Goal: Task Accomplishment & Management: Use online tool/utility

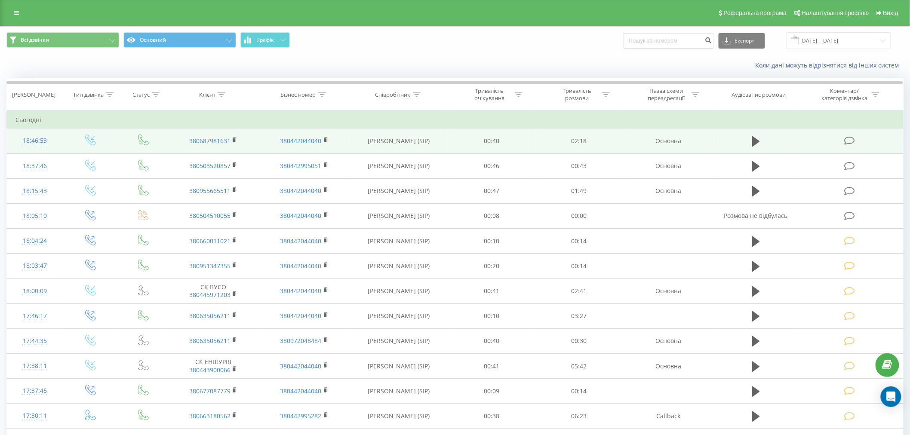
click at [851, 140] on icon at bounding box center [850, 140] width 11 height 9
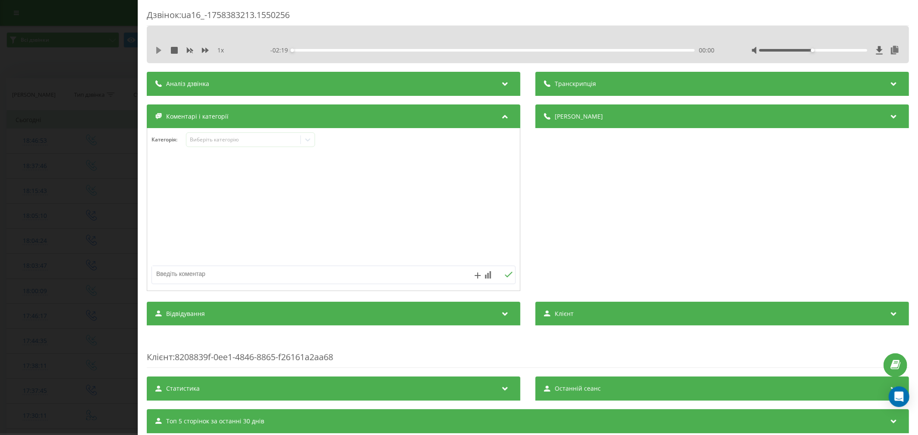
click at [160, 53] on icon at bounding box center [158, 50] width 7 height 7
click at [307, 49] on div "00:00" at bounding box center [493, 50] width 402 height 3
click at [247, 141] on div "Виберіть категорію" at bounding box center [243, 139] width 108 height 7
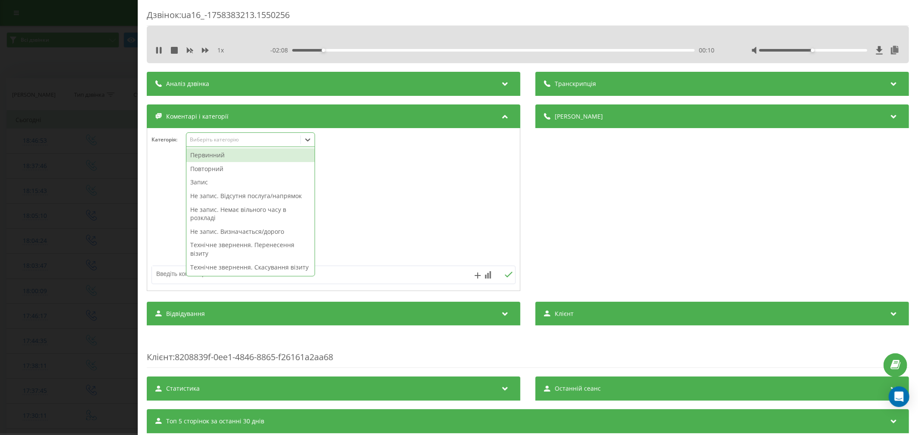
click at [225, 168] on div "Повторний" at bounding box center [250, 169] width 128 height 14
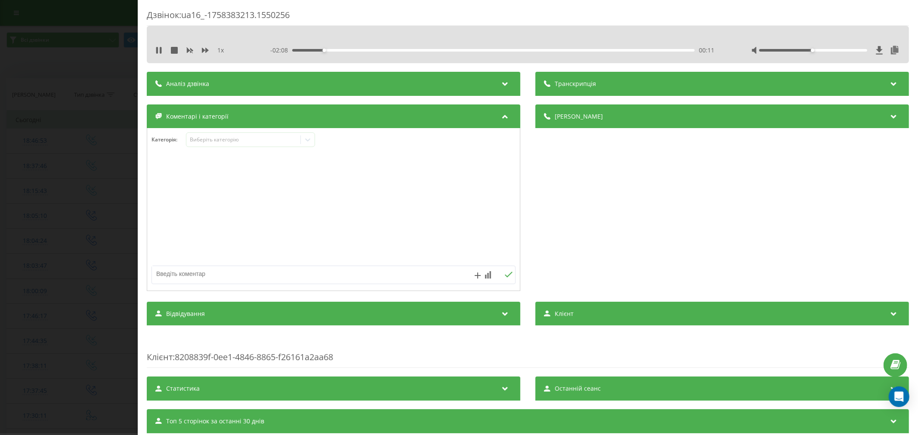
click at [362, 202] on div at bounding box center [333, 209] width 373 height 103
click at [263, 145] on div "Виберіть категорію" at bounding box center [250, 140] width 129 height 15
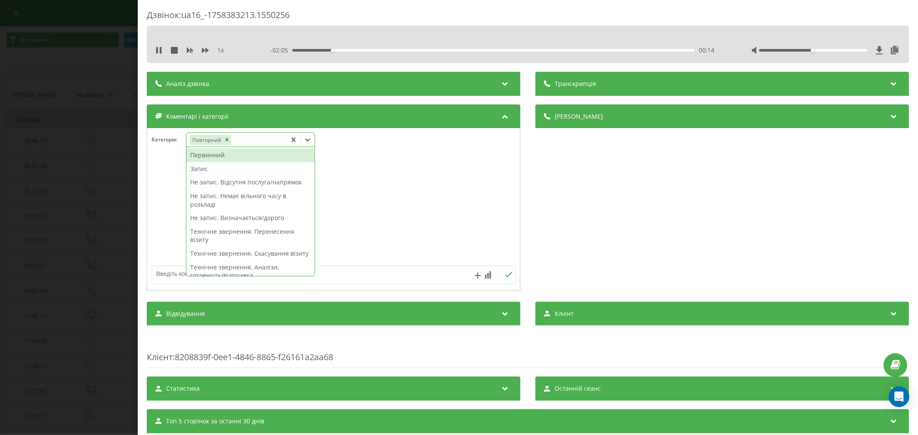
click at [213, 170] on div "Запис" at bounding box center [250, 169] width 128 height 14
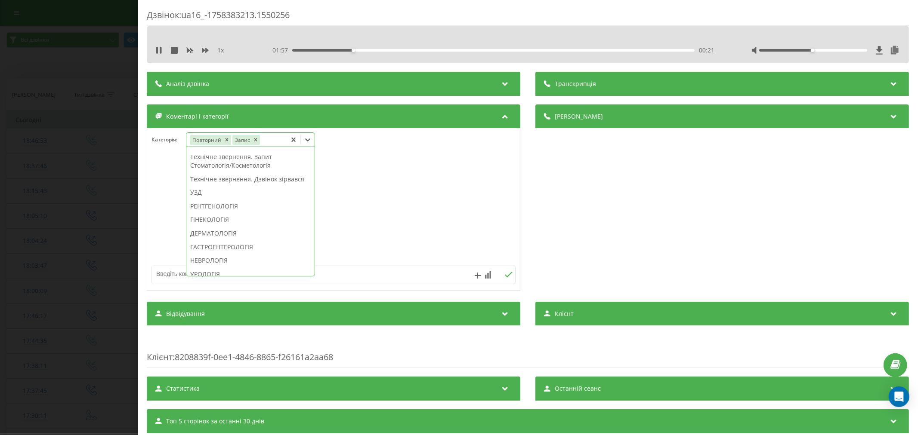
click at [154, 53] on div "1 x - 01:57 00:21 00:21" at bounding box center [527, 50] width 749 height 13
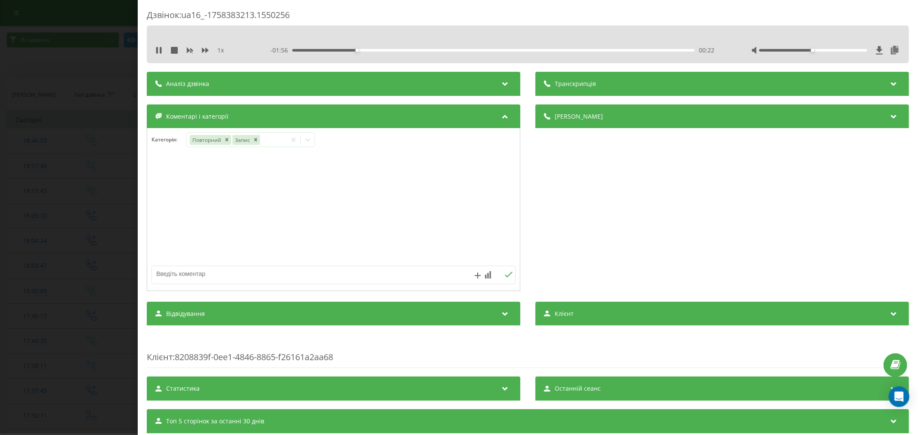
click at [160, 54] on div "1 x" at bounding box center [199, 50] width 89 height 9
click at [158, 54] on button at bounding box center [158, 50] width 7 height 7
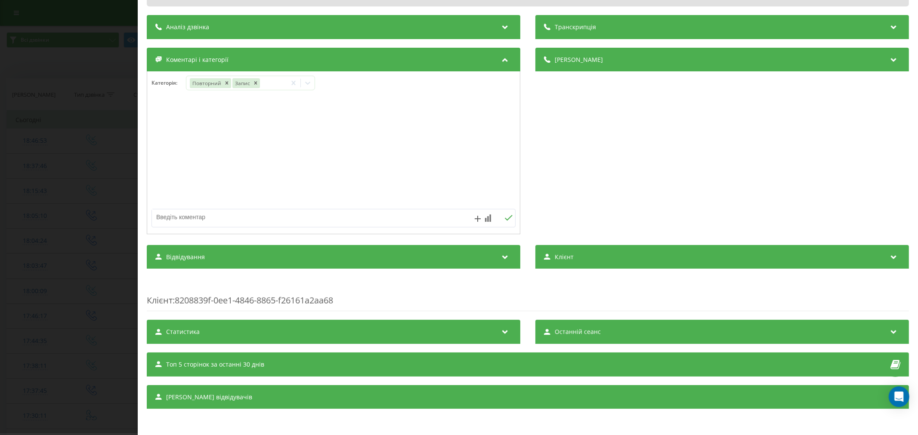
scroll to position [59, 0]
click at [304, 83] on icon at bounding box center [307, 83] width 9 height 9
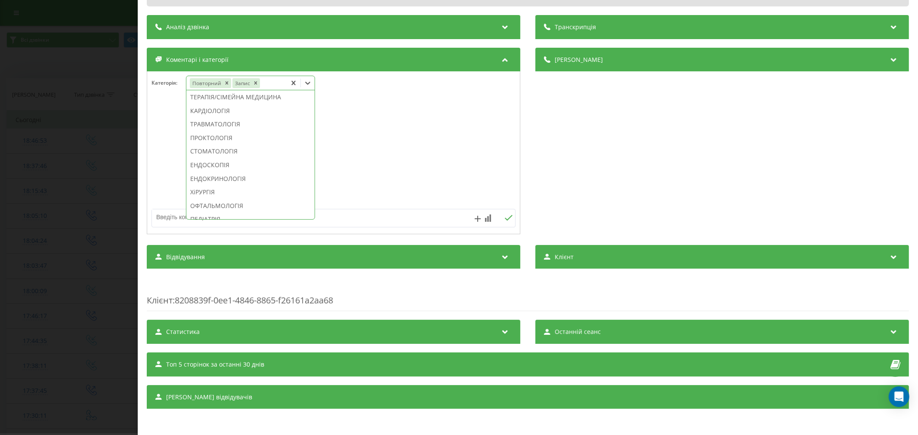
scroll to position [382, 0]
drag, startPoint x: 225, startPoint y: 178, endPoint x: 341, endPoint y: 173, distance: 115.8
click at [225, 163] on div "ЕНДОСКОПІЯ" at bounding box center [250, 156] width 128 height 14
click at [445, 166] on div at bounding box center [333, 153] width 373 height 103
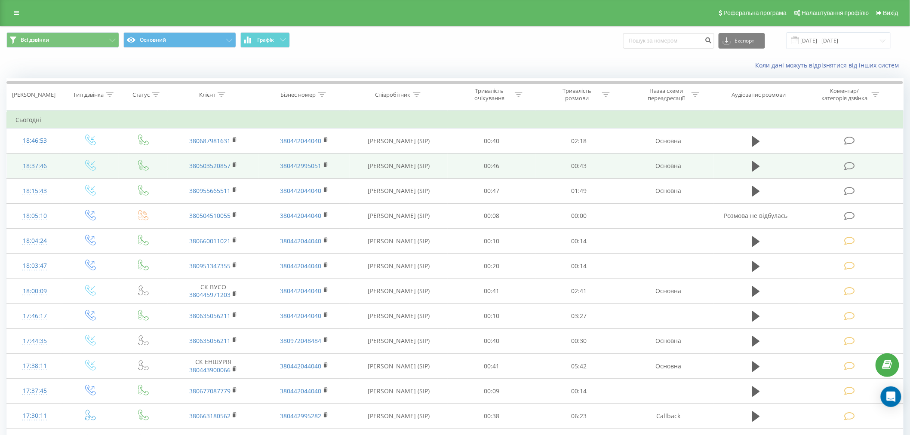
click at [849, 165] on icon at bounding box center [850, 166] width 11 height 9
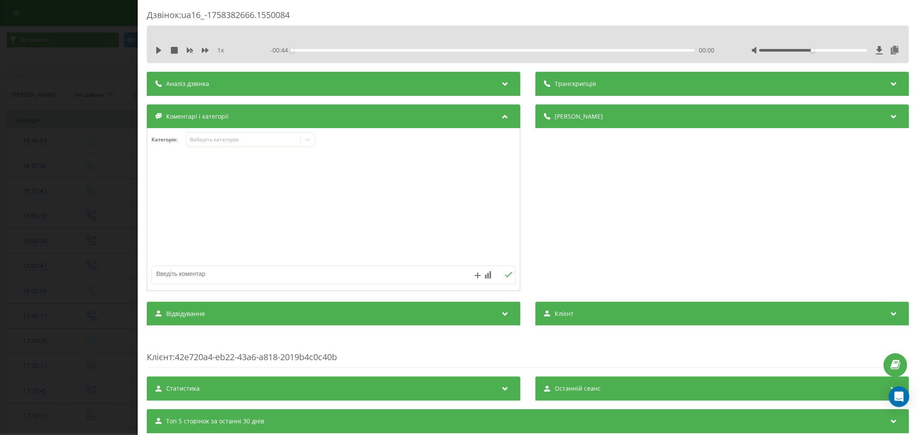
click at [161, 46] on div "1 x" at bounding box center [199, 50] width 89 height 9
click at [161, 52] on icon at bounding box center [158, 50] width 7 height 7
click at [305, 50] on div "00:01" at bounding box center [493, 50] width 402 height 3
click at [337, 50] on div "00:01" at bounding box center [493, 50] width 402 height 3
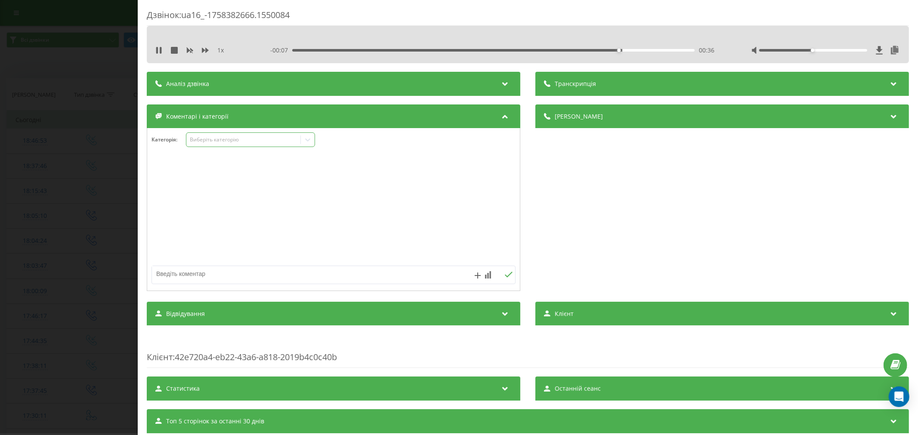
click at [225, 140] on div "Виберіть категорію" at bounding box center [243, 139] width 108 height 7
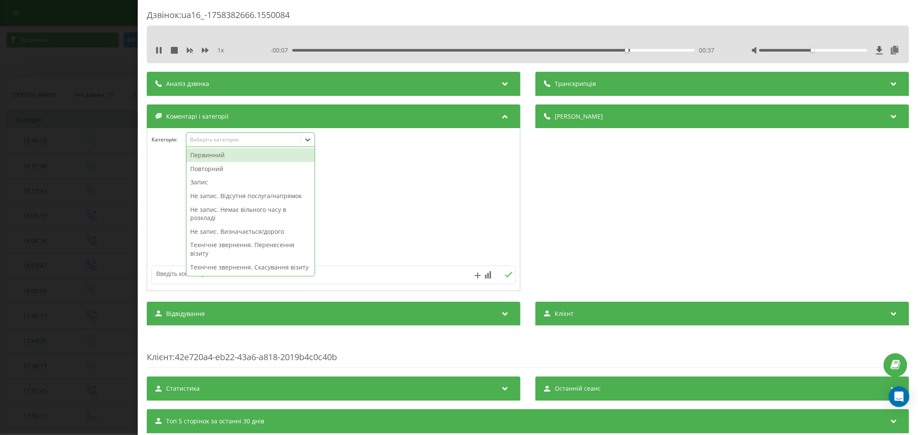
click at [218, 169] on div "Повторний" at bounding box center [250, 169] width 128 height 14
click at [230, 201] on div "Не запис. Немає вільного часу в розкладі" at bounding box center [250, 200] width 128 height 22
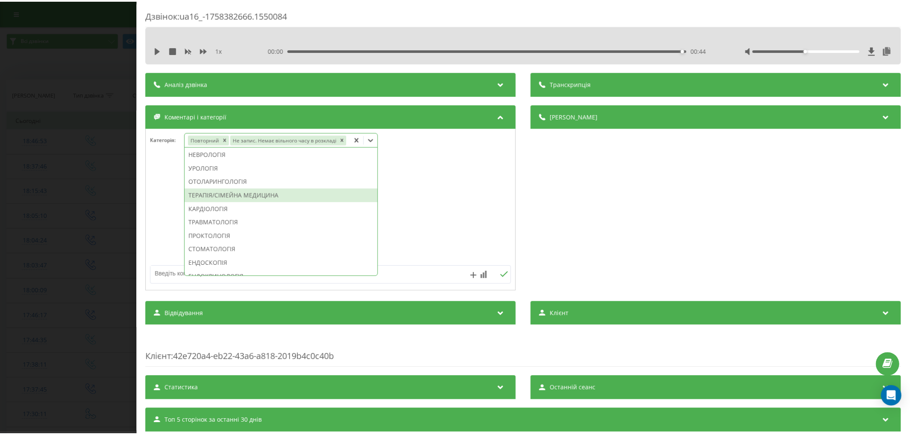
scroll to position [242, 0]
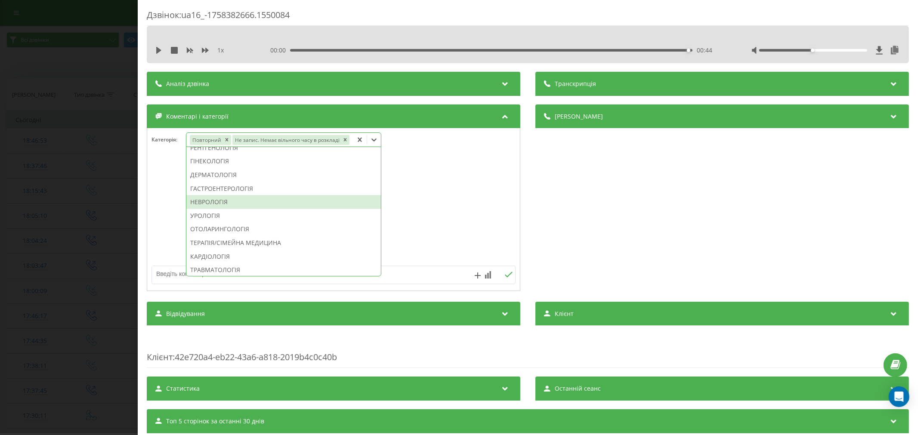
click at [205, 200] on div "НЕВРОЛОГІЯ" at bounding box center [283, 202] width 194 height 14
click at [425, 198] on div at bounding box center [333, 209] width 373 height 103
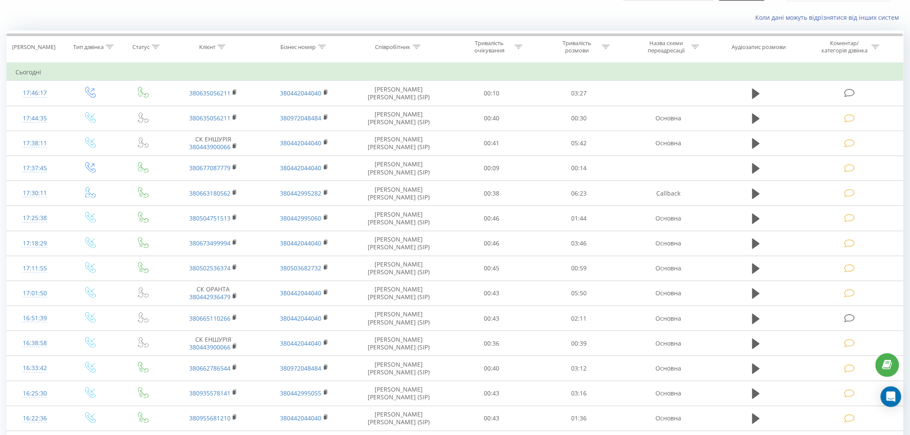
scroll to position [48, 0]
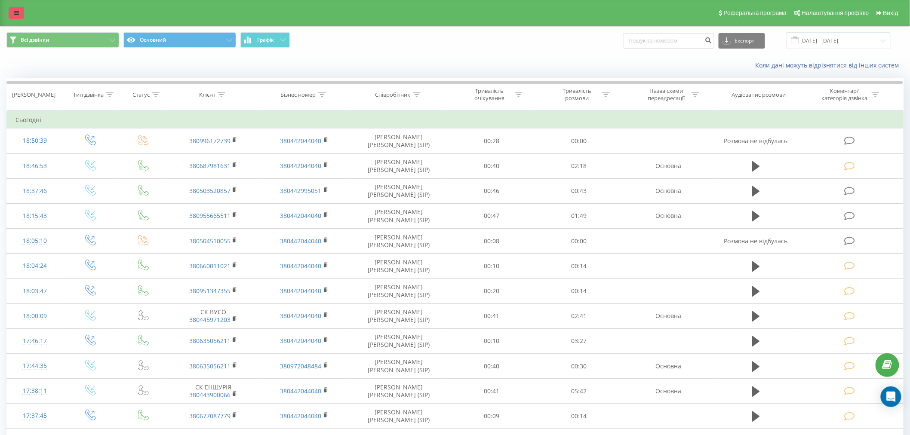
click at [19, 9] on link at bounding box center [16, 13] width 15 height 12
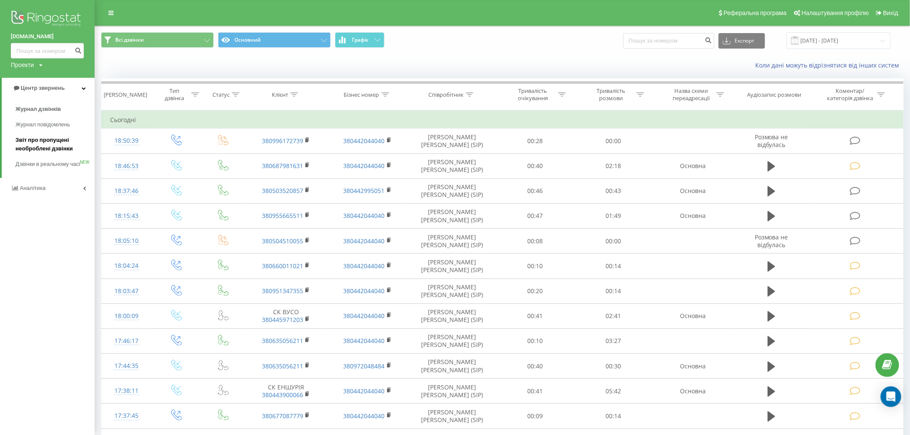
click at [45, 140] on span "Звіт про пропущені необроблені дзвінки" at bounding box center [52, 144] width 75 height 17
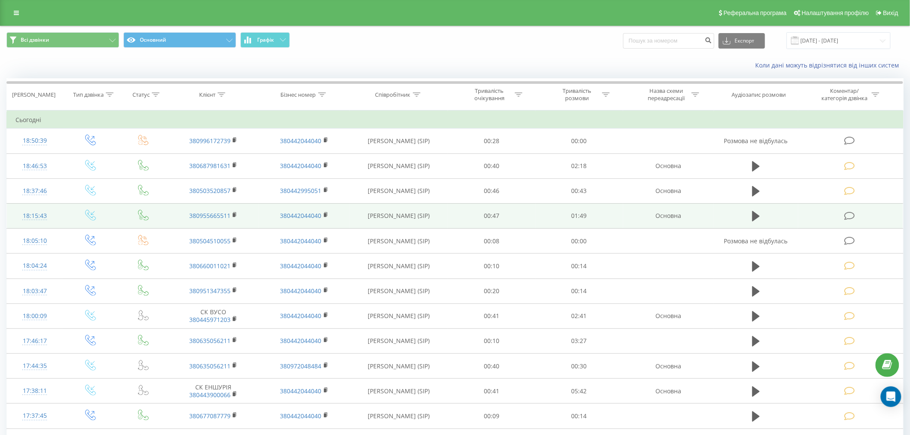
click at [849, 215] on icon at bounding box center [850, 216] width 11 height 9
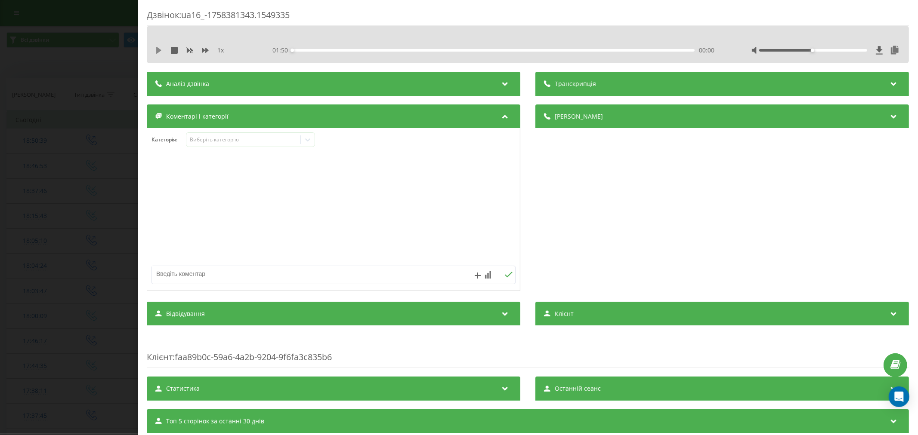
click at [160, 52] on icon at bounding box center [158, 50] width 7 height 7
click at [301, 51] on div "00:02" at bounding box center [493, 50] width 402 height 3
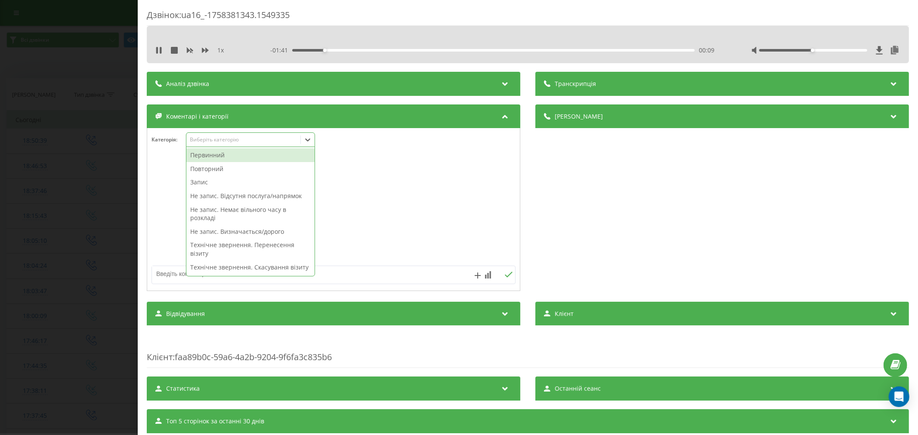
click at [255, 138] on div "Виберіть категорію" at bounding box center [243, 139] width 108 height 7
click at [209, 157] on div "Первинний" at bounding box center [250, 155] width 128 height 14
click at [207, 167] on div "Запис" at bounding box center [250, 169] width 128 height 14
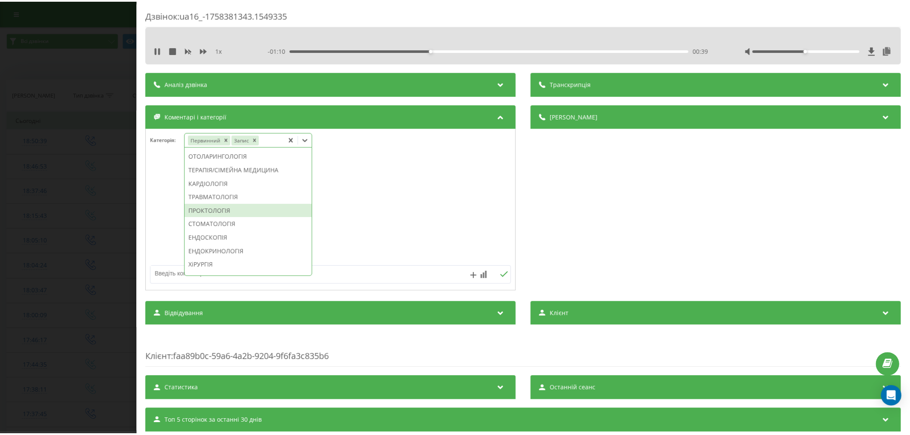
scroll to position [405, 0]
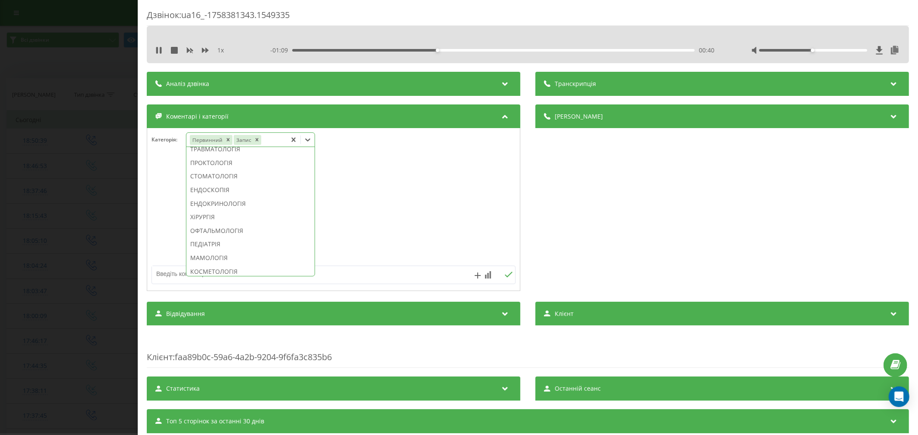
click at [235, 197] on div "ЕНДОСКОПІЯ" at bounding box center [250, 190] width 128 height 14
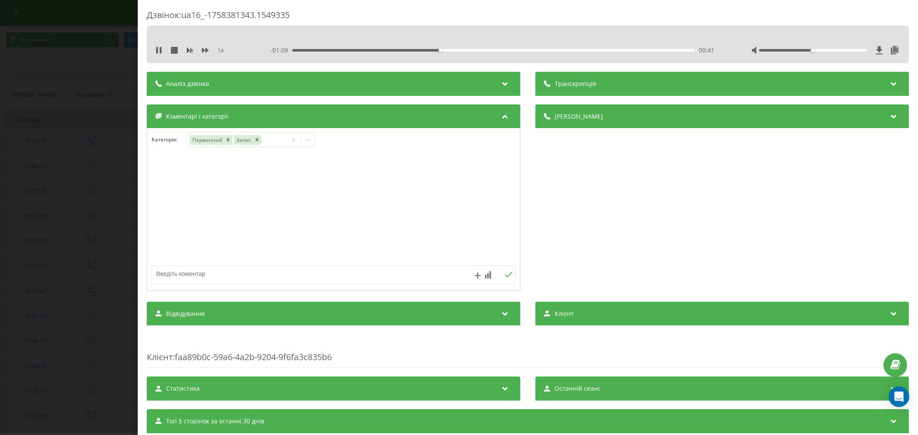
click at [393, 213] on div at bounding box center [333, 209] width 373 height 103
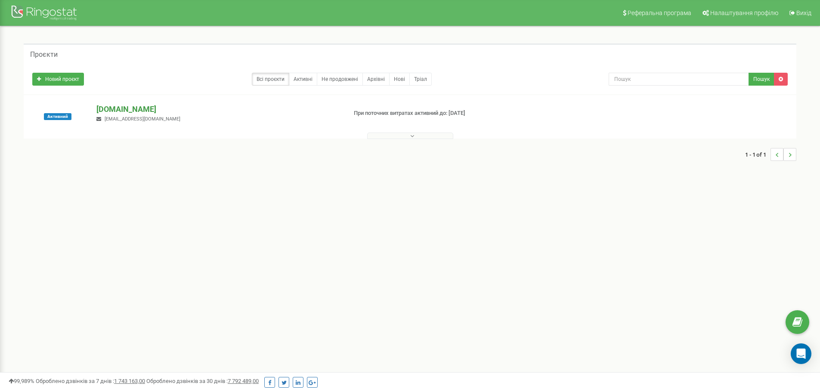
click at [124, 110] on p "[DOMAIN_NAME]" at bounding box center [217, 109] width 243 height 11
click at [107, 108] on p "[DOMAIN_NAME]" at bounding box center [217, 109] width 243 height 11
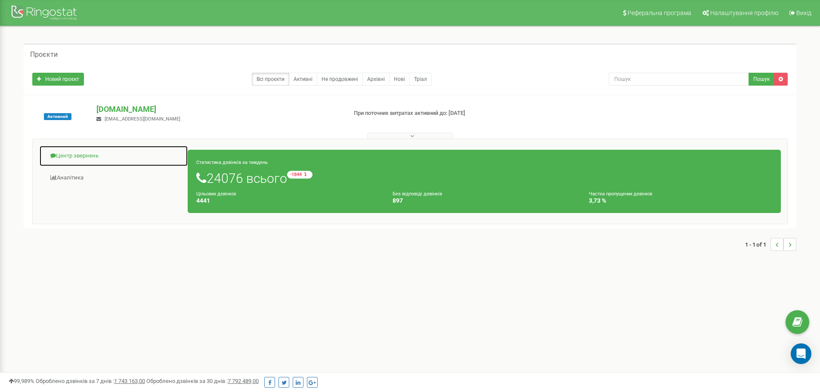
click at [81, 156] on link "Центр звернень" at bounding box center [113, 155] width 149 height 21
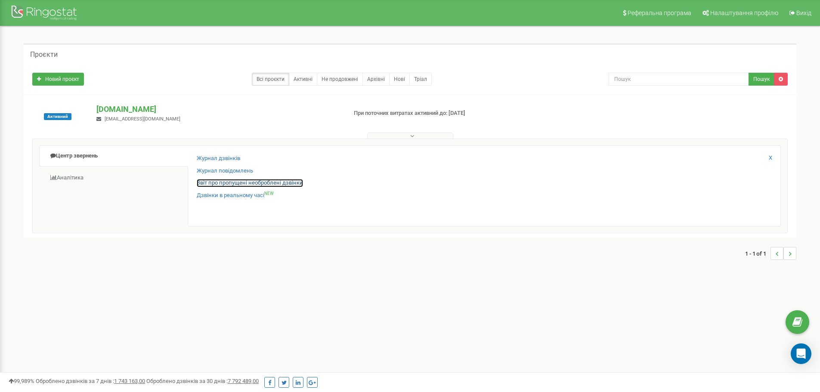
click at [216, 182] on link "Звіт про пропущені необроблені дзвінки" at bounding box center [250, 183] width 106 height 8
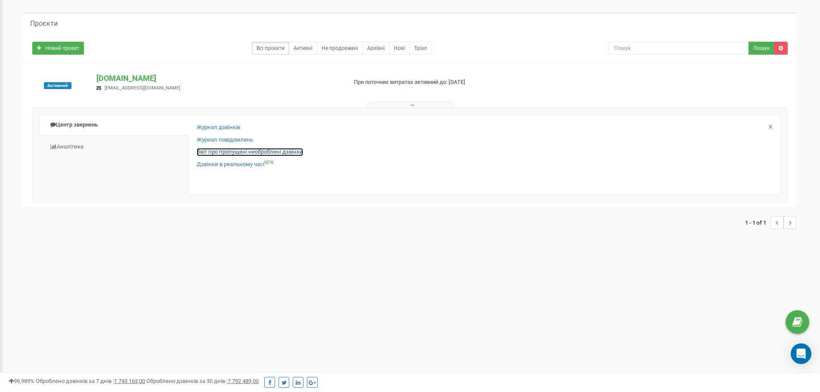
scroll to position [43, 0]
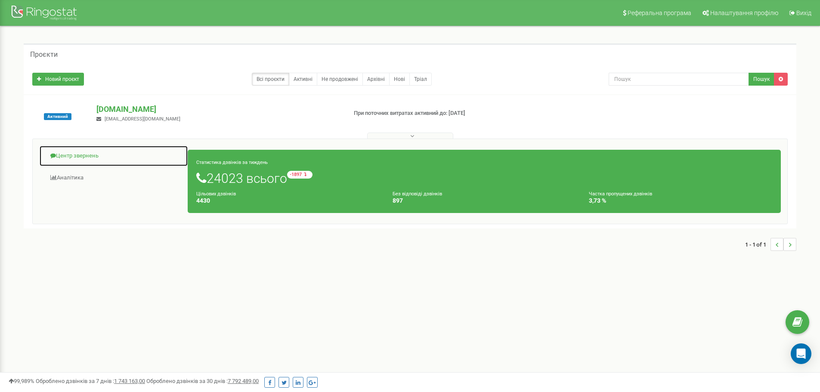
click at [77, 157] on link "Центр звернень" at bounding box center [113, 155] width 149 height 21
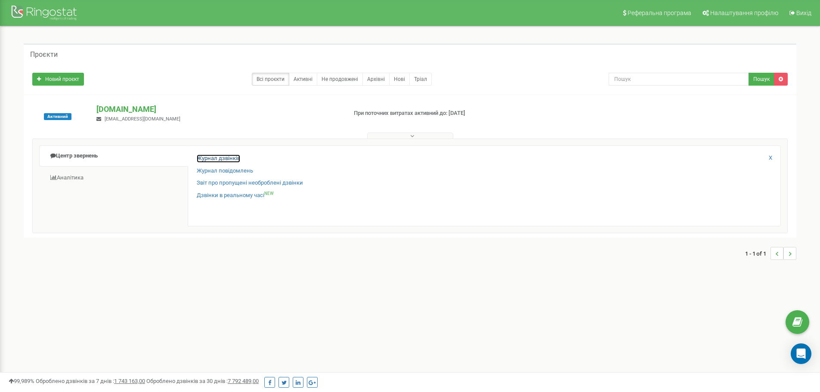
click at [222, 160] on link "Журнал дзвінків" at bounding box center [218, 158] width 43 height 8
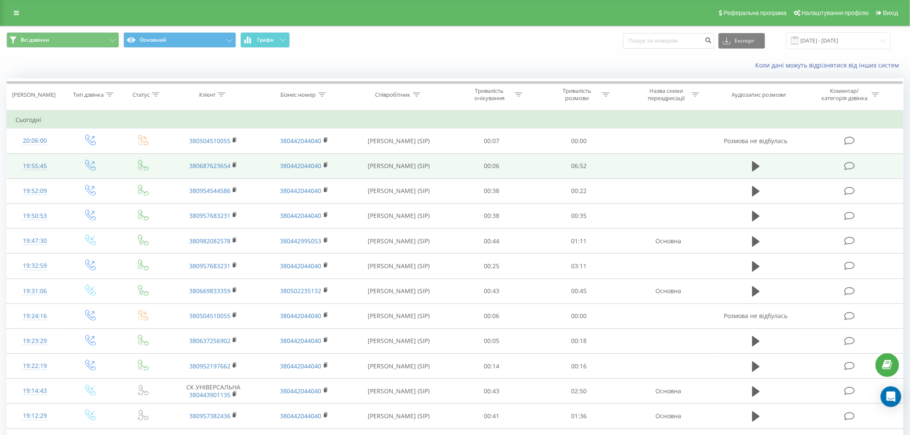
click at [853, 162] on icon at bounding box center [850, 166] width 11 height 9
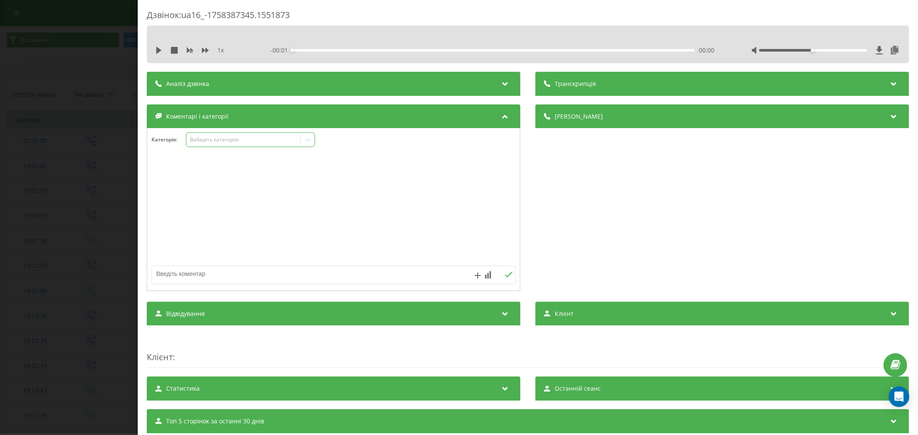
click at [207, 144] on div "Виберіть категорію" at bounding box center [243, 140] width 114 height 8
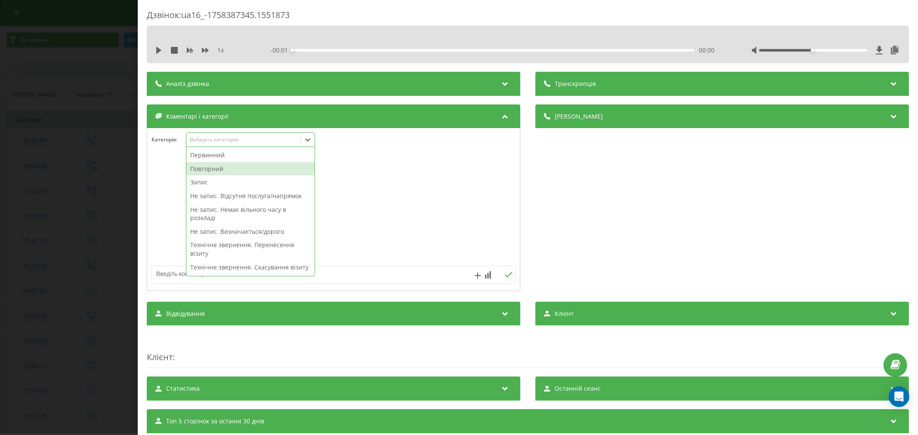
click at [210, 167] on div "Повторний" at bounding box center [250, 169] width 128 height 14
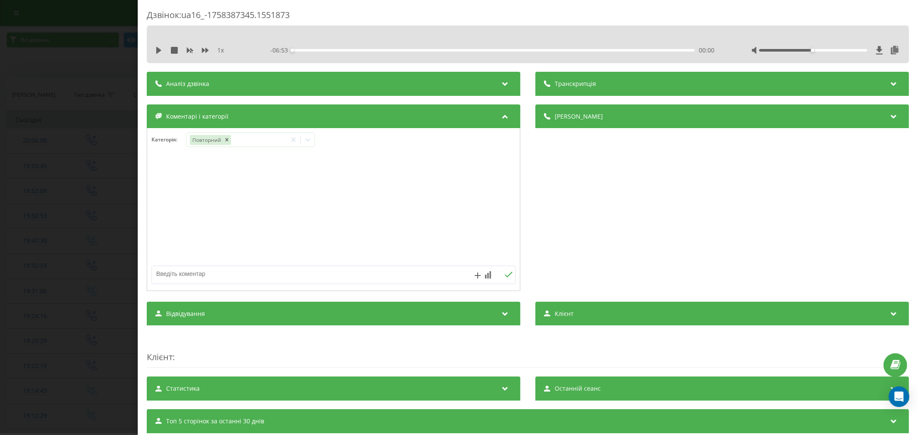
click at [537, 195] on div "Деталі дзвінка Загальне Дата дзвінка 2025-09-20 19:55:45 Тип дзвінка Вихідний С…" at bounding box center [721, 199] width 373 height 189
click at [313, 141] on div at bounding box center [308, 140] width 14 height 14
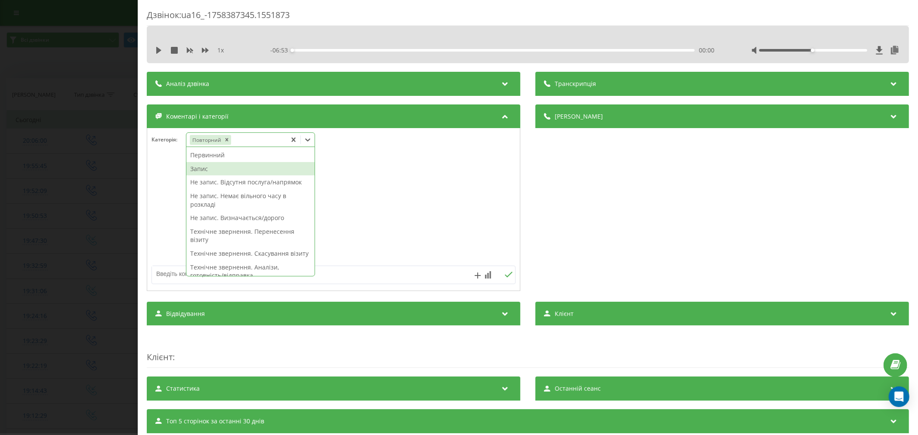
click at [218, 167] on div "Запис" at bounding box center [250, 169] width 128 height 14
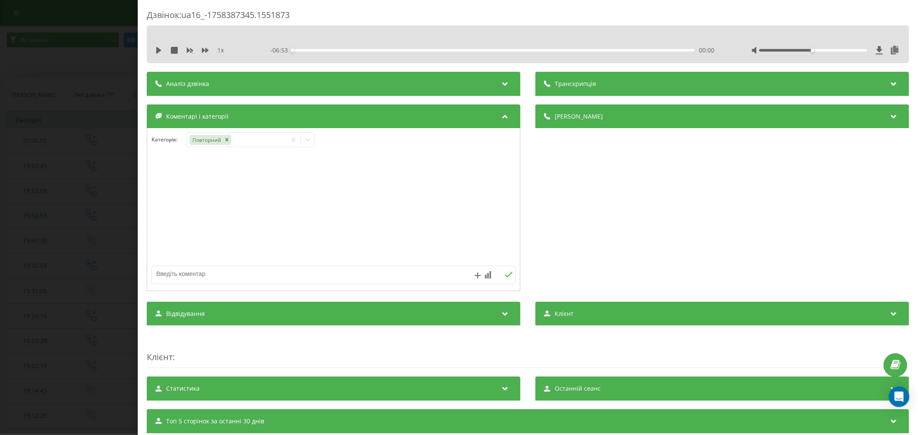
click at [433, 183] on div at bounding box center [333, 209] width 373 height 103
click at [310, 146] on div at bounding box center [308, 140] width 14 height 14
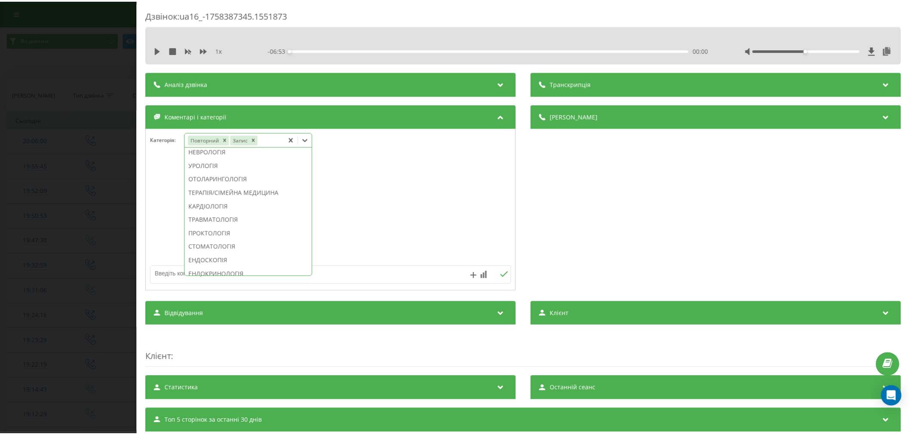
scroll to position [382, 0]
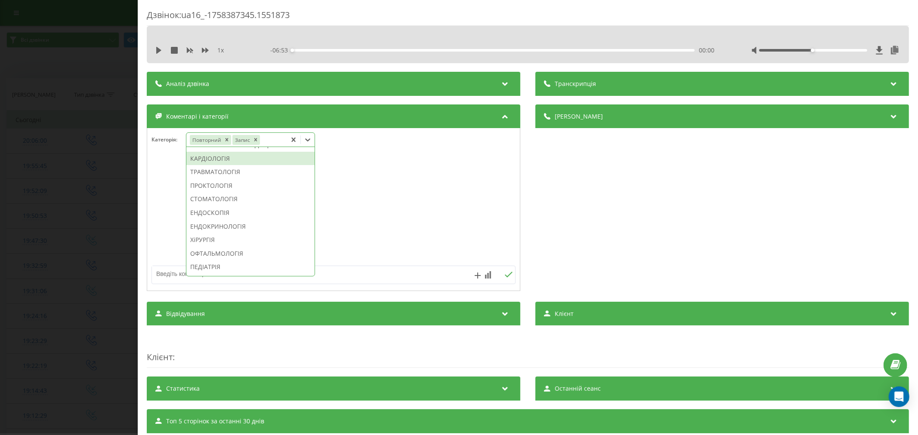
click at [247, 166] on div "КАРДІОЛОГІЯ" at bounding box center [250, 159] width 128 height 14
drag, startPoint x: 422, startPoint y: 184, endPoint x: 392, endPoint y: 178, distance: 30.8
click at [422, 184] on div at bounding box center [333, 209] width 373 height 103
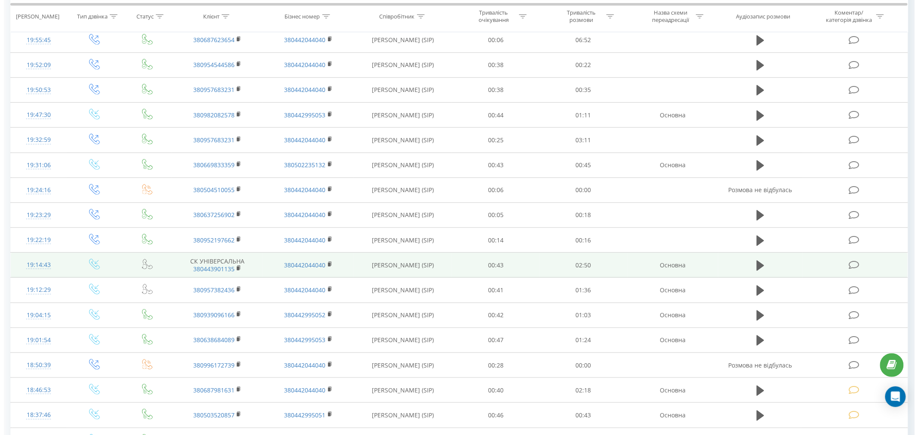
scroll to position [143, 0]
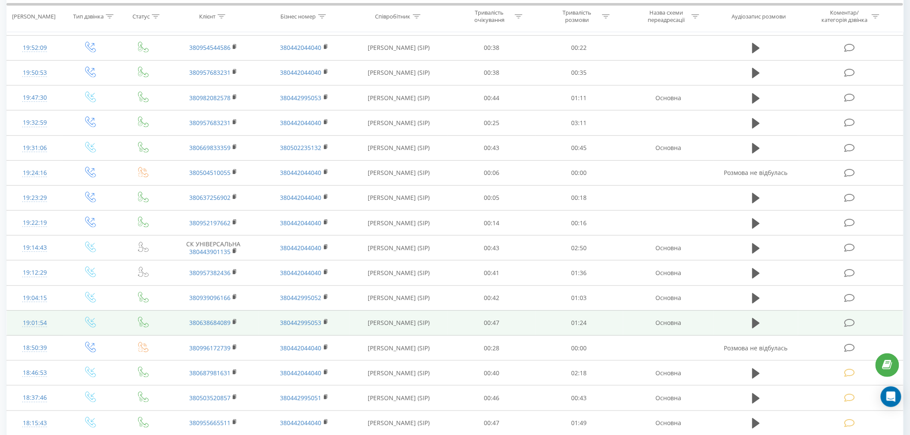
click at [852, 321] on icon at bounding box center [850, 323] width 11 height 9
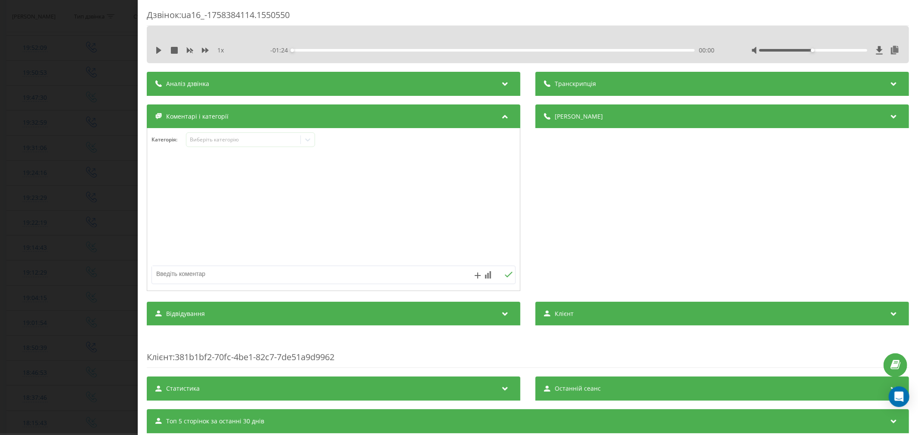
drag, startPoint x: 891, startPoint y: 289, endPoint x: 552, endPoint y: 213, distance: 348.3
click at [552, 213] on div "Деталі дзвінка Загальне Дата дзвінка 2025-09-20 19:01:54 Тип дзвінка Вхідний Ст…" at bounding box center [721, 199] width 373 height 189
click at [158, 51] on icon at bounding box center [158, 50] width 5 height 7
click at [303, 50] on div "00:02" at bounding box center [493, 50] width 402 height 3
click at [321, 50] on div "00:04" at bounding box center [493, 50] width 402 height 3
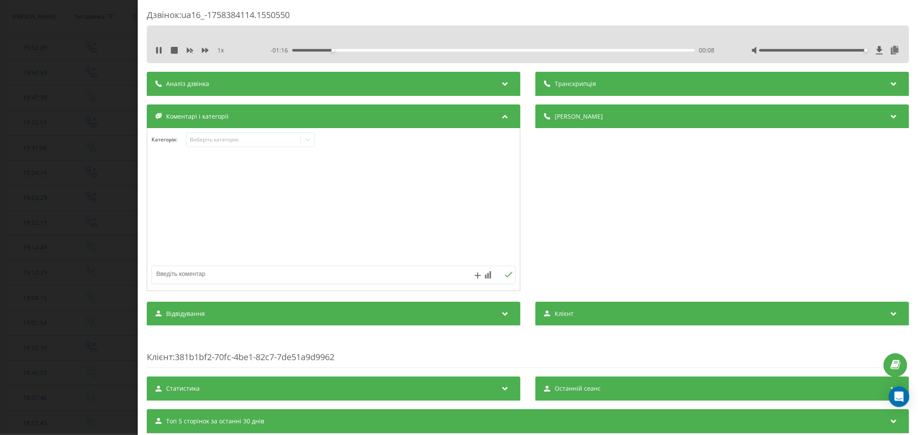
drag, startPoint x: 809, startPoint y: 50, endPoint x: 876, endPoint y: 52, distance: 67.6
click at [876, 52] on div at bounding box center [825, 50] width 149 height 9
drag, startPoint x: 347, startPoint y: 48, endPoint x: 355, endPoint y: 53, distance: 9.1
click at [347, 49] on div "- 01:14 00:10 00:10" at bounding box center [493, 50] width 447 height 9
click at [360, 52] on div "- 01:13 00:11 00:11" at bounding box center [493, 50] width 447 height 9
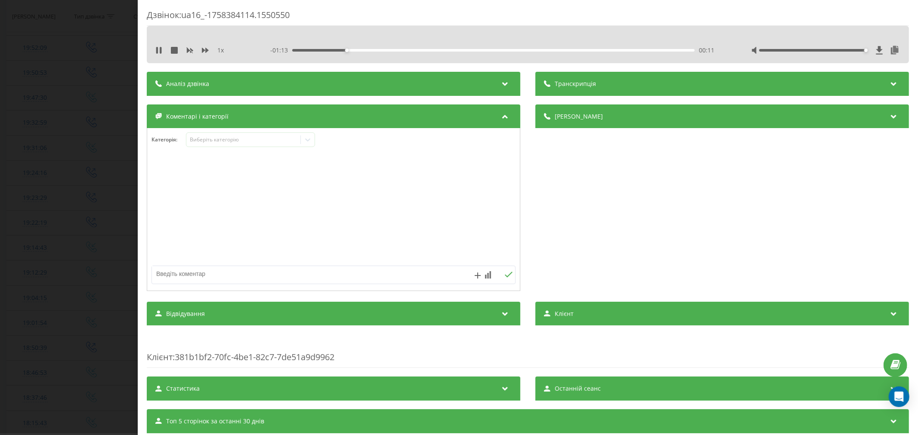
click at [365, 48] on div "- 01:13 00:11 00:11" at bounding box center [493, 50] width 447 height 9
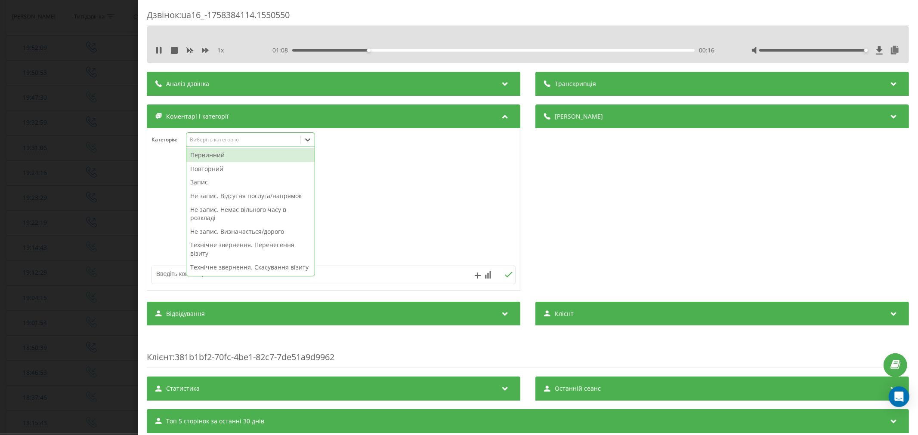
click at [248, 141] on div "Виберіть категорію" at bounding box center [243, 139] width 108 height 7
click at [234, 158] on div "Первинний" at bounding box center [250, 155] width 128 height 14
drag, startPoint x: 206, startPoint y: 181, endPoint x: 209, endPoint y: 169, distance: 12.8
click at [209, 169] on div "Повторний Запис Не запис. Відсутня послуга/напрямок Не запис. Немає вільного ча…" at bounding box center [250, 211] width 128 height 129
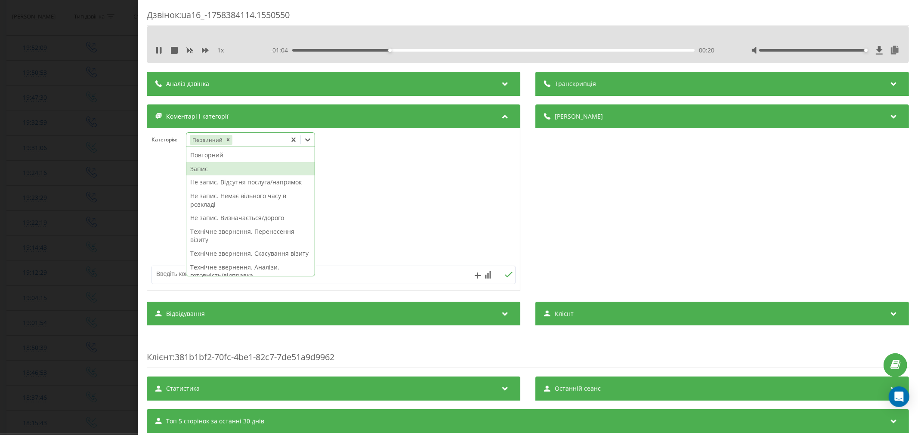
click at [209, 169] on div "Запис" at bounding box center [250, 169] width 128 height 14
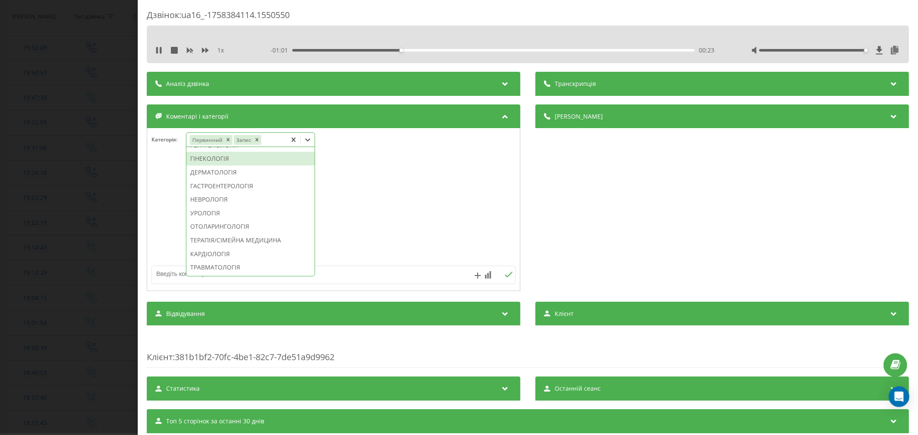
scroll to position [273, 0]
click at [204, 179] on div "ГІНЕКОЛОГІЯ" at bounding box center [250, 172] width 128 height 14
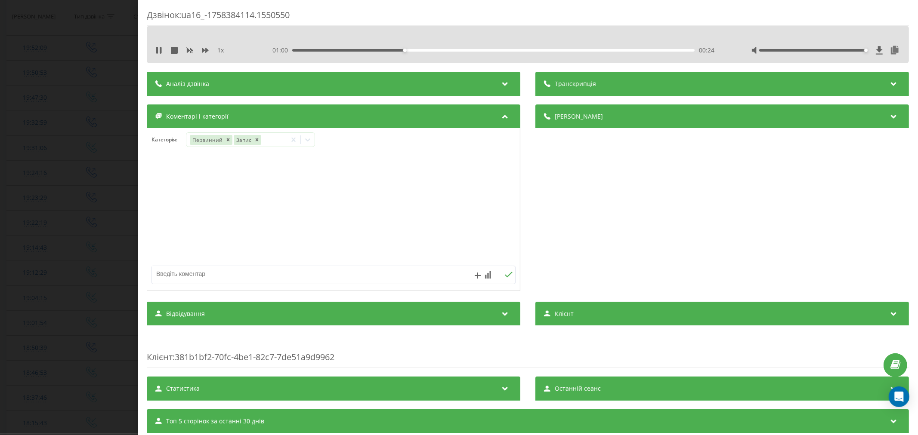
click at [423, 213] on div at bounding box center [333, 209] width 373 height 103
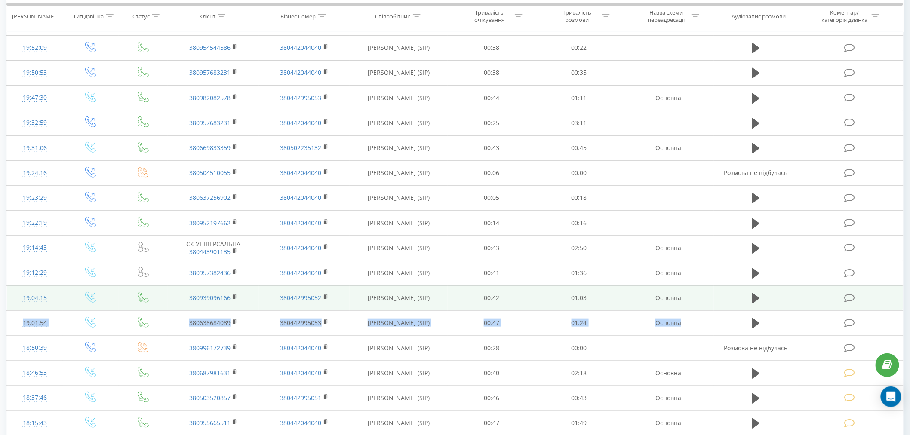
drag, startPoint x: 846, startPoint y: 321, endPoint x: 857, endPoint y: 299, distance: 24.6
click at [857, 299] on tbody "Сьогодні 20:06:00 380504510055 380442044040 Снісаренко Олена (SIP) 00:07 00:00 …" at bounding box center [455, 289] width 897 height 643
click at [851, 299] on icon at bounding box center [850, 298] width 11 height 9
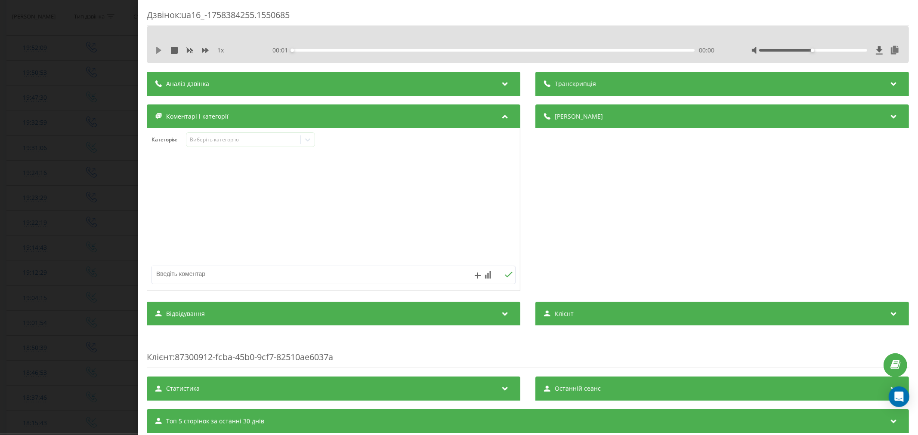
click at [157, 48] on icon at bounding box center [158, 50] width 5 height 7
click at [304, 48] on div "- 01:03 00:00 00:00" at bounding box center [493, 50] width 447 height 9
click at [330, 51] on div "- 01:01 00:01 00:01" at bounding box center [493, 50] width 447 height 9
click at [330, 50] on div "00:02" at bounding box center [493, 50] width 402 height 3
click at [321, 50] on div "00:10" at bounding box center [493, 50] width 402 height 3
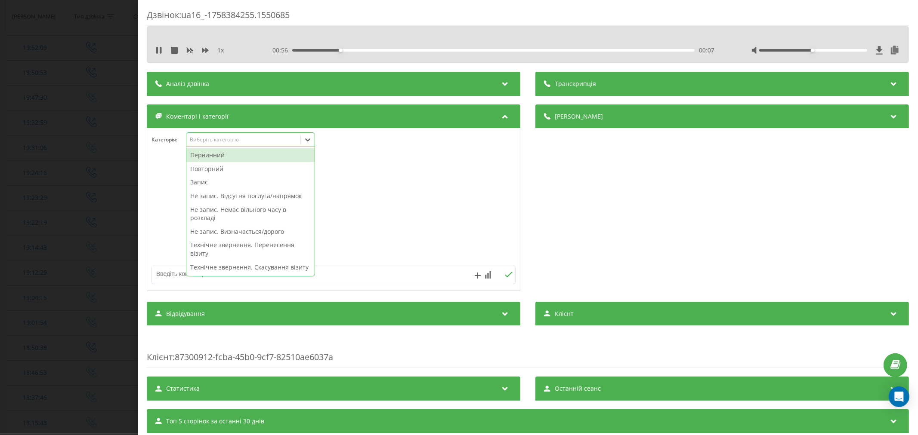
click at [237, 141] on div "Виберіть категорію" at bounding box center [243, 139] width 108 height 7
click at [204, 169] on div "Повторний" at bounding box center [250, 169] width 128 height 14
click at [401, 176] on div at bounding box center [333, 209] width 373 height 103
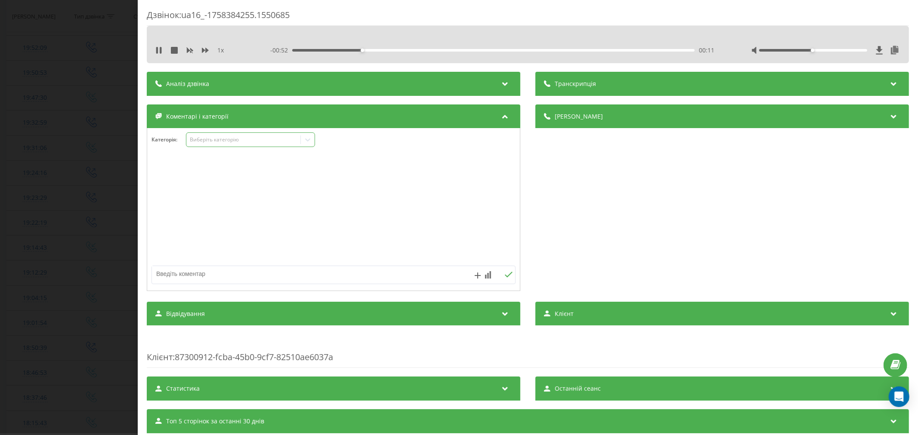
click at [307, 139] on icon at bounding box center [307, 140] width 9 height 9
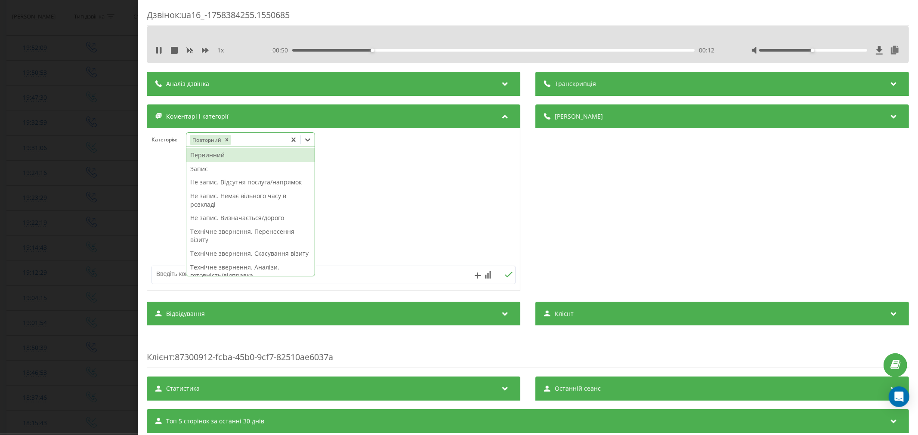
click at [196, 170] on div "Запис" at bounding box center [250, 169] width 128 height 14
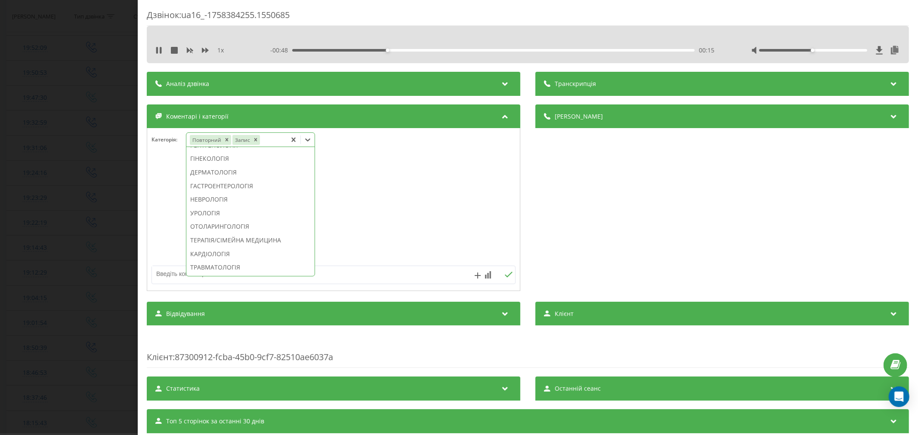
scroll to position [273, 0]
click at [214, 152] on div "УЗД" at bounding box center [250, 145] width 128 height 14
click at [410, 182] on div at bounding box center [333, 209] width 373 height 103
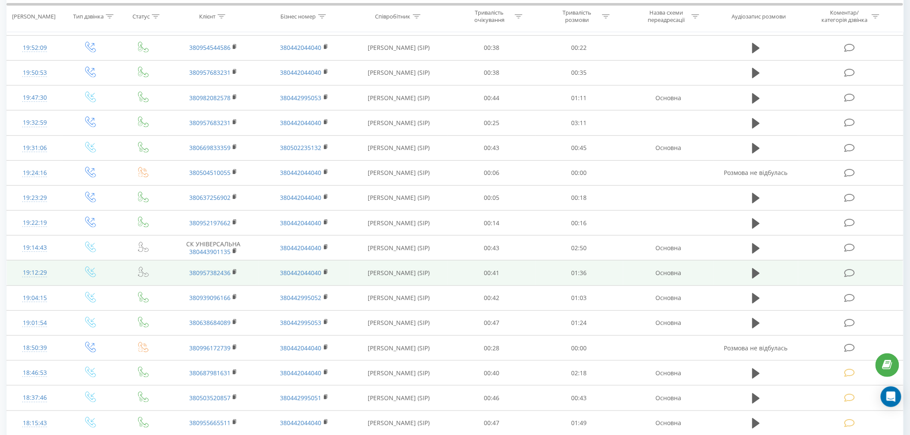
click at [847, 271] on icon at bounding box center [850, 273] width 11 height 9
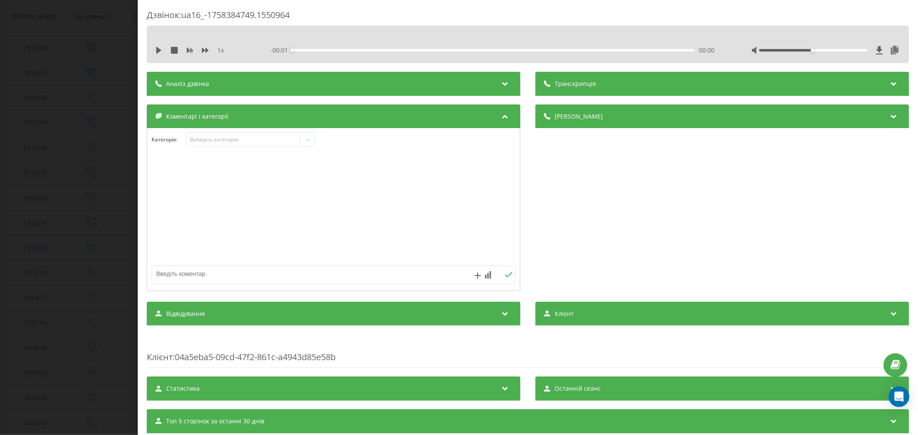
click at [163, 50] on div "1 x" at bounding box center [199, 50] width 89 height 9
click at [160, 49] on icon at bounding box center [158, 50] width 5 height 7
click at [305, 50] on div "00:00" at bounding box center [493, 50] width 402 height 3
click at [320, 51] on div "00:07" at bounding box center [493, 50] width 402 height 3
click at [350, 49] on div "00:14" at bounding box center [493, 50] width 402 height 3
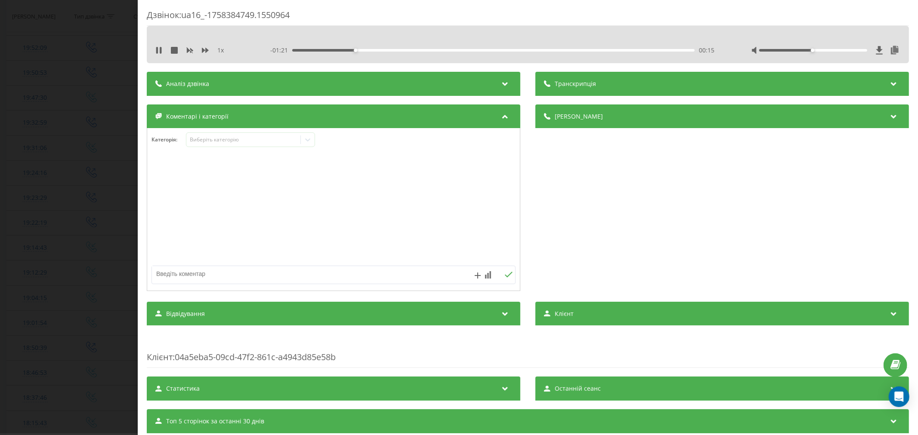
click at [395, 48] on div "- 01:21 00:15 00:15" at bounding box center [493, 50] width 447 height 9
click at [395, 50] on div "00:15" at bounding box center [493, 50] width 402 height 3
click at [248, 148] on div "Категорія : Виберіть категорію" at bounding box center [333, 146] width 373 height 26
click at [241, 140] on div "Виберіть категорію" at bounding box center [243, 139] width 108 height 7
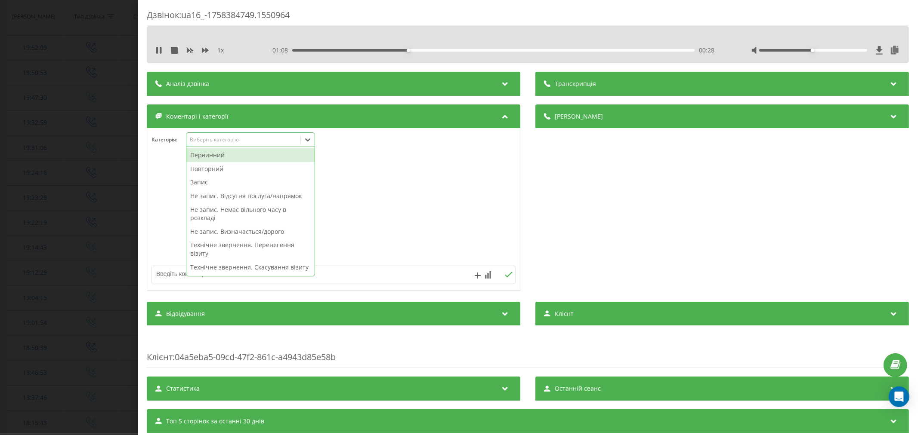
click at [215, 171] on div "Повторний" at bounding box center [250, 169] width 128 height 14
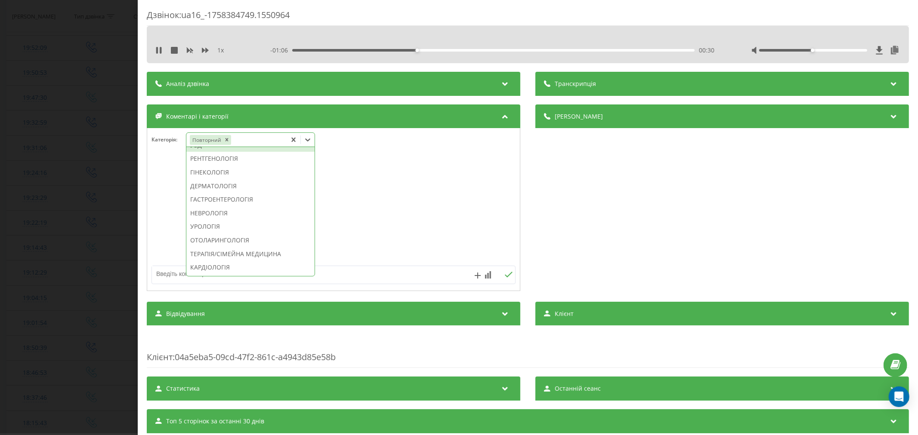
scroll to position [273, 0]
click at [258, 152] on div "Технічне звернення. Дзвінок зірвався" at bounding box center [250, 146] width 128 height 14
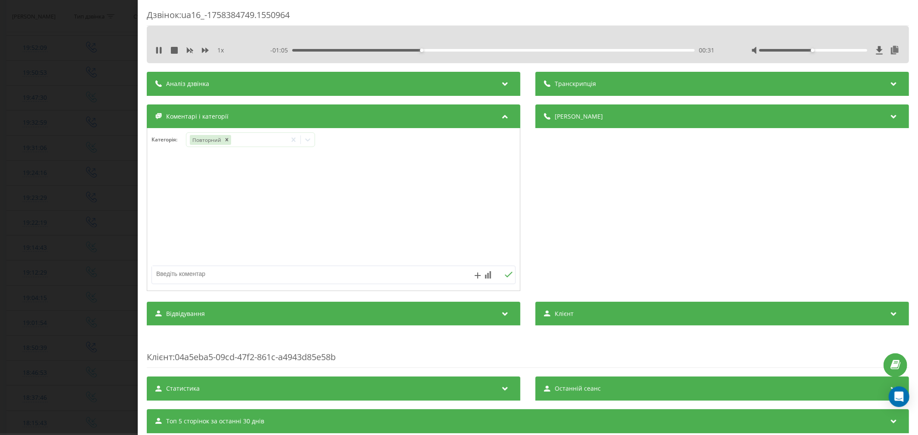
click at [440, 179] on div at bounding box center [333, 209] width 373 height 103
click at [213, 274] on textarea at bounding box center [297, 273] width 290 height 15
type textarea "р"
type textarea "підтвердити запис"
click at [505, 277] on icon at bounding box center [509, 275] width 8 height 6
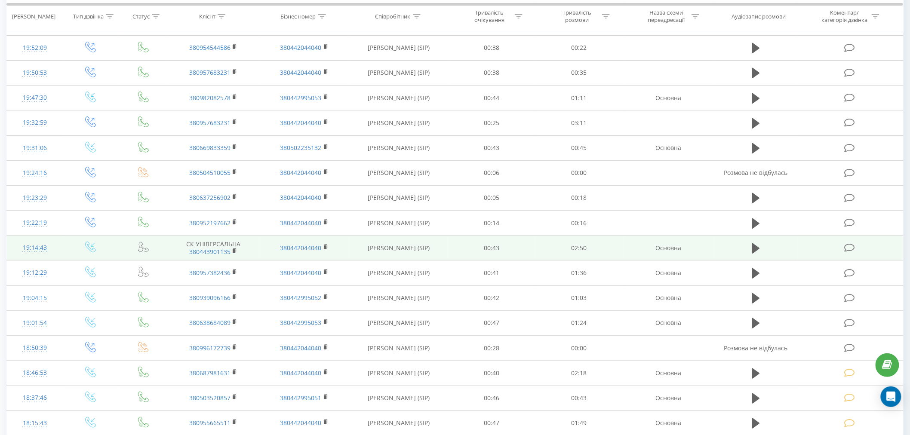
click at [851, 247] on icon at bounding box center [850, 248] width 11 height 9
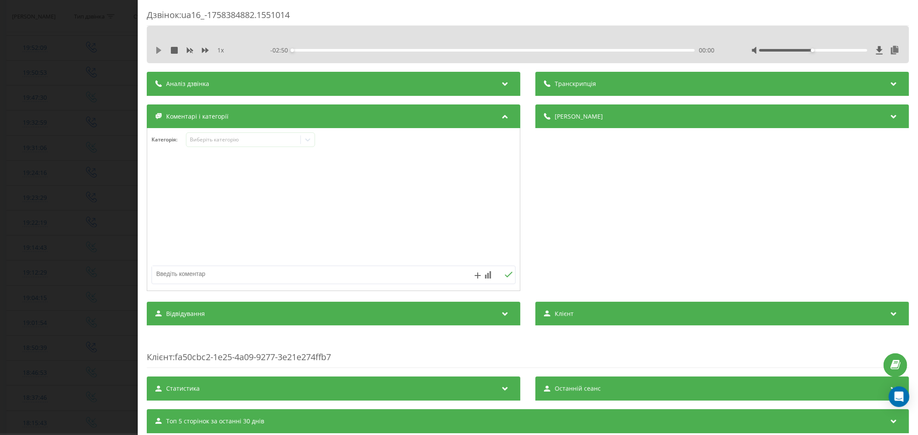
click at [159, 53] on icon at bounding box center [158, 50] width 7 height 7
click at [311, 50] on div "00:00" at bounding box center [493, 50] width 402 height 3
drag, startPoint x: 805, startPoint y: 51, endPoint x: 910, endPoint y: 48, distance: 105.4
click at [910, 48] on div "Дзвінок : ua16_-1758384882.1551014 1 x - 02:38 00:12 00:12 Транскрипція Для AI-…" at bounding box center [528, 217] width 780 height 435
click at [345, 49] on div "00:23" at bounding box center [493, 50] width 402 height 3
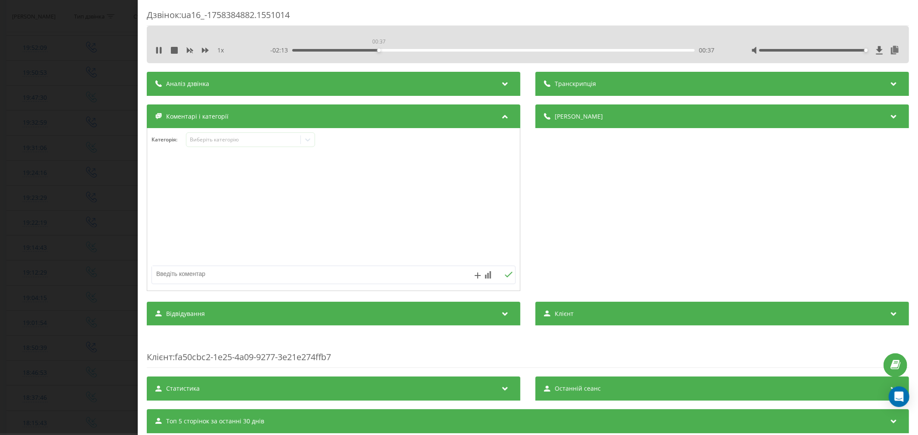
click at [377, 49] on div "00:37" at bounding box center [493, 50] width 402 height 3
click at [402, 50] on div "00:47" at bounding box center [493, 50] width 402 height 3
click at [445, 51] on div "01:06" at bounding box center [493, 50] width 402 height 3
click at [308, 49] on div "00:07" at bounding box center [493, 50] width 402 height 3
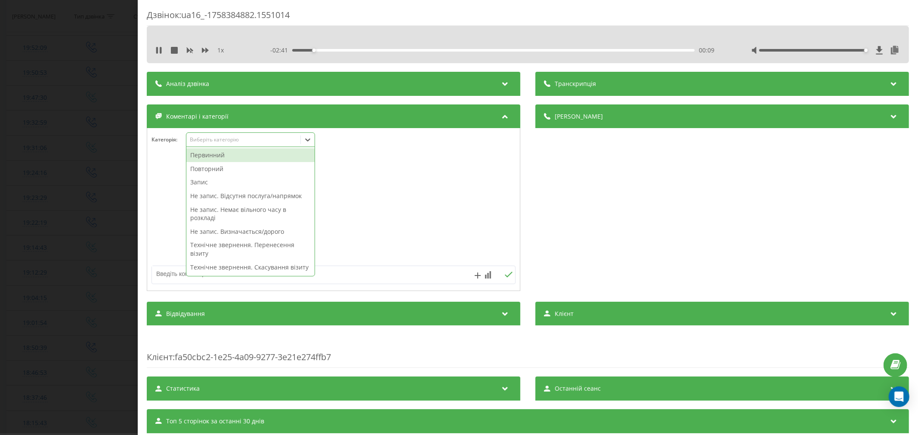
click at [246, 145] on div "Виберіть категорію" at bounding box center [250, 140] width 129 height 15
click at [222, 166] on div "Повторний" at bounding box center [250, 169] width 128 height 14
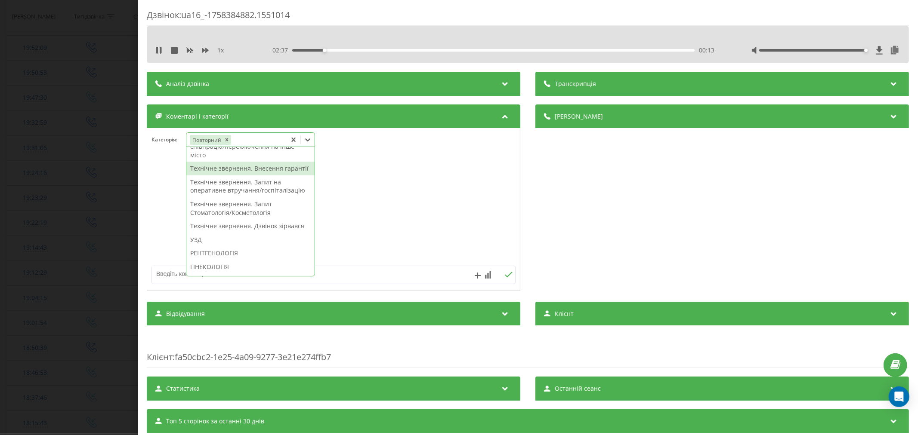
scroll to position [178, 0]
click at [274, 190] on div "Технічне звернення. Внесення гарантії" at bounding box center [250, 183] width 128 height 14
click at [382, 200] on div at bounding box center [333, 209] width 373 height 103
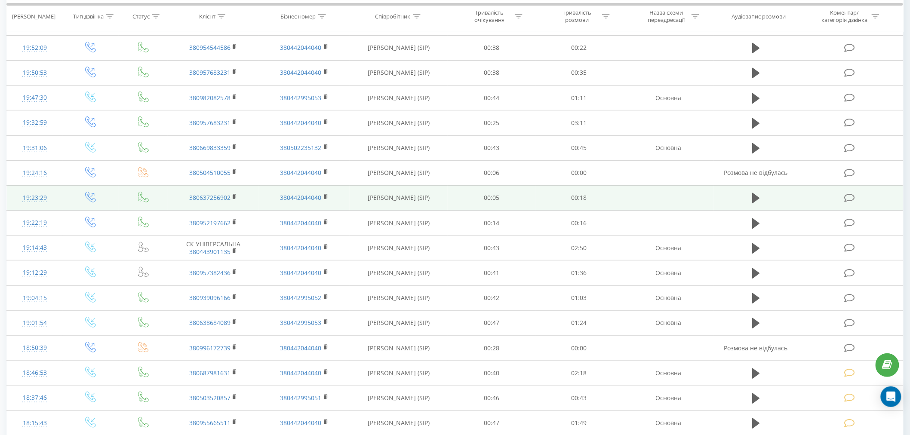
click at [850, 192] on td at bounding box center [851, 197] width 105 height 25
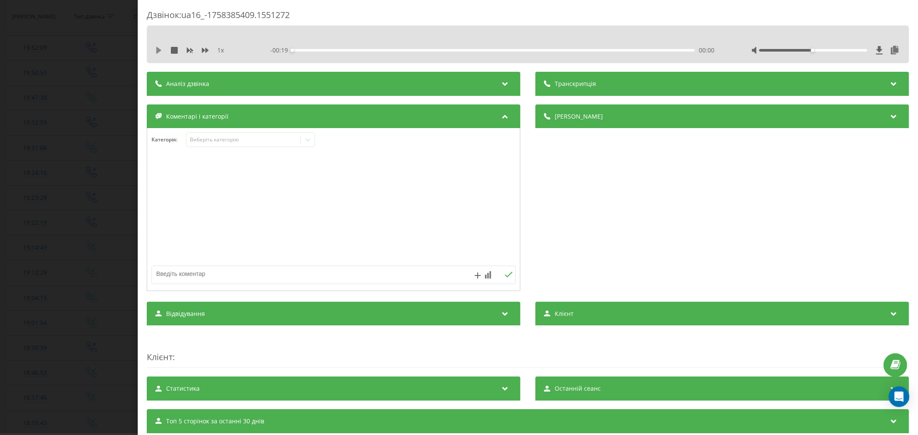
click at [159, 51] on icon at bounding box center [158, 50] width 5 height 7
click at [595, 49] on div "00:14" at bounding box center [493, 50] width 402 height 3
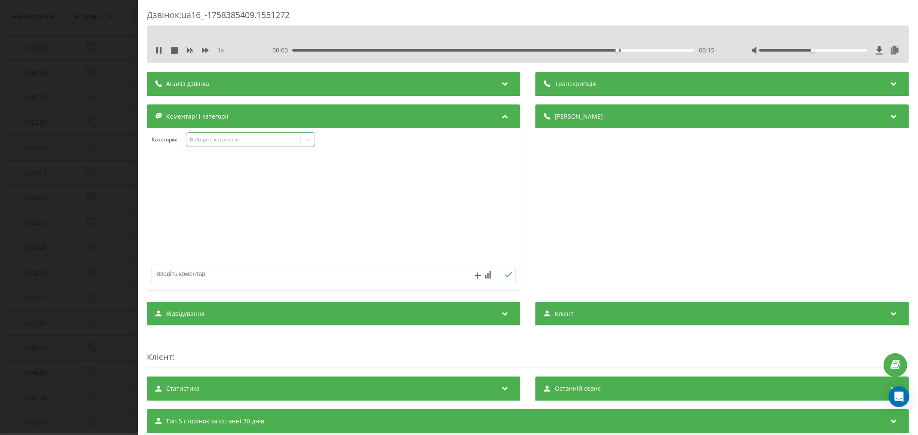
click at [239, 141] on div "Виберіть категорію" at bounding box center [243, 139] width 108 height 7
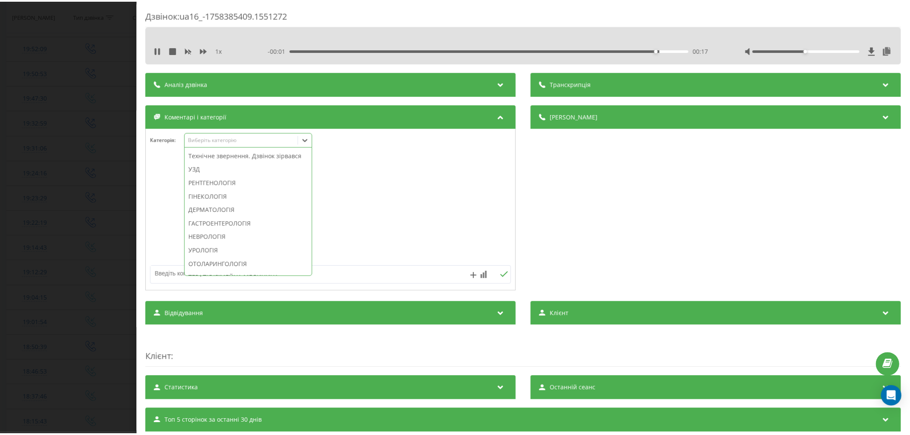
scroll to position [287, 0]
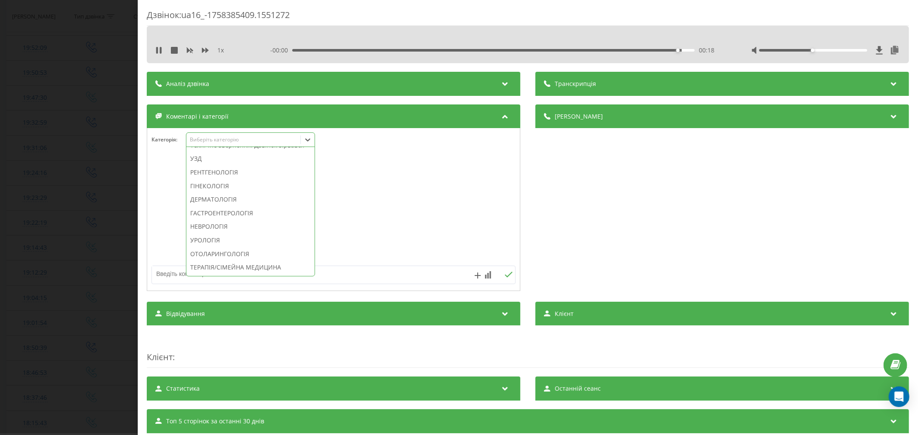
click at [230, 152] on div "Технічне звернення. Дзвінок зірвався" at bounding box center [250, 146] width 128 height 14
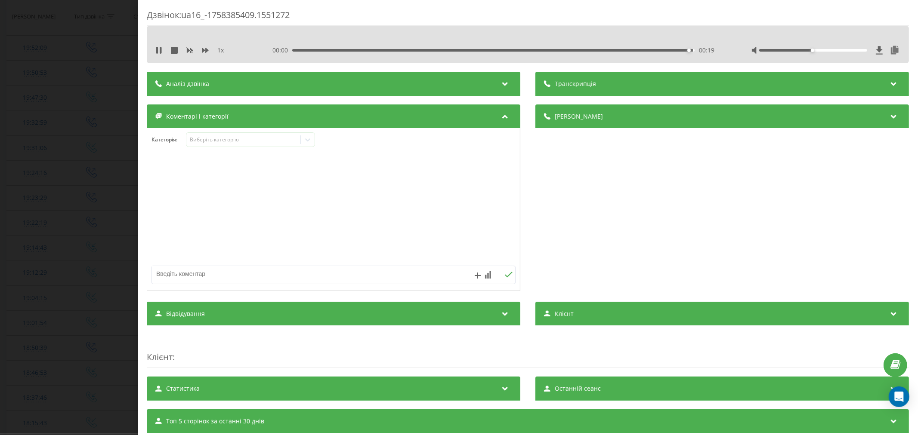
click at [528, 221] on div "Деталі дзвінка Загальне Дата дзвінка 2025-09-20 19:23:29 Тип дзвінка Вихідний С…" at bounding box center [528, 199] width 762 height 189
click at [287, 276] on textarea at bounding box center [297, 273] width 290 height 15
type textarea "лід. уже телефонували"
drag, startPoint x: 504, startPoint y: 276, endPoint x: 419, endPoint y: 253, distance: 87.5
click at [504, 276] on icon at bounding box center [508, 275] width 8 height 6
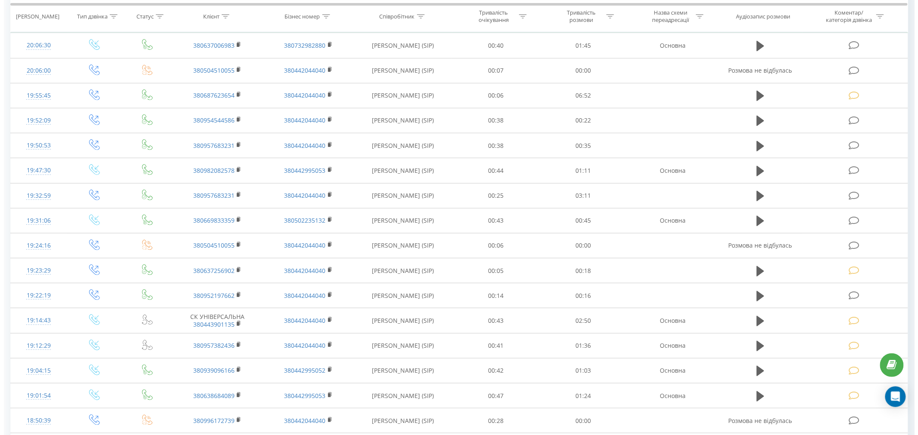
scroll to position [143, 0]
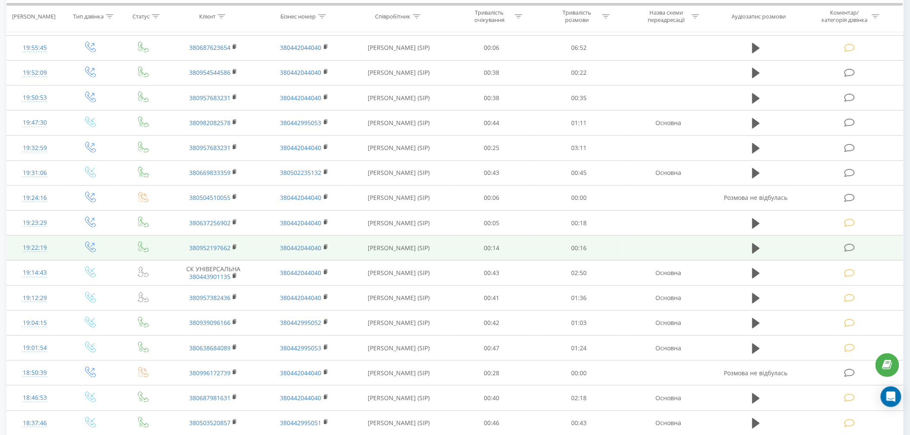
click at [850, 244] on icon at bounding box center [850, 248] width 11 height 9
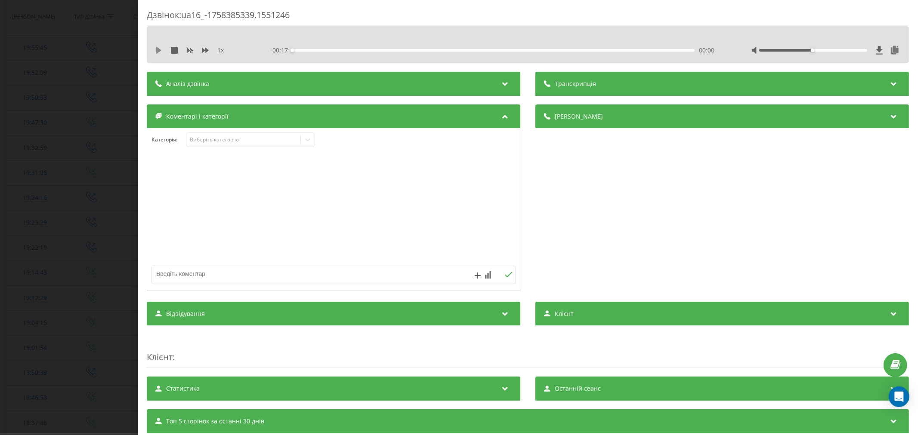
click at [158, 49] on icon at bounding box center [158, 50] width 5 height 7
click at [340, 49] on div "00:02" at bounding box center [493, 50] width 402 height 3
drag, startPoint x: 805, startPoint y: 51, endPoint x: 856, endPoint y: 56, distance: 51.9
click at [861, 54] on div at bounding box center [825, 50] width 149 height 9
click at [495, 51] on div "00:07" at bounding box center [493, 50] width 402 height 3
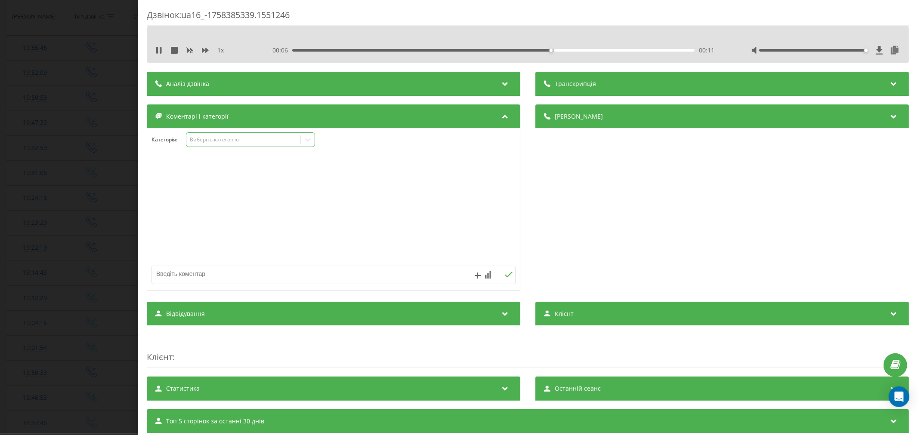
click at [217, 143] on div "Виберіть категорію" at bounding box center [243, 139] width 108 height 7
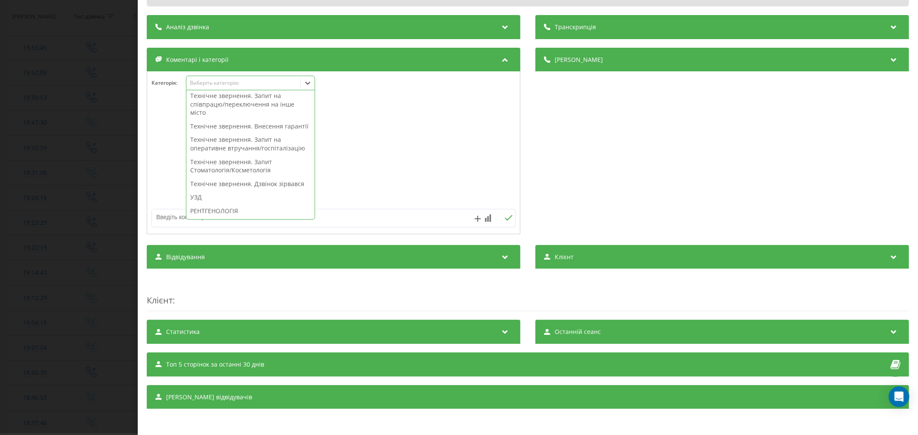
scroll to position [239, 0]
click at [244, 143] on div "Технічне звернення. Дзвінок зірвався" at bounding box center [250, 136] width 128 height 14
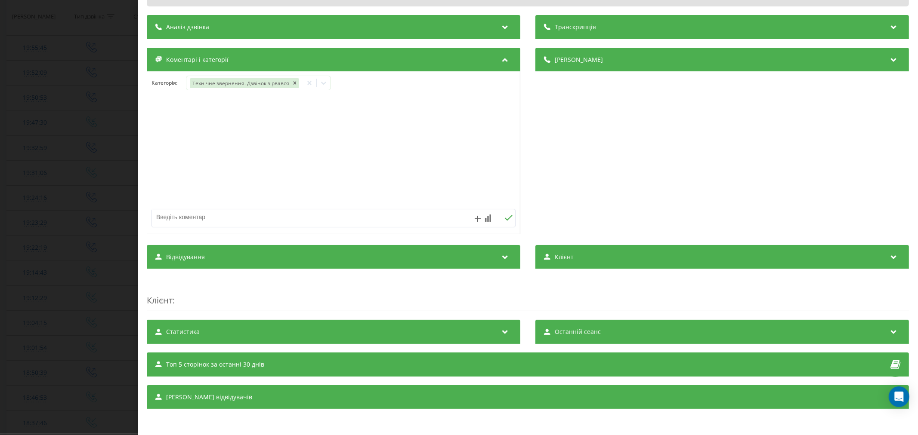
click at [456, 166] on div at bounding box center [333, 153] width 373 height 103
click at [300, 234] on div "Категорія : Технічне звернення. Дзвінок зірвався" at bounding box center [333, 152] width 373 height 163
type textarea "лід. уже тел"
click at [503, 220] on button at bounding box center [508, 218] width 13 height 7
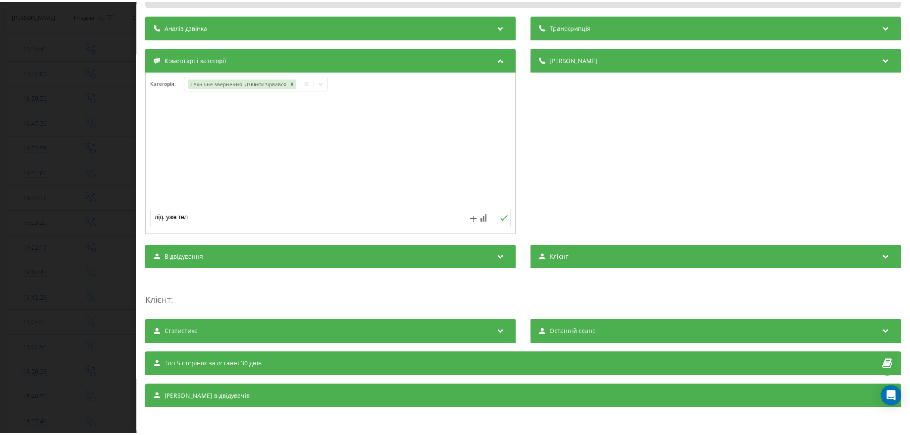
scroll to position [0, 0]
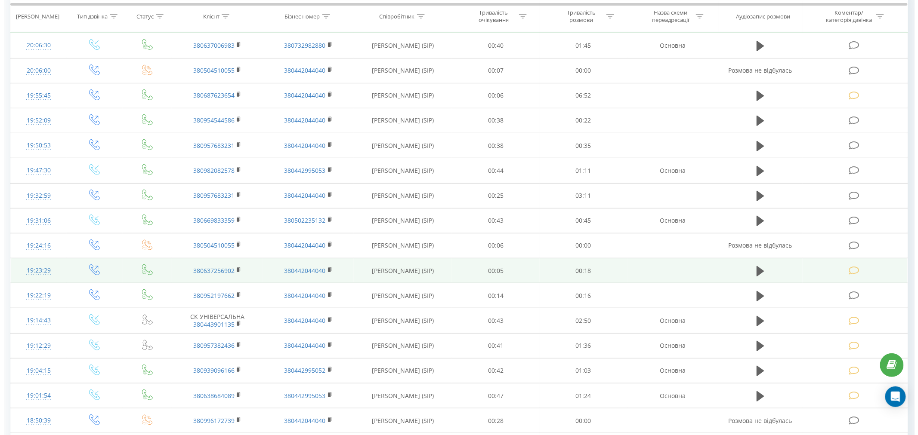
scroll to position [48, 0]
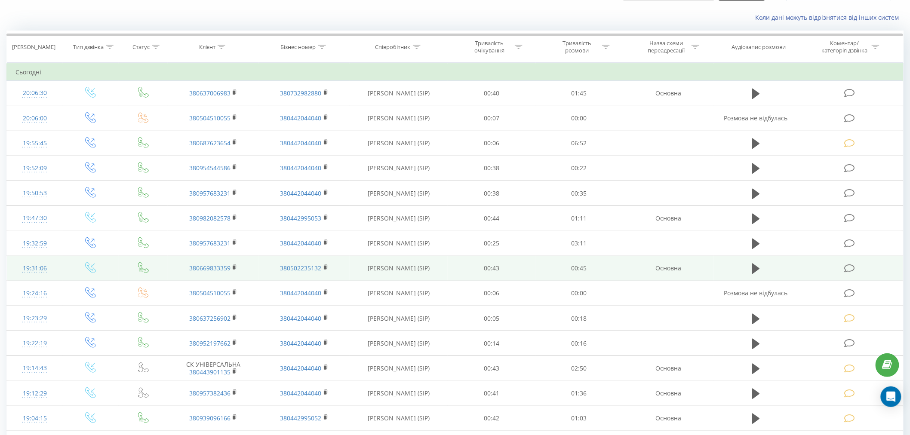
click at [850, 266] on icon at bounding box center [850, 268] width 11 height 9
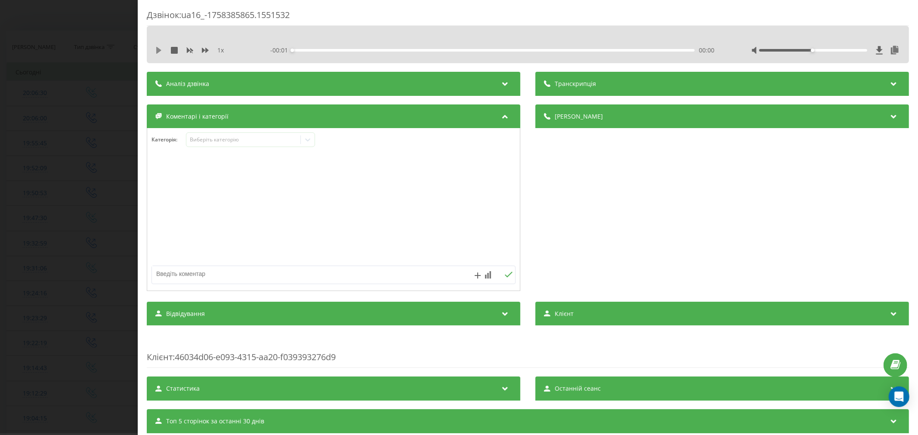
click at [159, 53] on icon at bounding box center [158, 50] width 7 height 7
click at [313, 49] on div "00:02" at bounding box center [493, 50] width 402 height 3
drag, startPoint x: 806, startPoint y: 49, endPoint x: 888, endPoint y: 46, distance: 81.8
click at [888, 46] on div at bounding box center [825, 50] width 149 height 9
click at [271, 139] on div "Виберіть категорію" at bounding box center [243, 139] width 108 height 7
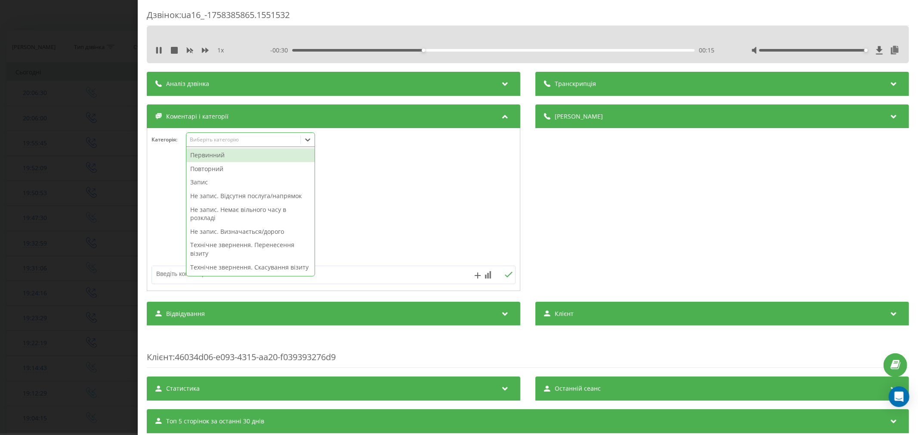
click at [234, 158] on div "Первинний" at bounding box center [250, 155] width 128 height 14
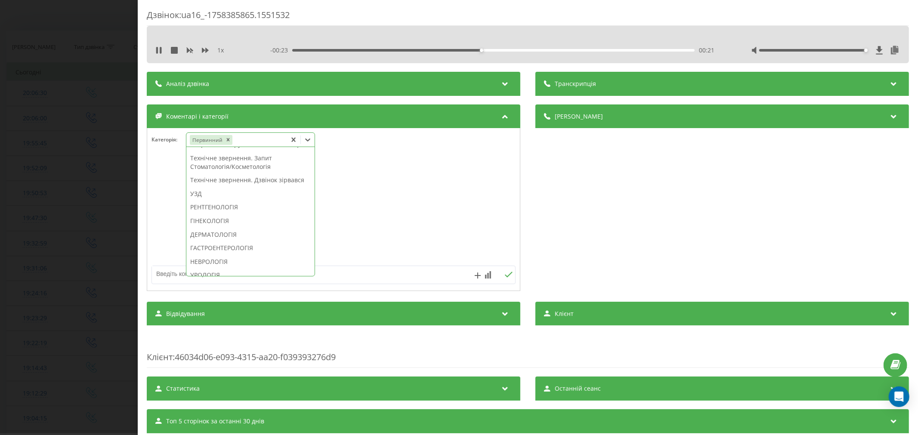
scroll to position [239, 0]
click at [216, 186] on div "Технічне звернення. Дзвінок зірвався" at bounding box center [250, 180] width 128 height 14
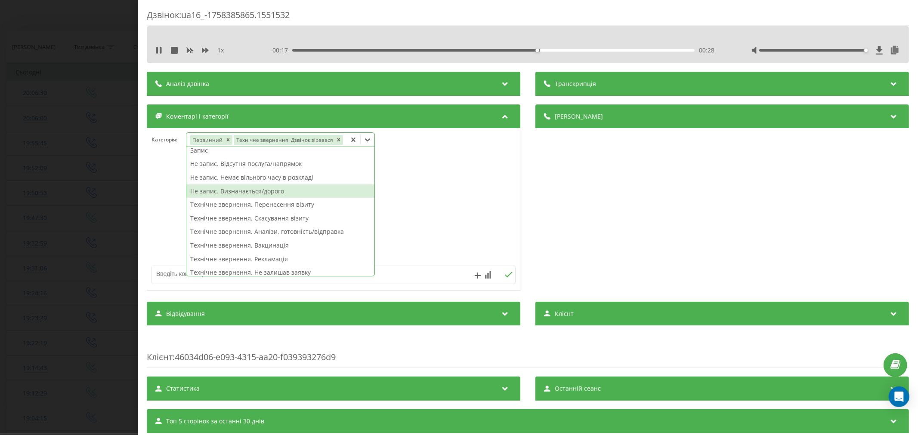
scroll to position [0, 0]
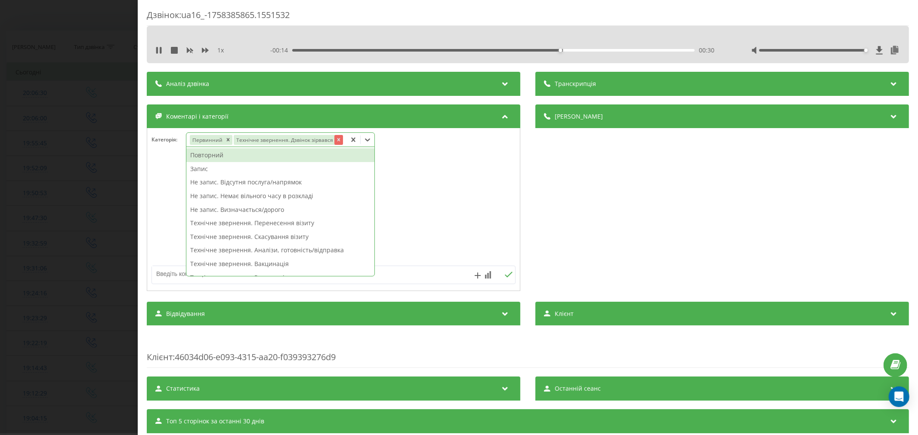
click at [335, 142] on icon "Remove Технічне звернення. Дзвінок зірвався" at bounding box center [338, 140] width 6 height 6
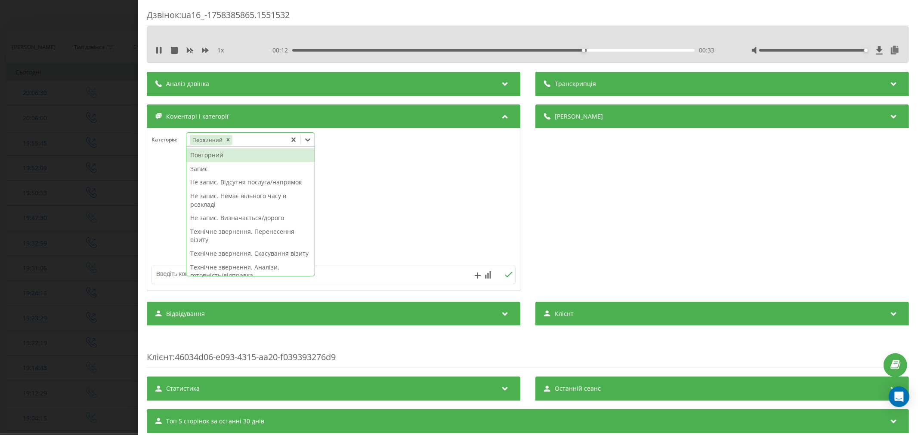
click at [237, 199] on div "Не запис. Немає вільного часу в розкладі" at bounding box center [250, 200] width 128 height 22
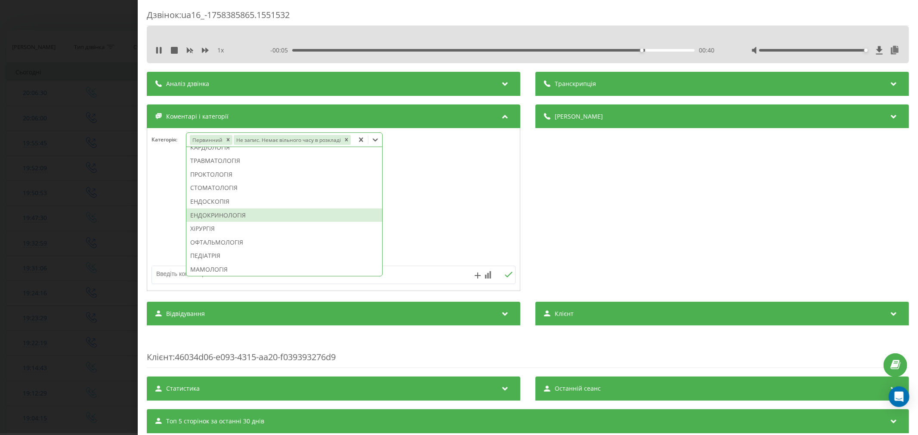
scroll to position [366, 0]
click at [220, 253] on div "МАМОЛОГІЯ" at bounding box center [284, 255] width 196 height 14
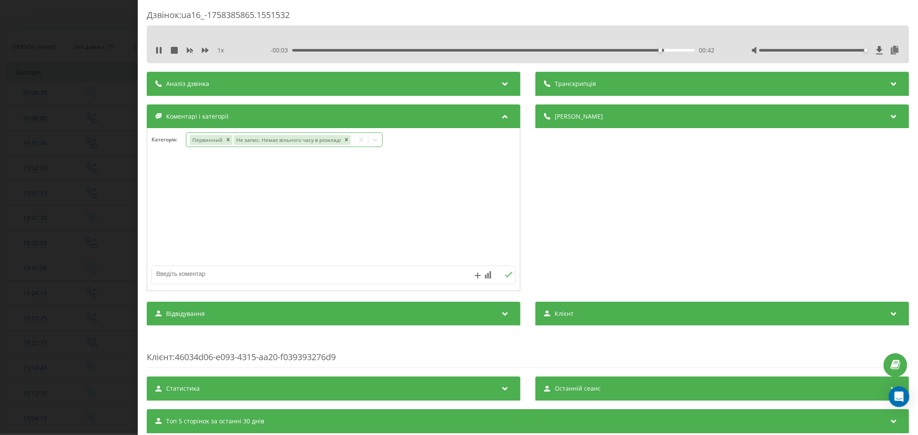
click at [454, 212] on div at bounding box center [333, 209] width 373 height 103
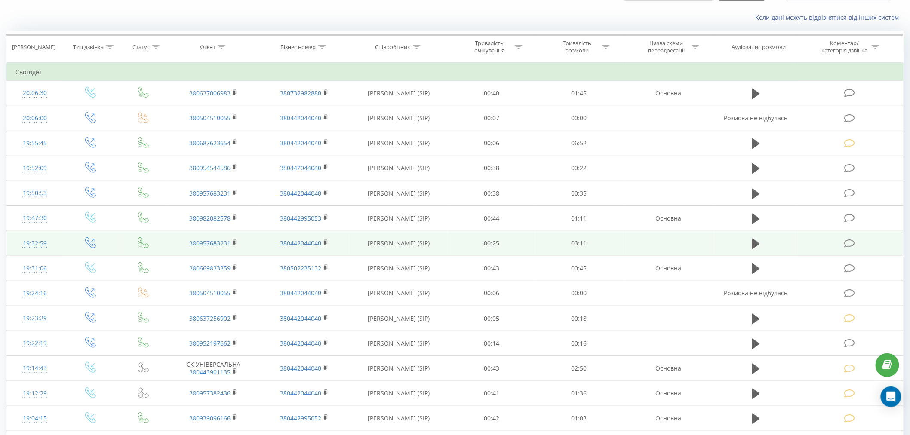
click at [848, 248] on td at bounding box center [851, 243] width 105 height 25
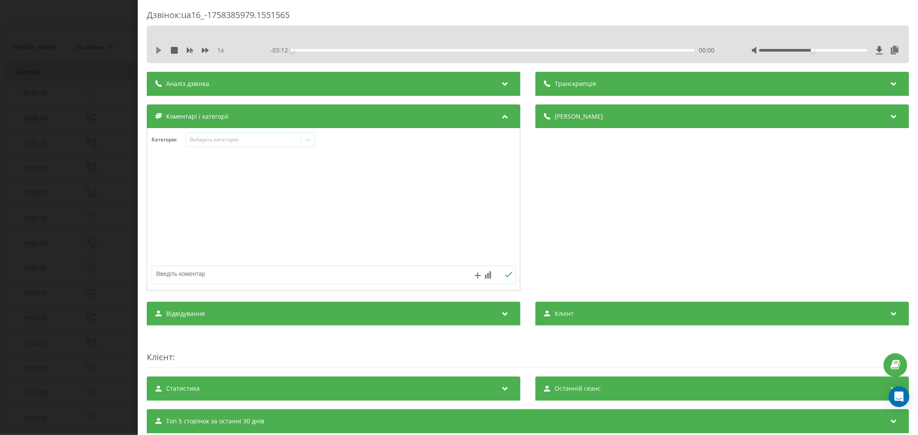
click at [158, 52] on icon at bounding box center [158, 50] width 5 height 7
click at [306, 50] on div "00:00" at bounding box center [493, 50] width 402 height 3
drag, startPoint x: 808, startPoint y: 50, endPoint x: 857, endPoint y: 54, distance: 49.6
click at [857, 54] on div at bounding box center [825, 50] width 149 height 9
click at [350, 50] on div "00:28" at bounding box center [493, 50] width 402 height 3
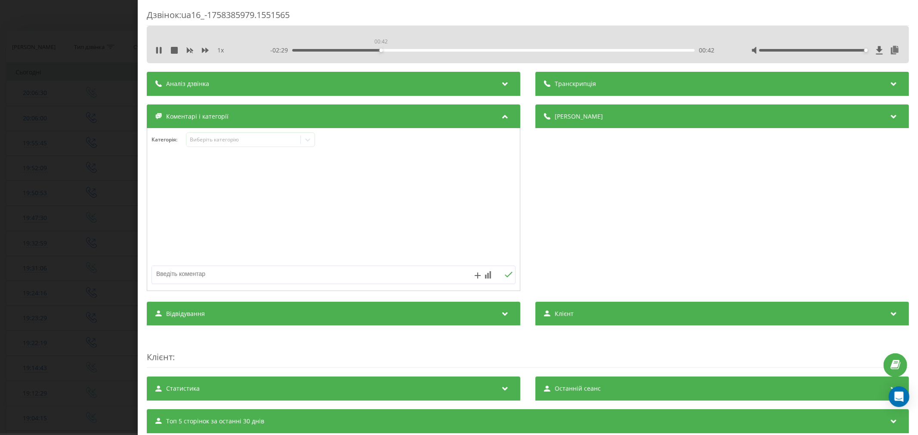
click at [379, 49] on div "00:42" at bounding box center [493, 50] width 402 height 3
click at [397, 49] on div "00:51" at bounding box center [493, 50] width 402 height 3
click at [320, 50] on div "00:14" at bounding box center [493, 50] width 402 height 3
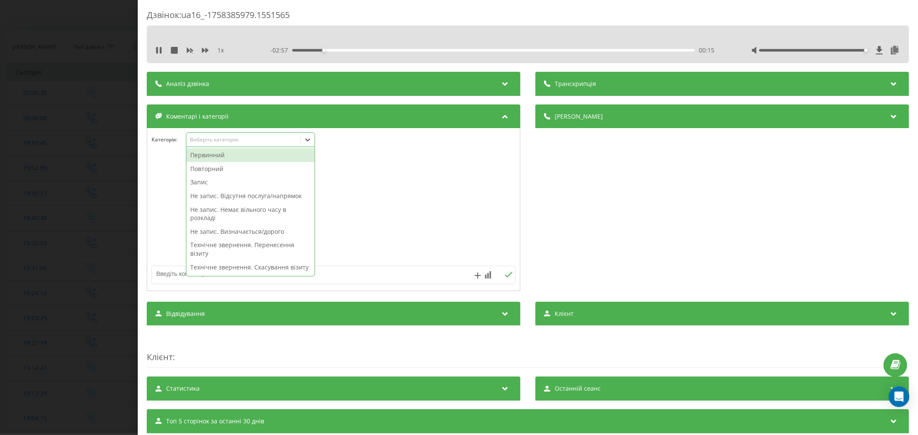
click at [230, 142] on div "Виберіть категорію" at bounding box center [243, 139] width 108 height 7
click at [219, 155] on div "Первинний" at bounding box center [250, 155] width 128 height 14
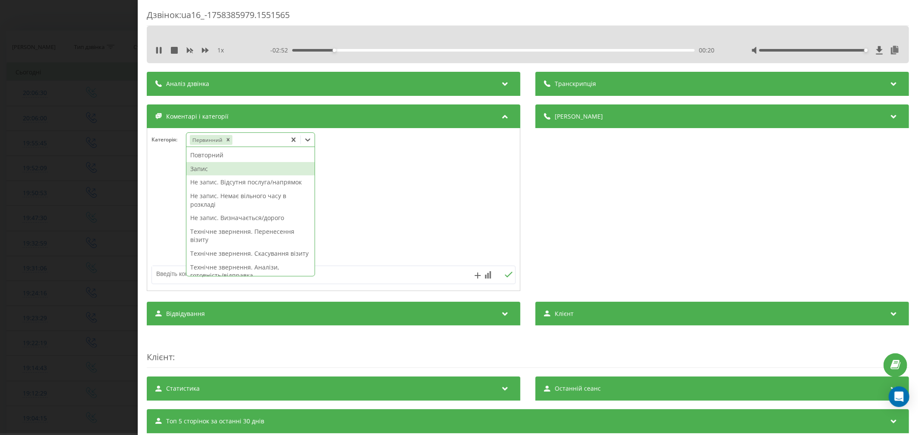
click at [213, 168] on div "Запис" at bounding box center [250, 169] width 128 height 14
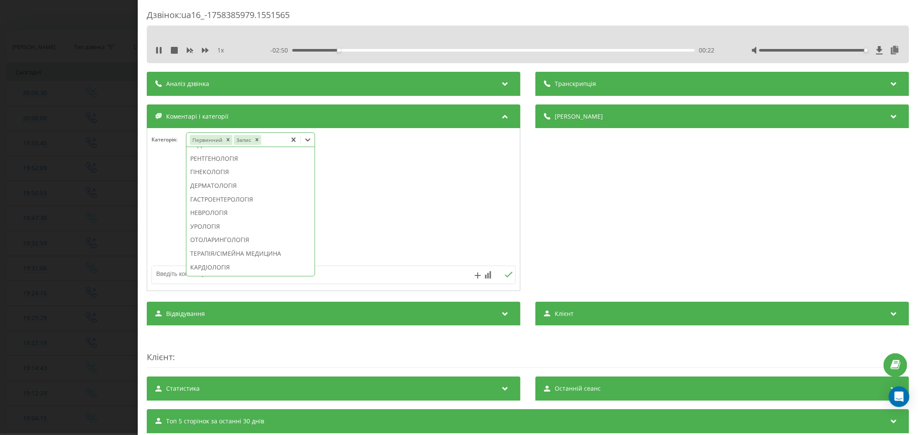
scroll to position [321, 0]
click at [221, 186] on div "УРОЛОГІЯ" at bounding box center [250, 179] width 128 height 14
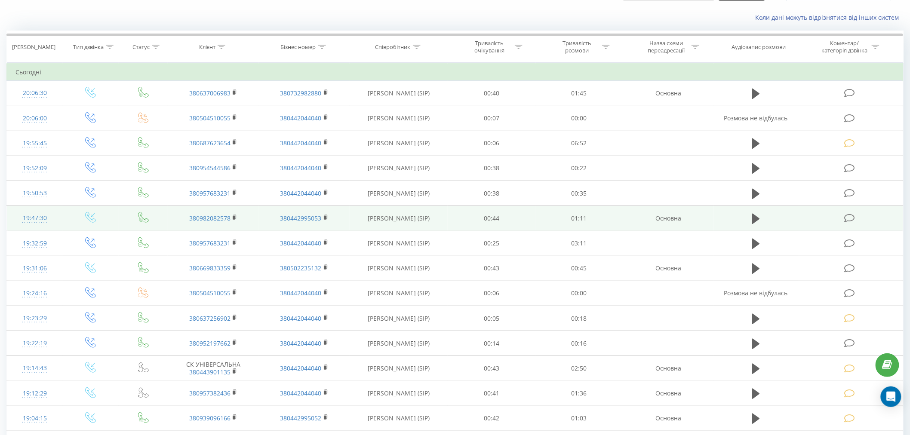
click at [847, 222] on icon at bounding box center [850, 218] width 11 height 9
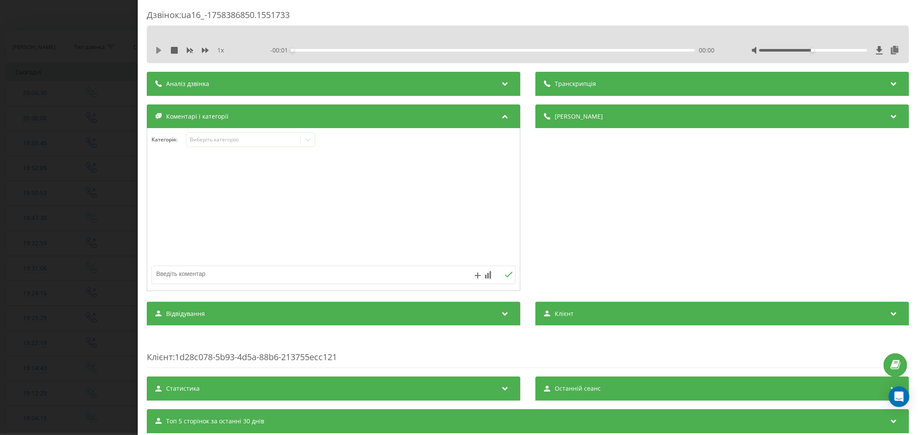
click at [157, 52] on icon at bounding box center [158, 50] width 5 height 7
click at [318, 50] on div "00:04" at bounding box center [493, 50] width 402 height 3
click at [336, 52] on div "- 01:06 00:05 00:05" at bounding box center [493, 50] width 447 height 9
click at [340, 50] on div "00:06" at bounding box center [493, 50] width 402 height 3
click at [380, 50] on div "00:16" at bounding box center [493, 50] width 402 height 3
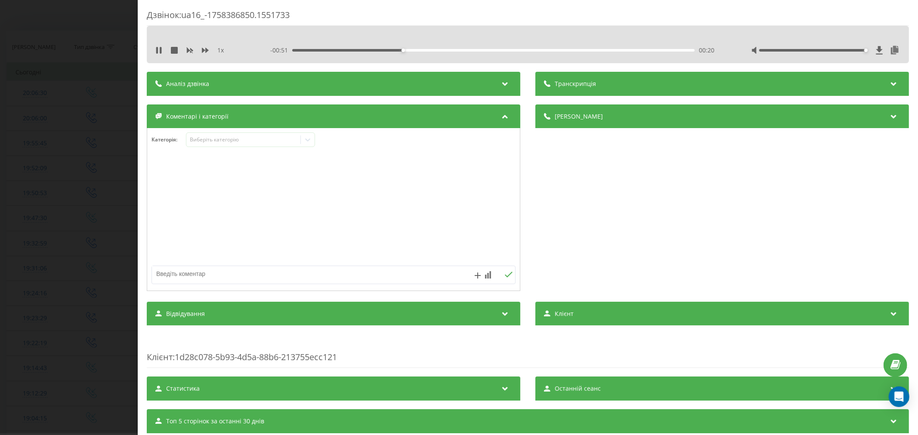
drag, startPoint x: 805, startPoint y: 51, endPoint x: 867, endPoint y: 52, distance: 62.0
click at [867, 52] on div at bounding box center [825, 50] width 149 height 9
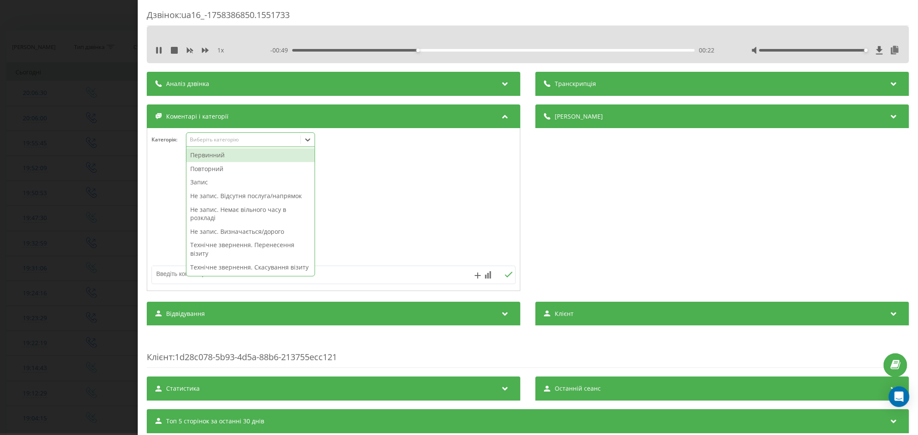
click at [215, 136] on div "Виберіть категорію" at bounding box center [243, 139] width 108 height 7
click at [216, 170] on div "Повторний" at bounding box center [250, 169] width 128 height 14
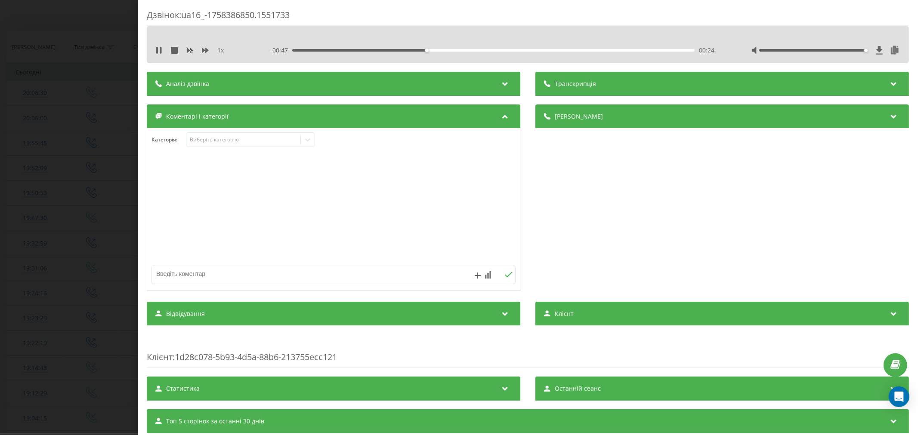
click at [371, 192] on div at bounding box center [333, 209] width 373 height 103
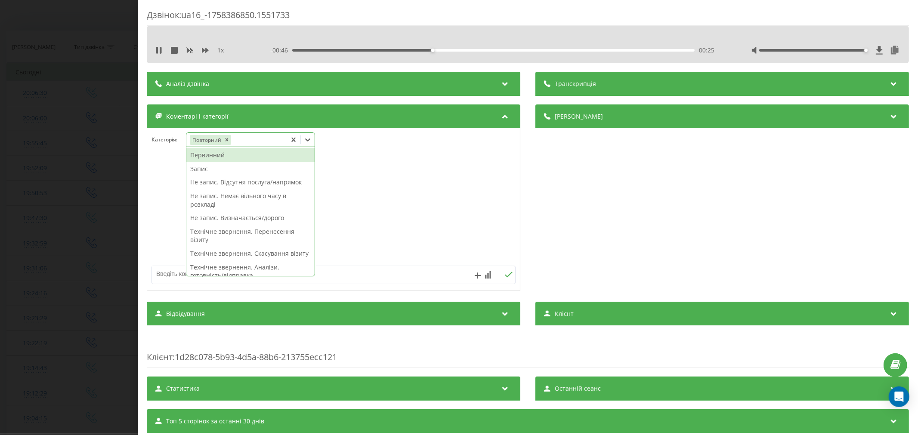
click at [309, 141] on icon at bounding box center [307, 140] width 5 height 3
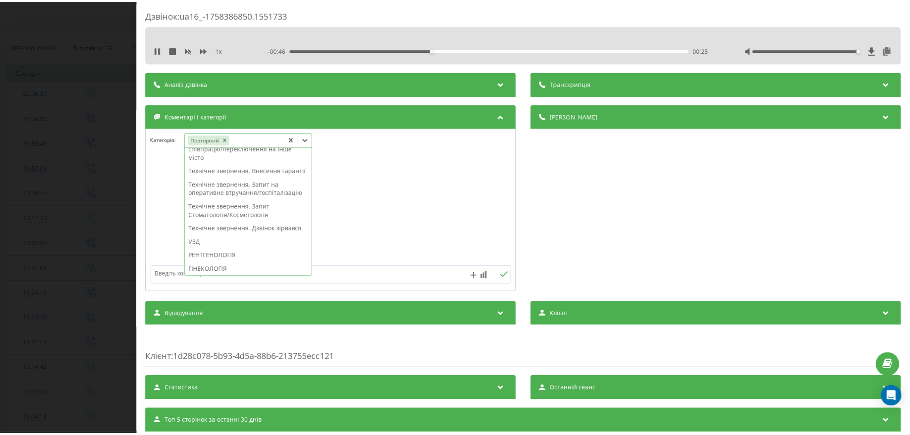
scroll to position [191, 0]
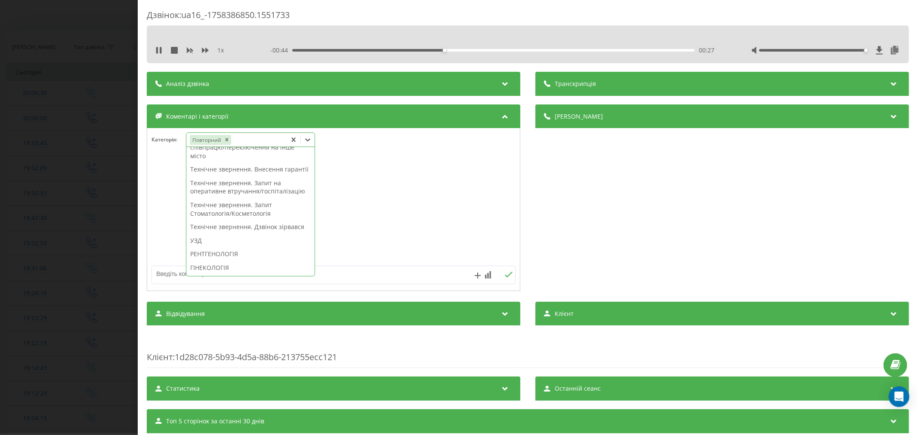
click at [251, 234] on div "Технічне звернення. Дзвінок зірвався" at bounding box center [250, 227] width 128 height 14
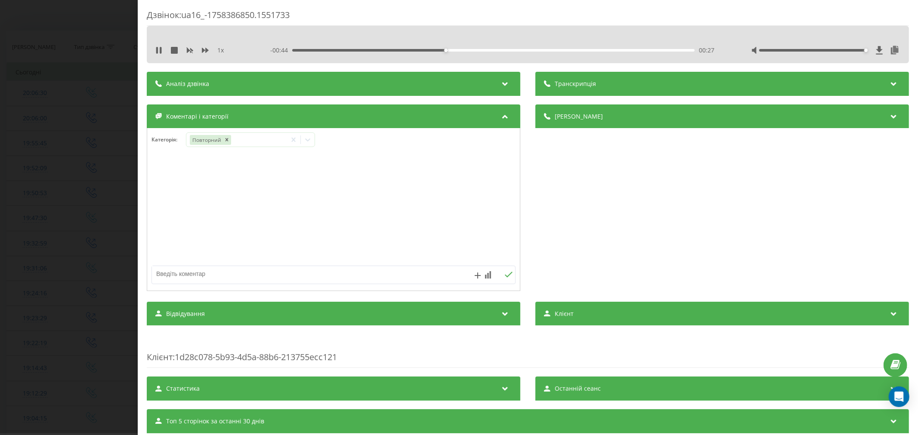
click at [445, 240] on div at bounding box center [333, 209] width 373 height 103
drag, startPoint x: 317, startPoint y: 281, endPoint x: 333, endPoint y: 251, distance: 34.1
click at [318, 281] on textarea at bounding box center [297, 273] width 290 height 15
type textarea "уточнити на яку годину запис"
click at [505, 277] on icon at bounding box center [509, 275] width 8 height 6
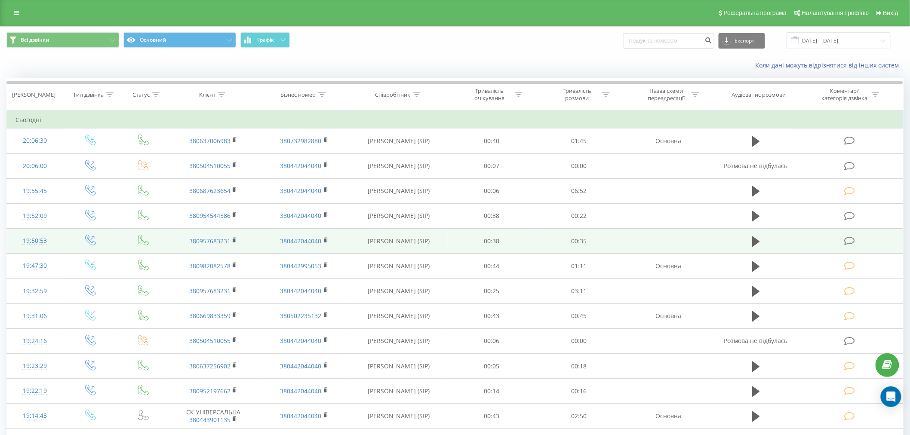
click at [853, 238] on icon at bounding box center [850, 241] width 11 height 9
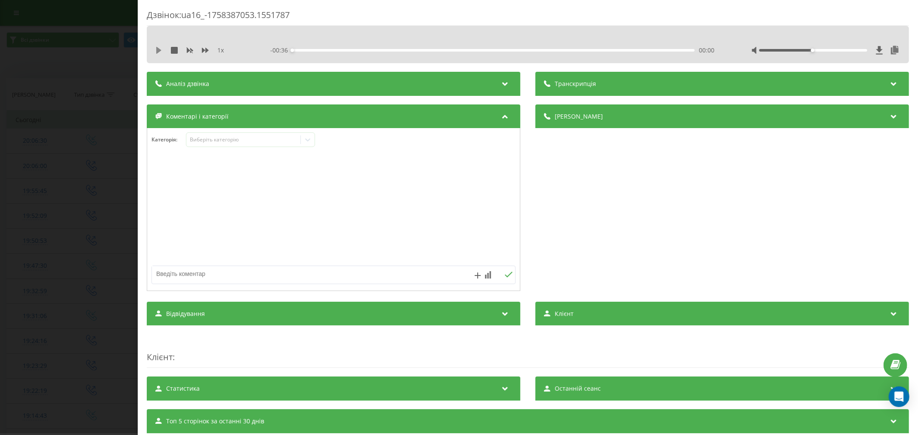
click at [160, 54] on button at bounding box center [158, 50] width 7 height 7
click at [321, 51] on div "- 00:35 00:01 00:01" at bounding box center [493, 50] width 447 height 9
click at [321, 51] on div "00:01" at bounding box center [493, 50] width 402 height 3
click at [323, 50] on div "00:02" at bounding box center [322, 50] width 3 height 3
drag, startPoint x: 808, startPoint y: 50, endPoint x: 857, endPoint y: 56, distance: 49.4
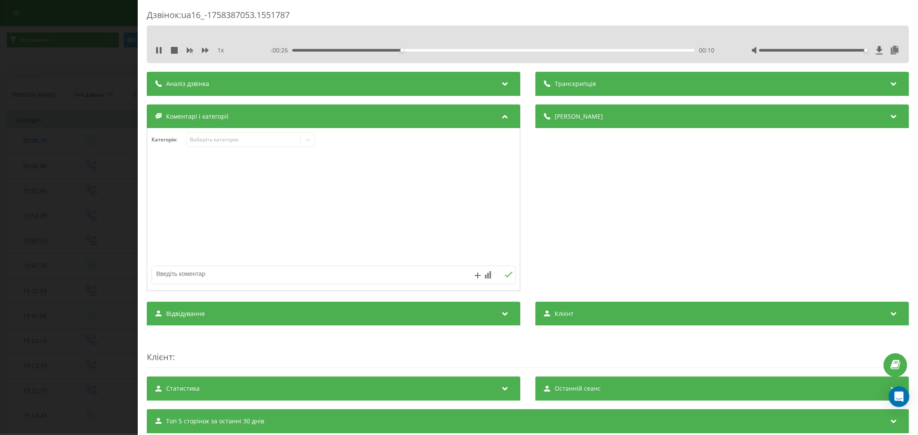
click at [857, 56] on div "1 x - 00:26 00:10 00:10" at bounding box center [527, 50] width 749 height 13
click at [447, 51] on div "00:13" at bounding box center [493, 50] width 402 height 3
click at [233, 141] on div "Виберіть категорію" at bounding box center [243, 139] width 108 height 7
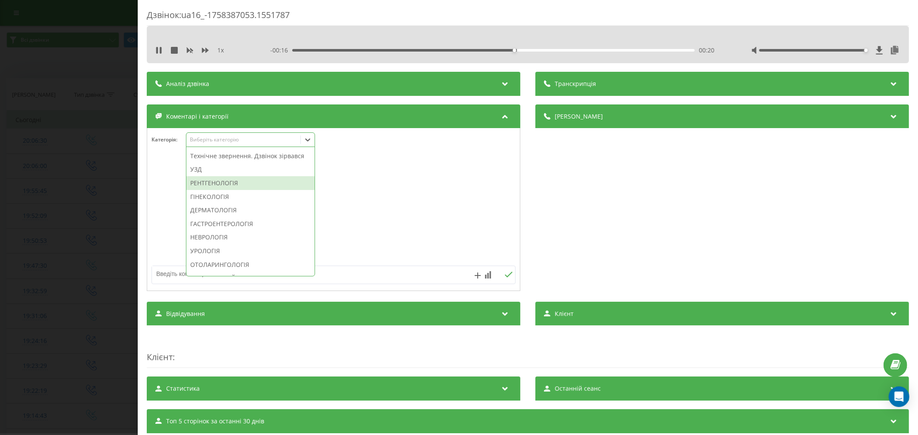
scroll to position [287, 0]
click at [248, 152] on div "Технічне звернення. Дзвінок зірвався" at bounding box center [250, 146] width 128 height 14
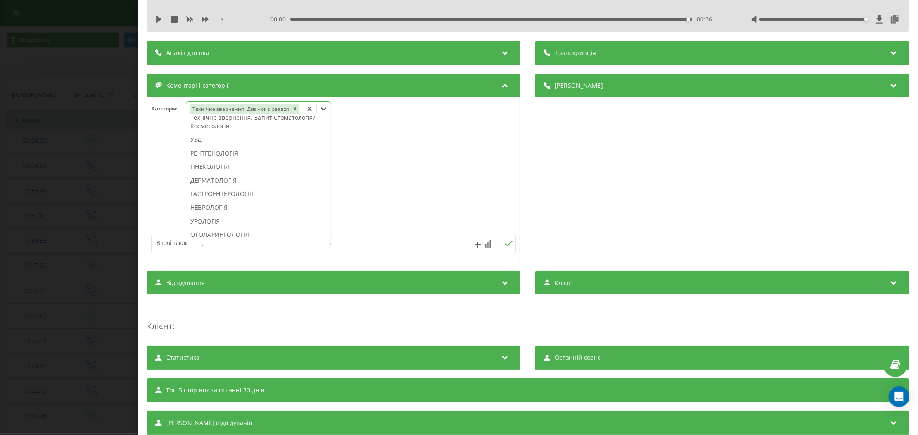
scroll to position [59, 0]
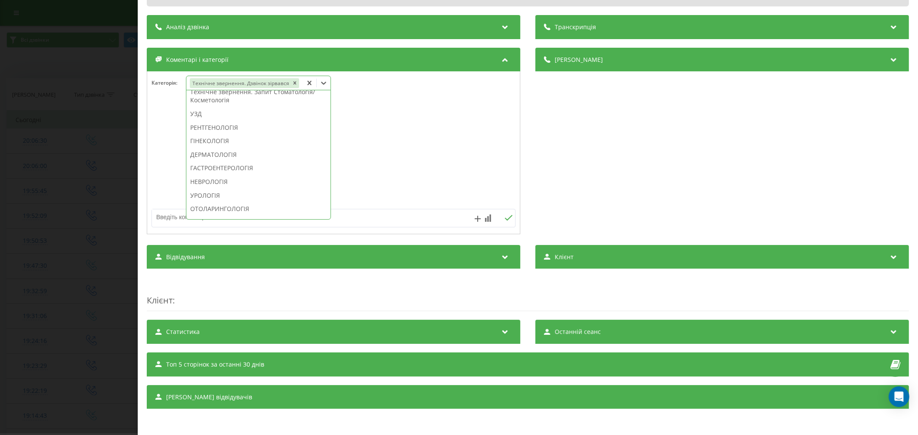
click at [386, 188] on div at bounding box center [333, 153] width 373 height 103
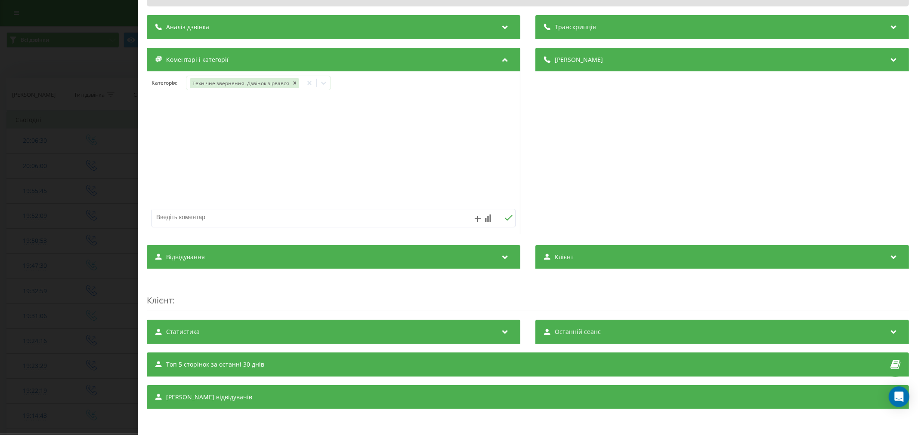
click at [166, 219] on textarea at bounding box center [297, 217] width 290 height 15
type textarea "лід. не акт"
click at [502, 217] on button at bounding box center [508, 218] width 13 height 7
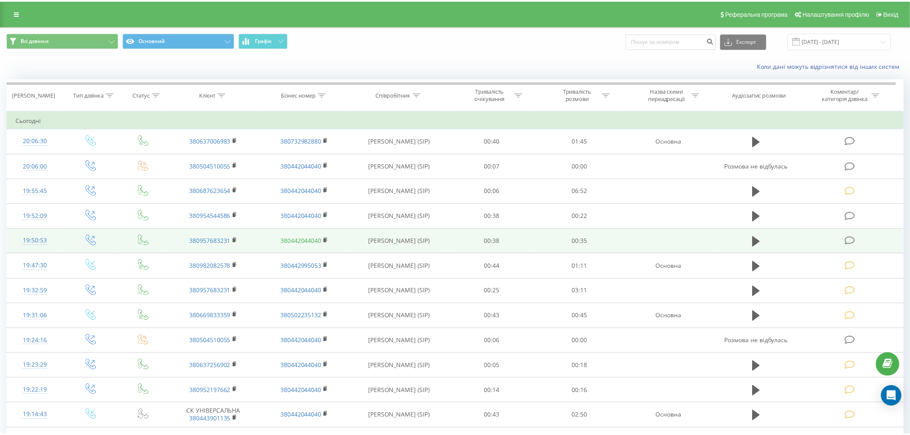
scroll to position [48, 0]
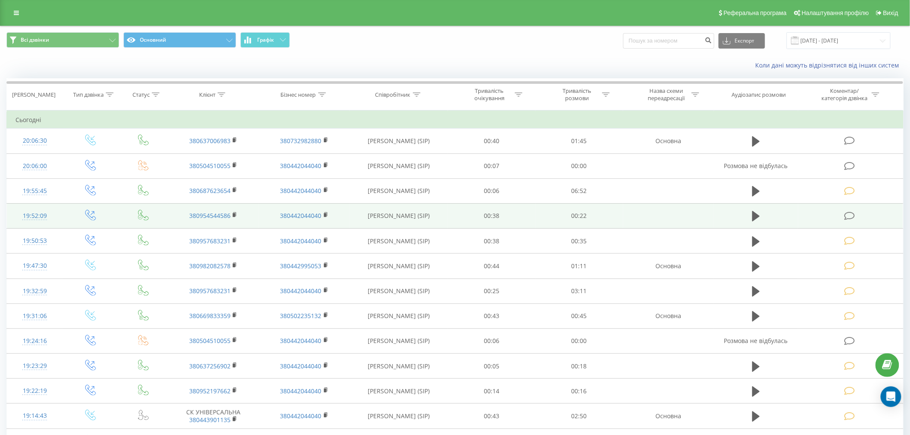
click at [849, 220] on icon at bounding box center [850, 216] width 11 height 9
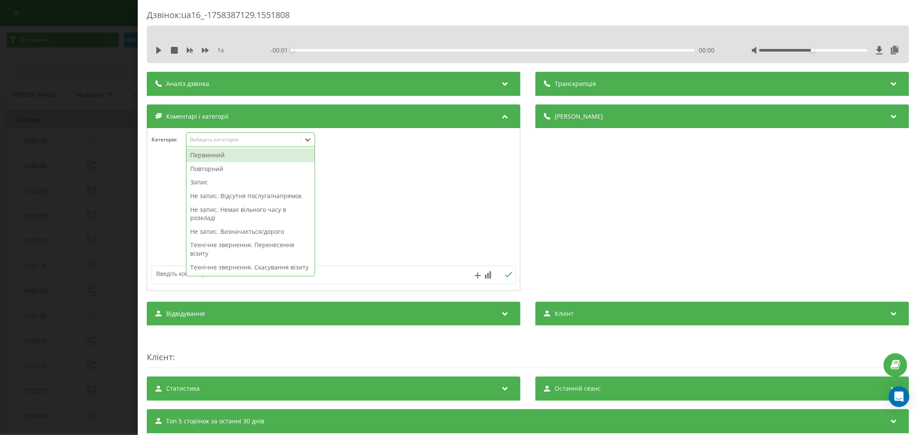
click at [234, 142] on div "Виберіть категорію" at bounding box center [243, 139] width 108 height 7
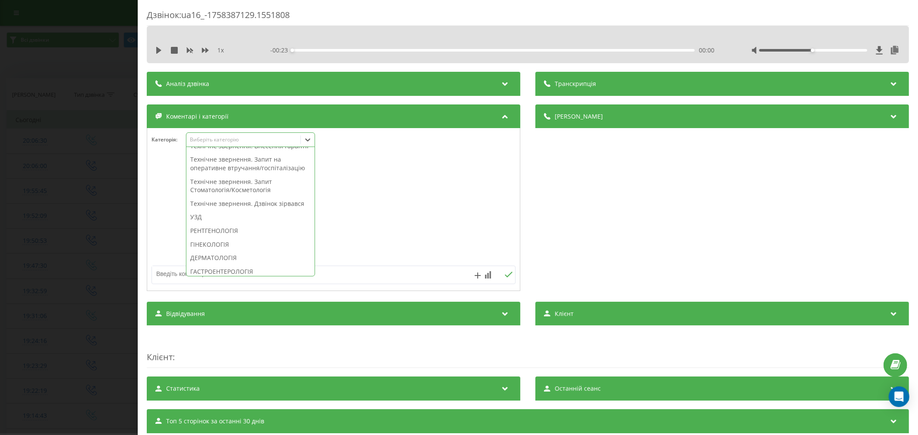
scroll to position [239, 0]
click at [236, 200] on div "Технічне звернення. Дзвінок зірвався" at bounding box center [250, 193] width 128 height 14
click at [485, 216] on div at bounding box center [333, 209] width 373 height 103
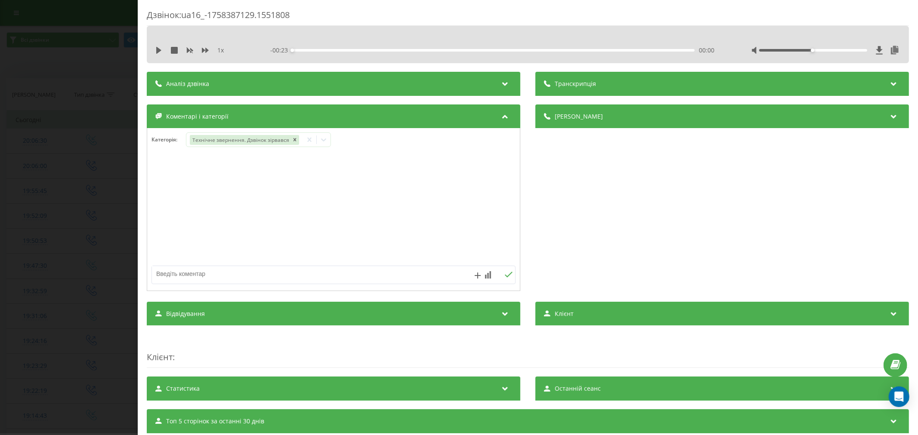
drag, startPoint x: 290, startPoint y: 277, endPoint x: 315, endPoint y: 194, distance: 87.1
click at [291, 277] on textarea at bounding box center [297, 273] width 290 height 15
type textarea "лід. уже телеф"
click at [505, 277] on icon at bounding box center [508, 275] width 8 height 6
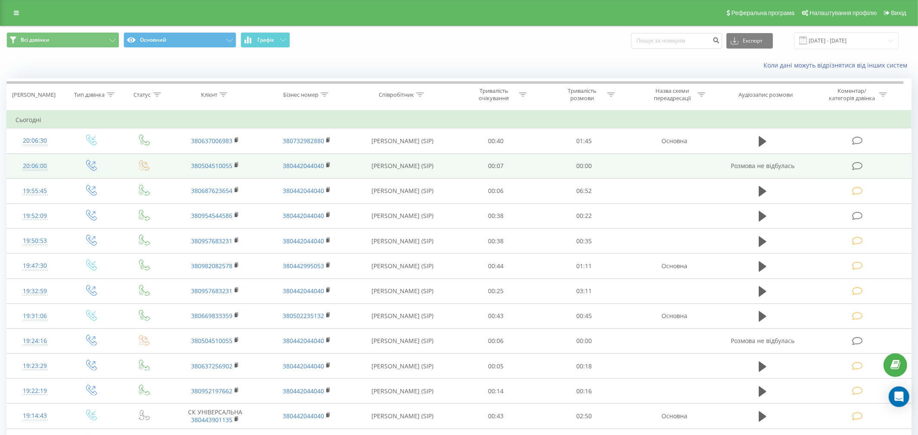
scroll to position [48, 0]
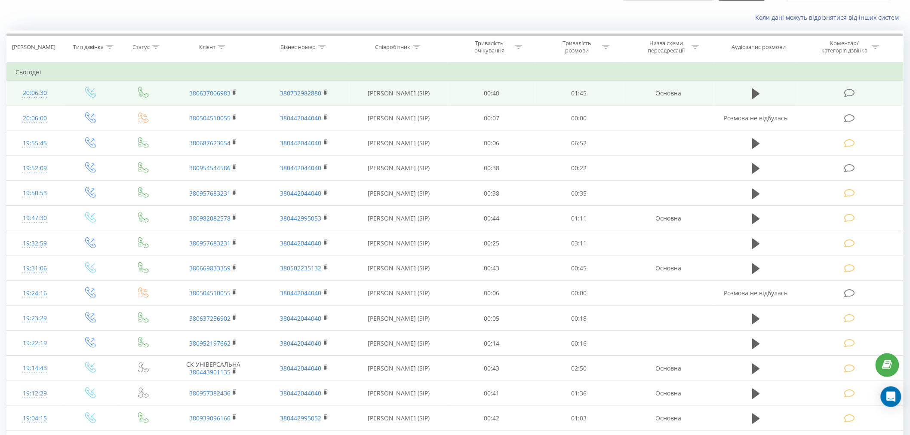
click at [850, 91] on icon at bounding box center [850, 93] width 11 height 9
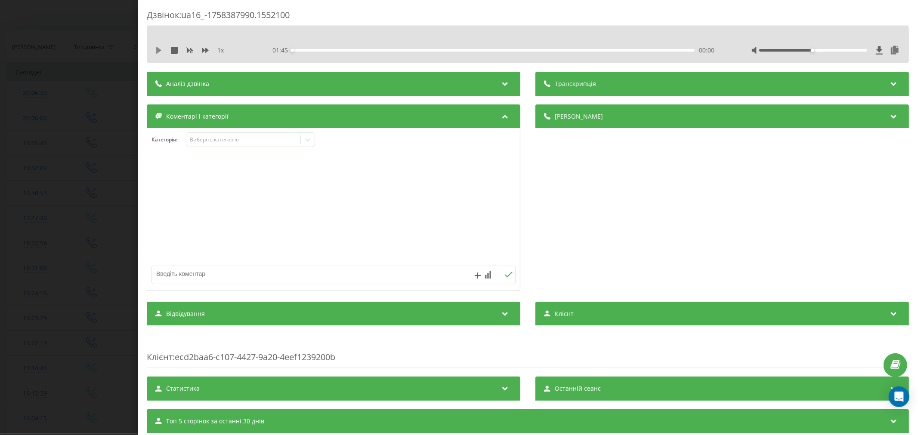
click at [161, 49] on icon at bounding box center [158, 50] width 7 height 7
click at [302, 49] on div "00:00" at bounding box center [493, 50] width 402 height 3
click at [335, 50] on div "00:11" at bounding box center [493, 50] width 402 height 3
drag, startPoint x: 867, startPoint y: 53, endPoint x: 873, endPoint y: 53, distance: 5.2
click at [873, 53] on div at bounding box center [825, 50] width 149 height 9
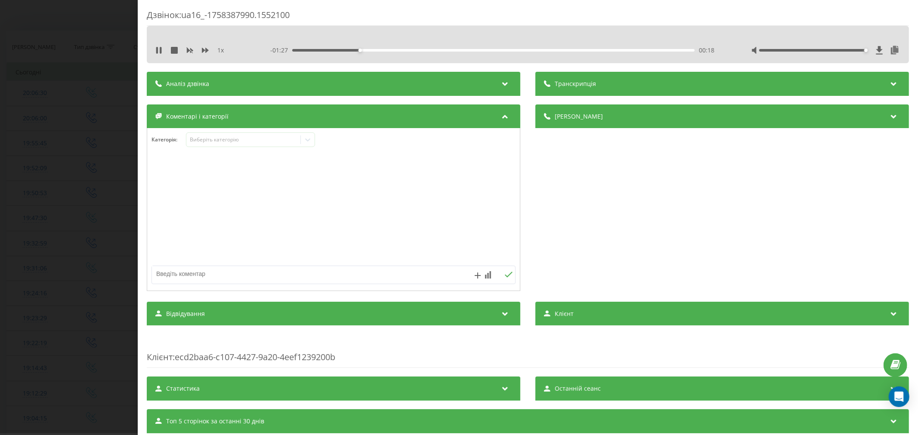
click at [369, 49] on div "00:18" at bounding box center [493, 50] width 402 height 3
click at [268, 137] on div "Виберіть категорію" at bounding box center [243, 139] width 108 height 7
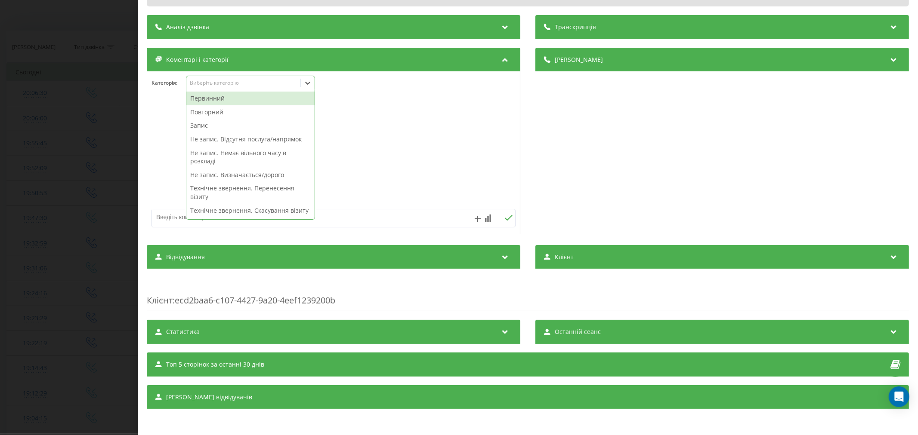
click at [231, 101] on div "Первинний" at bounding box center [250, 99] width 128 height 14
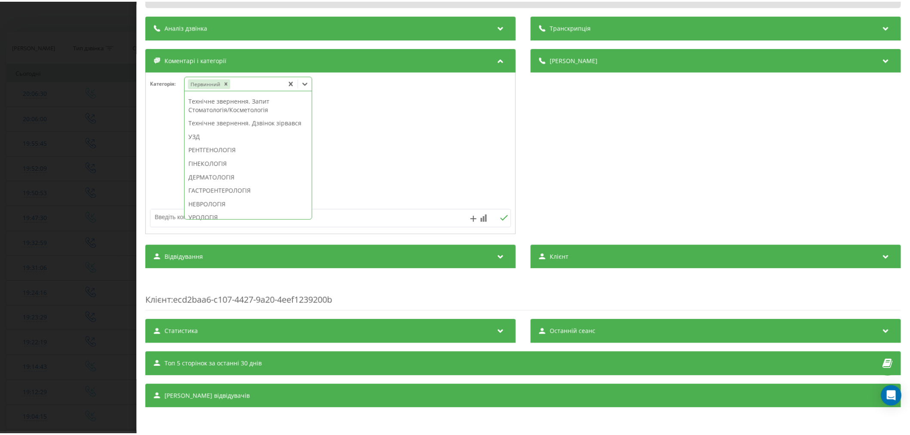
scroll to position [225, 0]
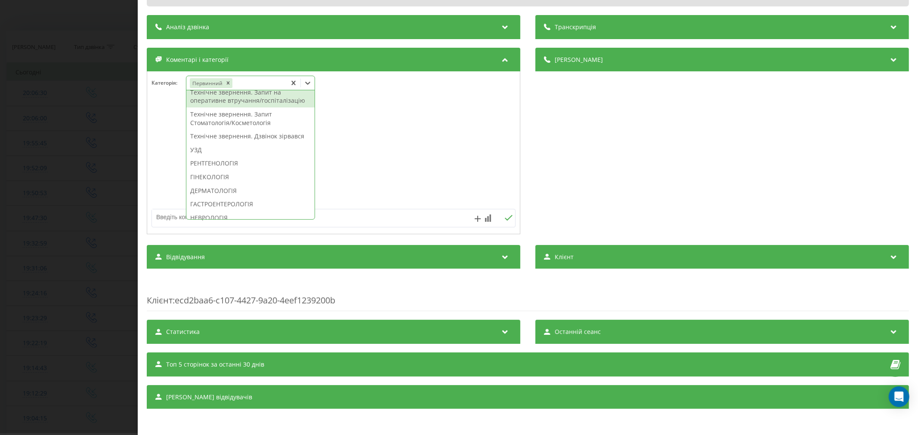
click at [237, 108] on div "Технічне звернення. Запит на оперативне втручання/госпіталізацію" at bounding box center [250, 97] width 128 height 22
click at [396, 137] on div at bounding box center [333, 153] width 373 height 103
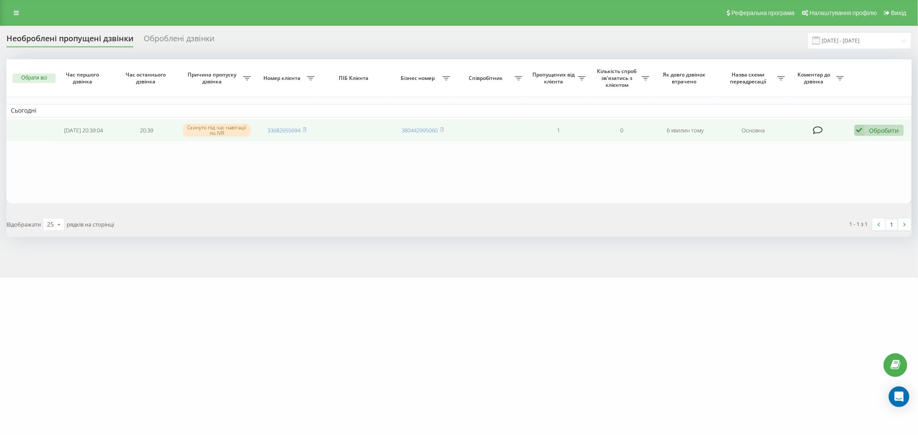
click at [856, 129] on icon at bounding box center [859, 131] width 10 height 12
click at [799, 144] on span "Не вдалося зв'язатися" at bounding box center [782, 144] width 66 height 8
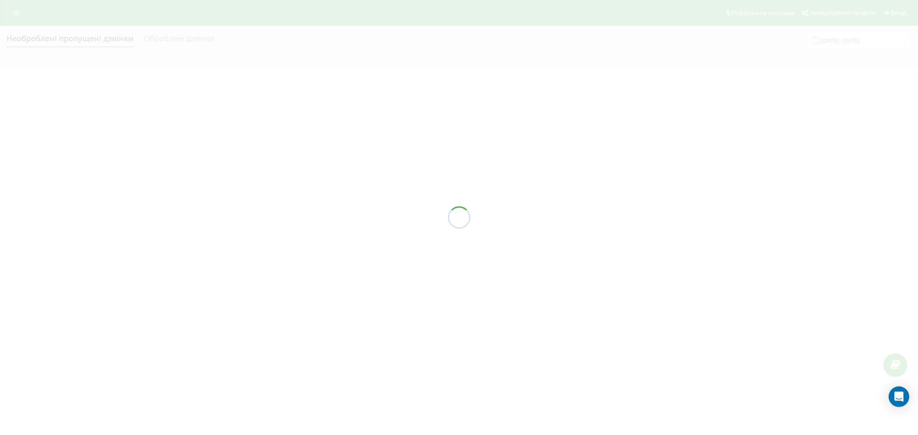
click at [565, 148] on div at bounding box center [459, 217] width 918 height 435
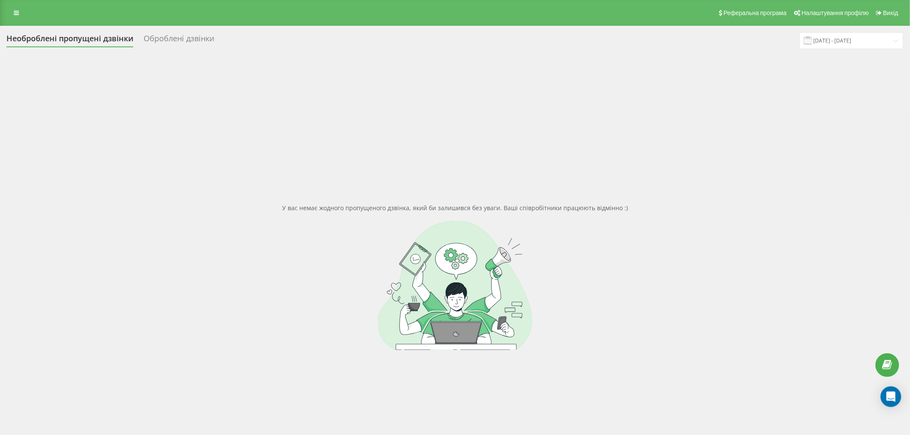
drag, startPoint x: 917, startPoint y: 207, endPoint x: 336, endPoint y: 72, distance: 596.6
click at [336, 72] on div "У вас немає жодного пропущеного дзвінка, який би залишився без уваги. Ваші спів…" at bounding box center [454, 276] width 897 height 435
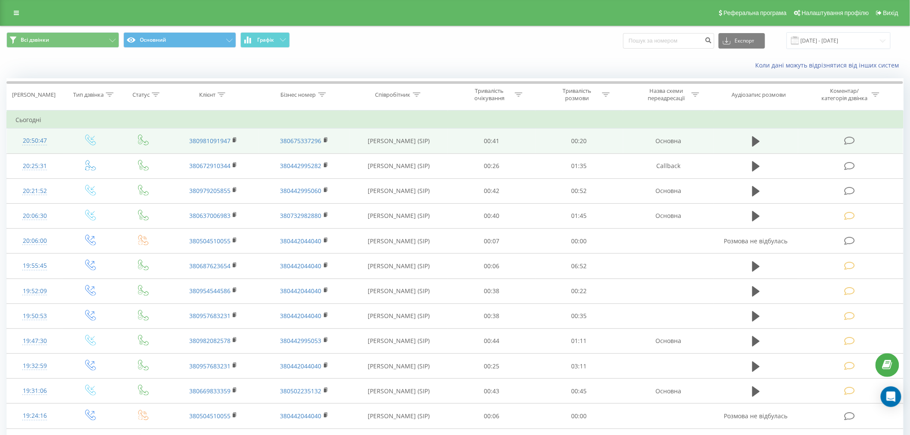
click at [847, 145] on td at bounding box center [851, 141] width 105 height 25
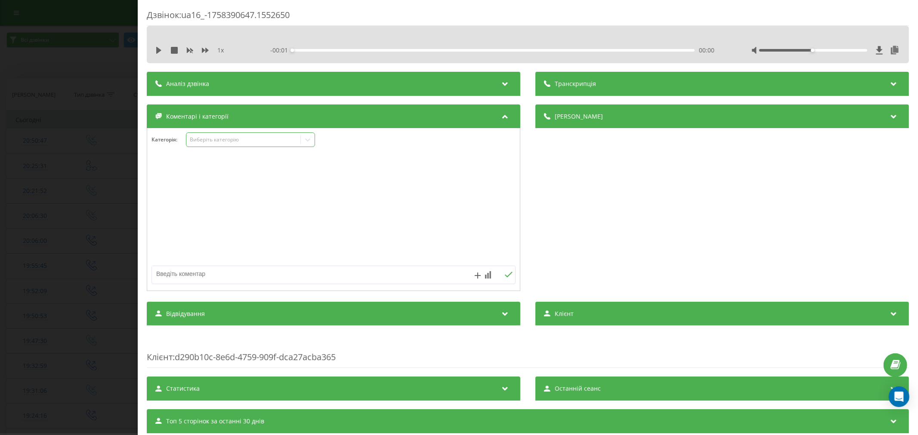
click at [194, 139] on div "Виберіть категорію" at bounding box center [243, 139] width 108 height 7
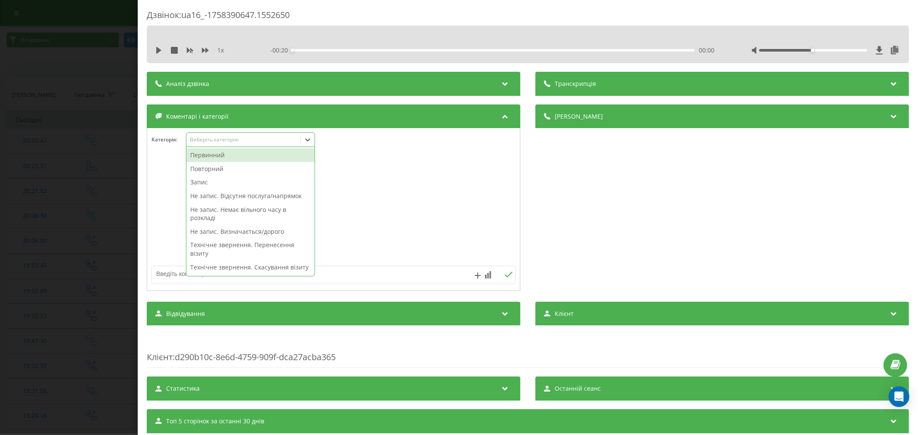
click at [209, 157] on div "Первинний" at bounding box center [250, 155] width 128 height 14
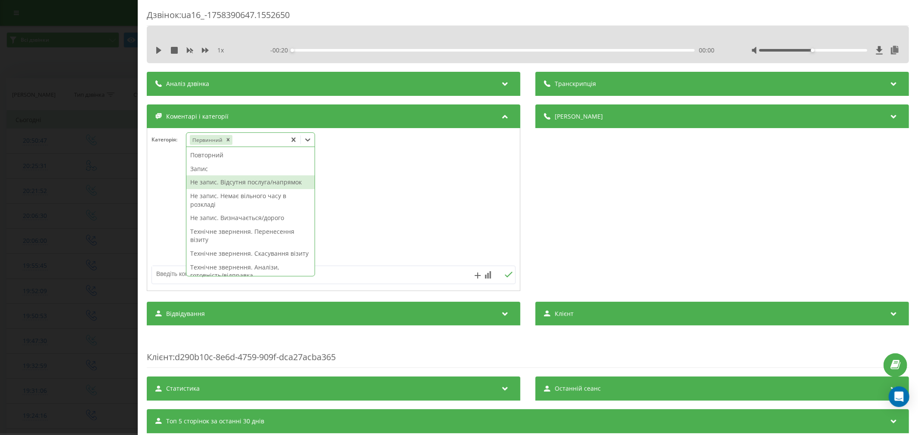
click at [239, 182] on div "Не запис. Відсутня послуга/напрямок" at bounding box center [250, 183] width 128 height 14
click at [367, 180] on div at bounding box center [333, 209] width 373 height 103
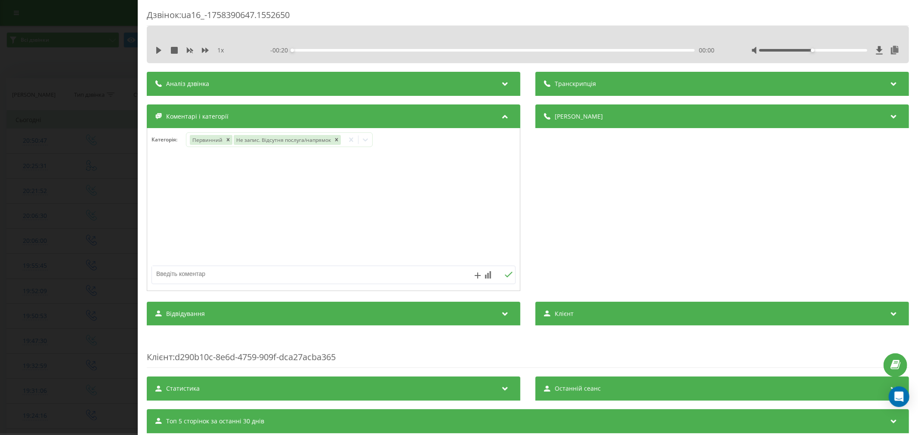
drag, startPoint x: 247, startPoint y: 277, endPoint x: 212, endPoint y: 268, distance: 36.6
click at [240, 278] on textarea at bounding box center [297, 273] width 290 height 15
type textarea "дитячий проктолог"
click at [508, 277] on icon at bounding box center [508, 275] width 8 height 6
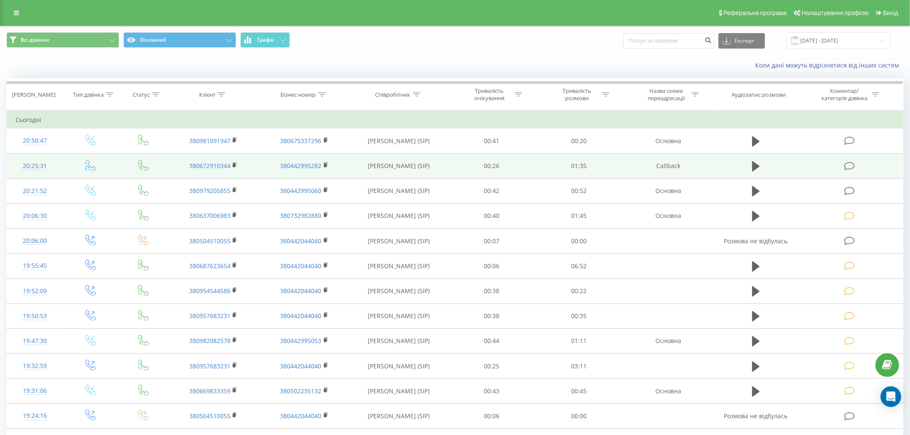
click at [849, 168] on icon at bounding box center [850, 166] width 11 height 9
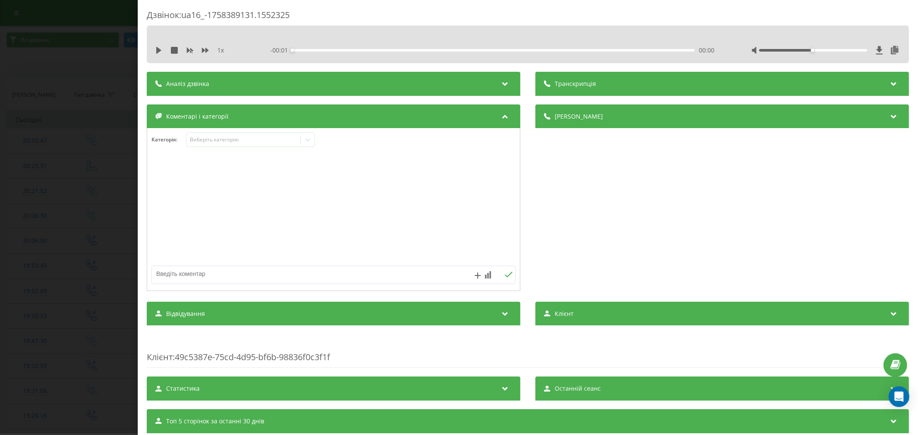
click at [159, 55] on div "1 x - 00:01 00:00 00:00" at bounding box center [527, 50] width 749 height 13
click at [157, 53] on icon at bounding box center [158, 50] width 5 height 7
click at [303, 49] on div "00:01" at bounding box center [493, 50] width 402 height 3
drag, startPoint x: 809, startPoint y: 49, endPoint x: 858, endPoint y: 55, distance: 49.7
click at [858, 55] on div "1 x - 01:41 00:12 00:12" at bounding box center [527, 50] width 749 height 13
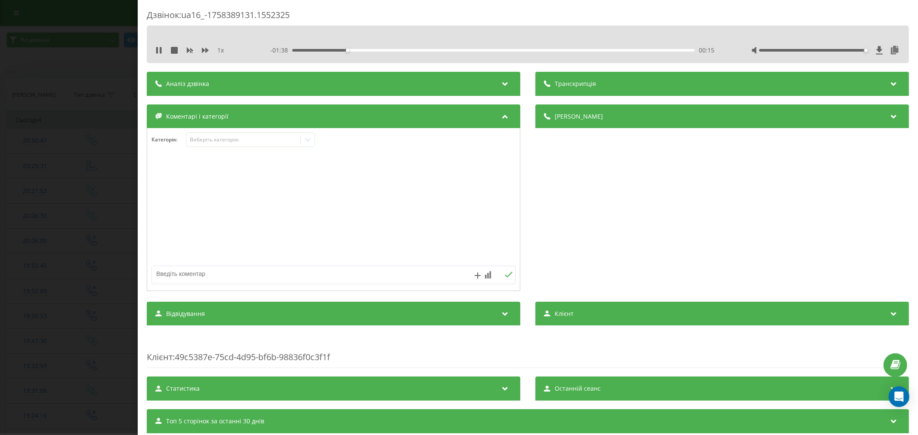
click at [299, 49] on div "00:15" at bounding box center [493, 50] width 402 height 3
click at [338, 48] on div "- 01:47 00:07 00:07" at bounding box center [493, 50] width 447 height 9
click at [338, 50] on div "00:13" at bounding box center [493, 50] width 402 height 3
drag, startPoint x: 346, startPoint y: 50, endPoint x: 353, endPoint y: 50, distance: 6.9
click at [347, 50] on div "00:14" at bounding box center [493, 50] width 402 height 3
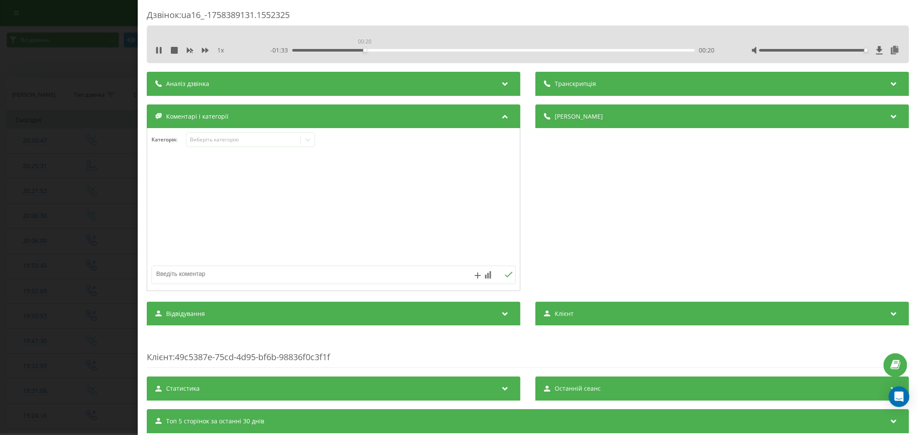
click at [363, 49] on div "00:20" at bounding box center [493, 50] width 402 height 3
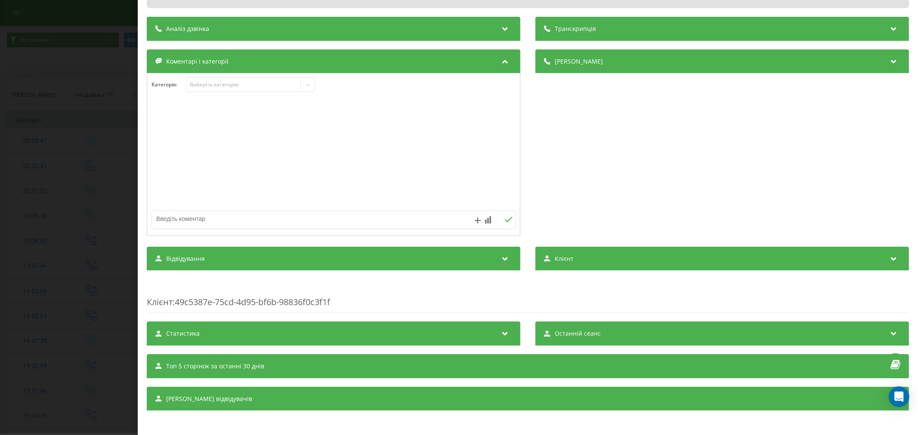
scroll to position [59, 0]
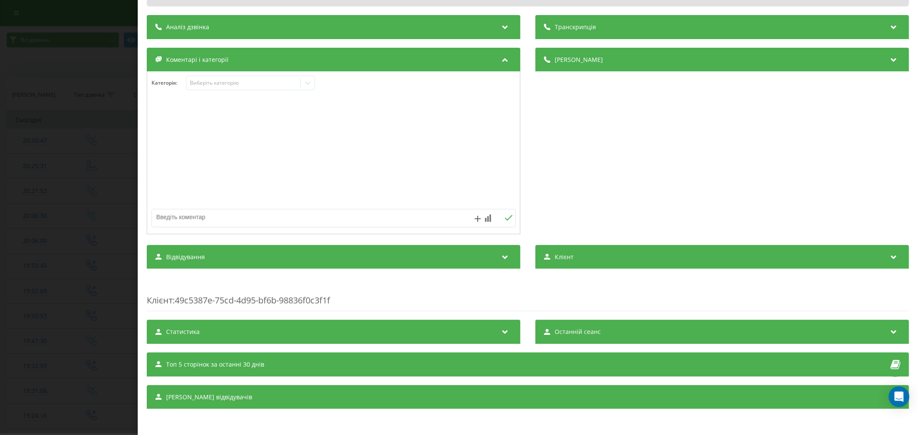
drag, startPoint x: 436, startPoint y: 98, endPoint x: 374, endPoint y: 150, distance: 80.9
click at [374, 150] on div at bounding box center [333, 153] width 373 height 103
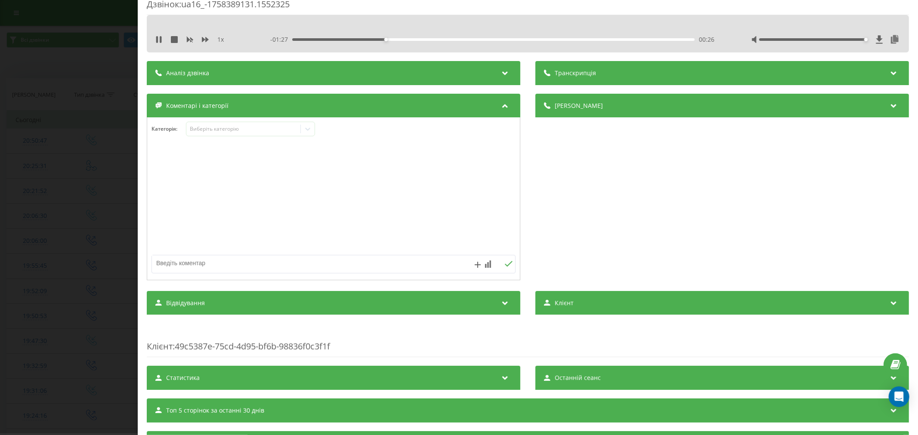
scroll to position [0, 0]
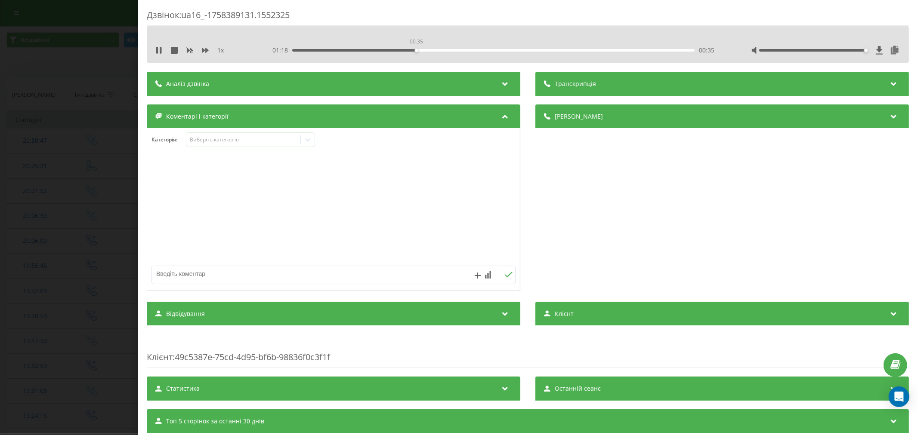
click at [415, 51] on div "00:35" at bounding box center [493, 50] width 402 height 3
click at [255, 135] on div "Виберіть категорію" at bounding box center [250, 140] width 129 height 15
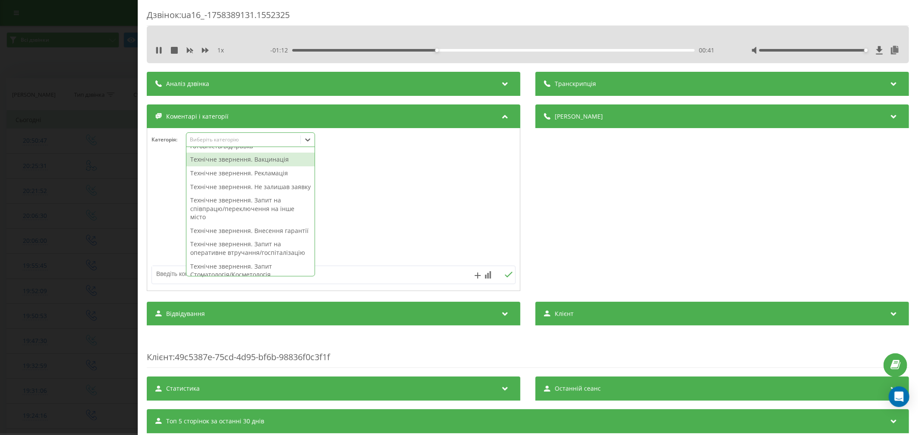
scroll to position [191, 0]
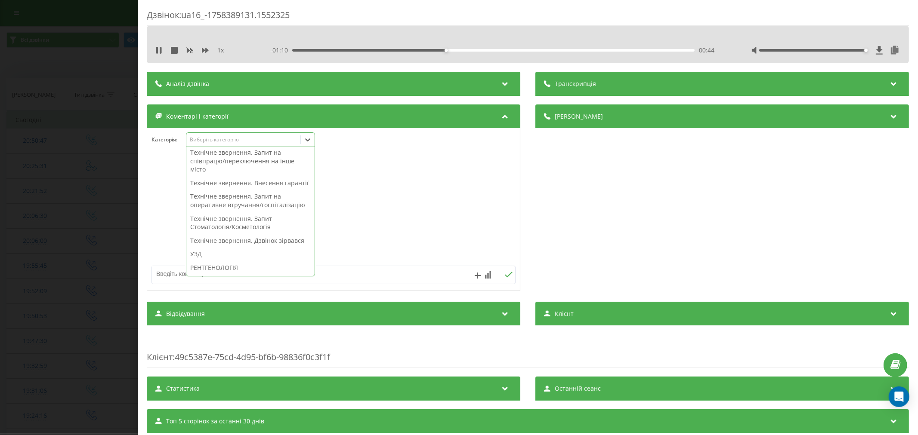
click at [242, 176] on div "Технічне звернення. Запит на співпрацю/переключення на інше місто" at bounding box center [250, 161] width 128 height 31
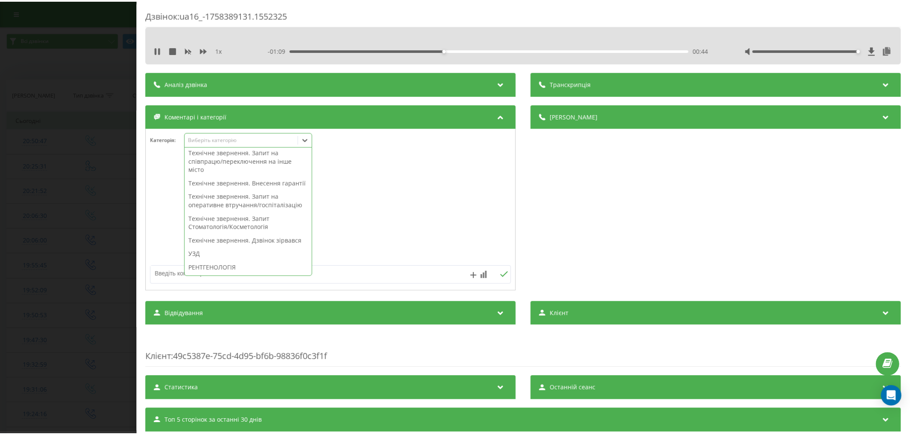
scroll to position [0, 0]
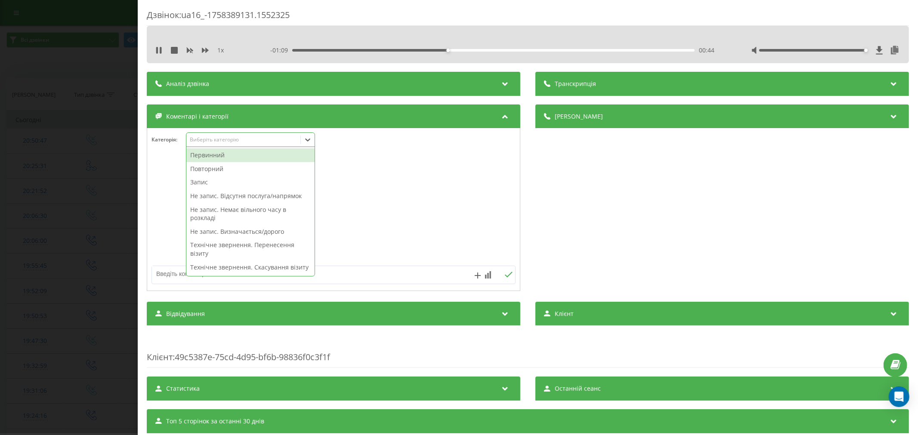
click at [421, 214] on div at bounding box center [333, 209] width 373 height 103
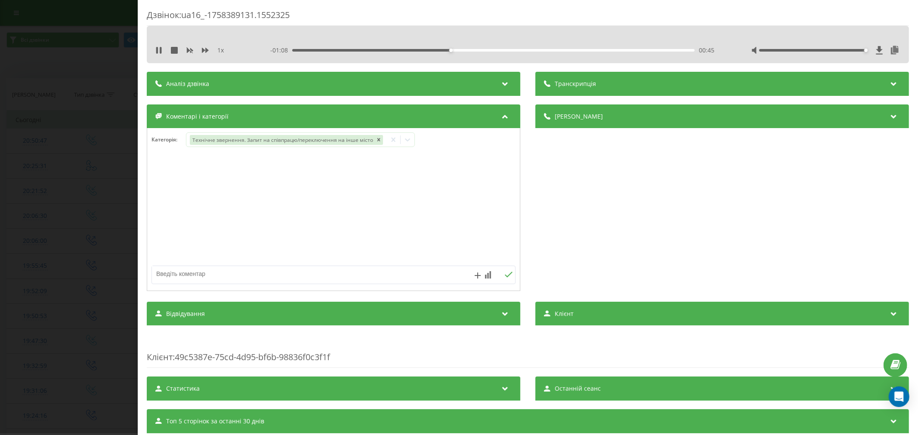
drag, startPoint x: 308, startPoint y: 278, endPoint x: 325, endPoint y: 264, distance: 22.3
click at [308, 278] on textarea at bounding box center [297, 273] width 290 height 15
type textarea "е"
type textarea "чернівці"
click at [506, 276] on icon at bounding box center [509, 275] width 8 height 6
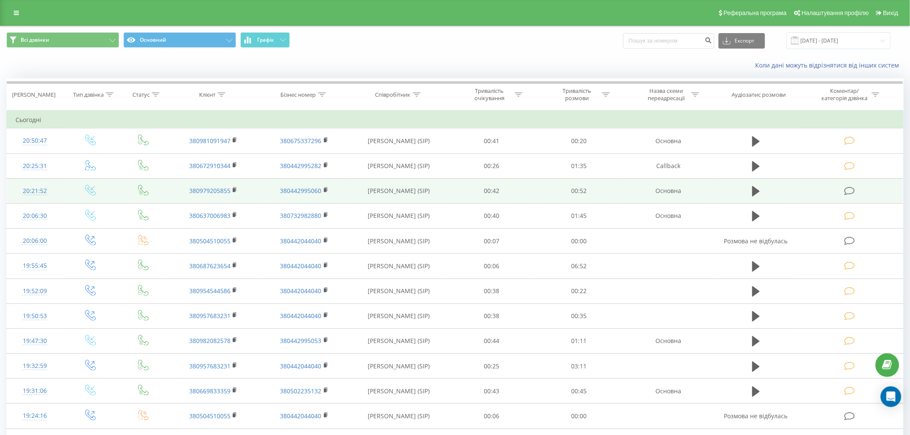
click at [853, 188] on icon at bounding box center [850, 191] width 11 height 9
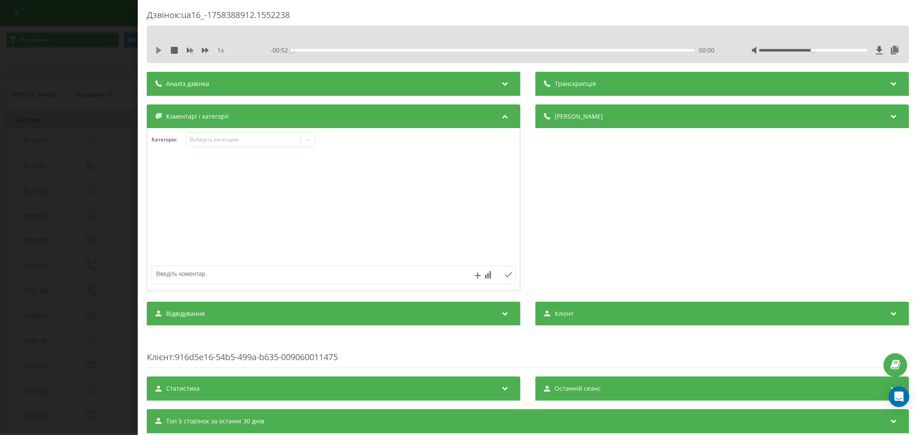
click at [159, 49] on icon at bounding box center [158, 50] width 5 height 7
click at [320, 50] on div "00:03" at bounding box center [493, 50] width 402 height 3
click at [226, 143] on div "Виберіть категорію" at bounding box center [243, 139] width 108 height 7
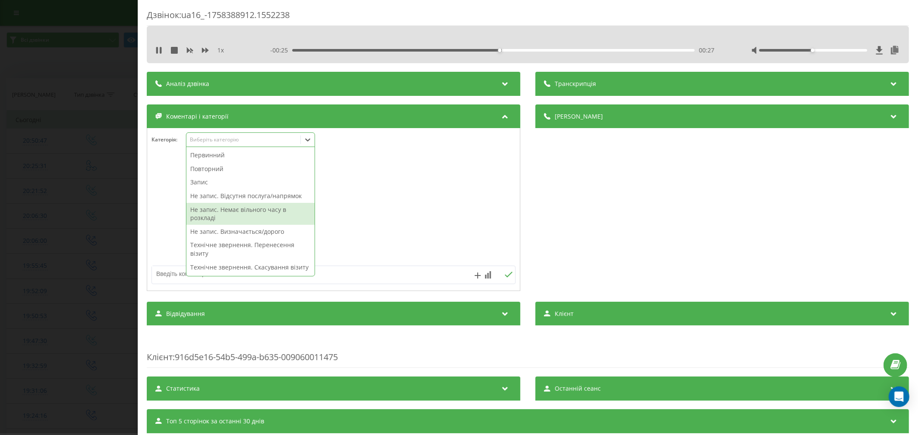
click at [219, 210] on div "Не запис. Немає вільного часу в розкладі" at bounding box center [250, 214] width 128 height 22
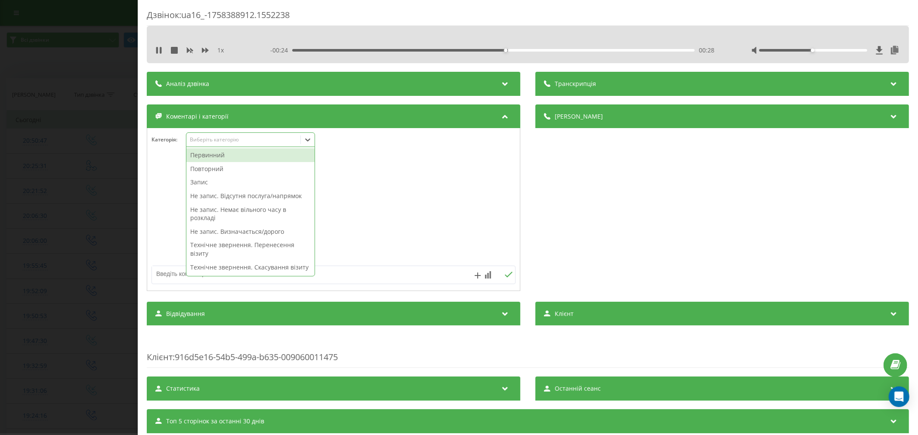
click at [438, 234] on div at bounding box center [333, 209] width 373 height 103
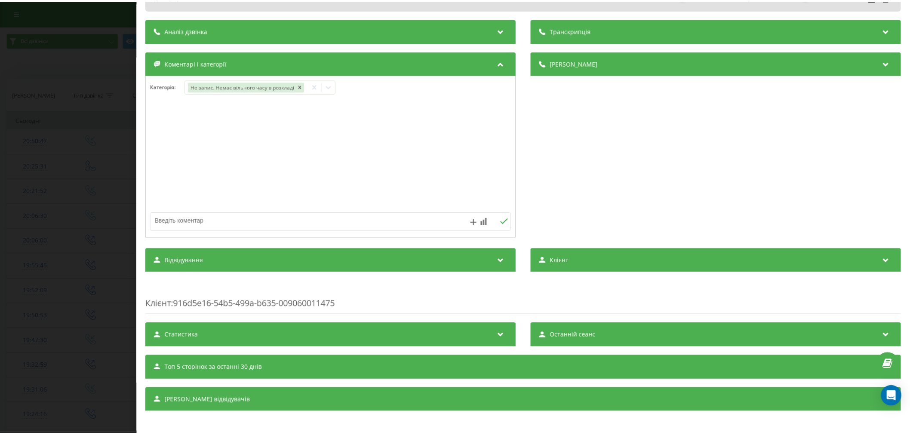
scroll to position [59, 0]
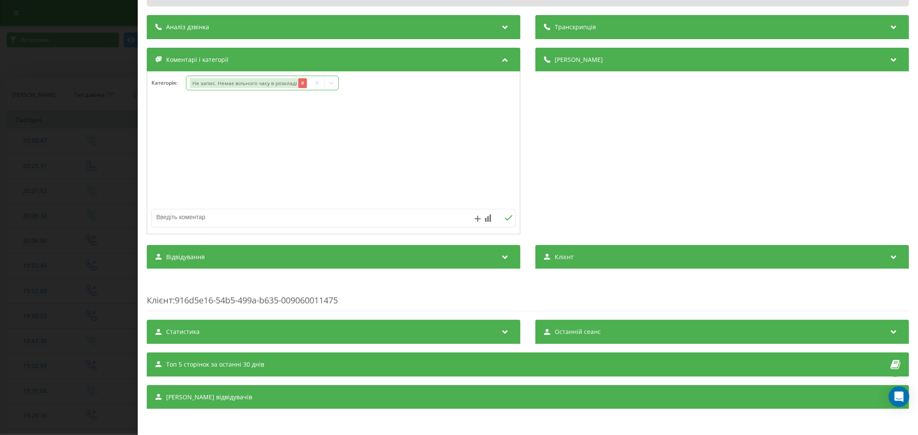
click at [305, 83] on div "Remove Не запис. Немає вільного часу в розкладі" at bounding box center [302, 83] width 9 height 10
click at [300, 84] on icon "Remove Не запис. Немає вільного часу в розкладі" at bounding box center [302, 83] width 6 height 6
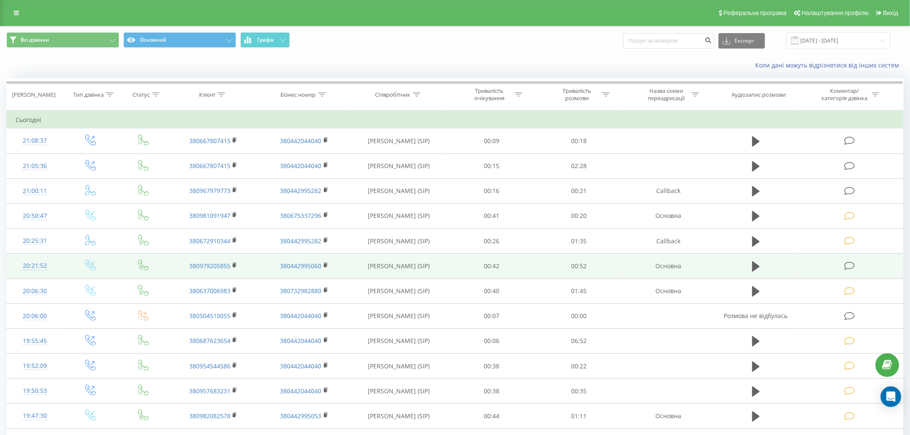
click at [845, 266] on icon at bounding box center [850, 266] width 11 height 9
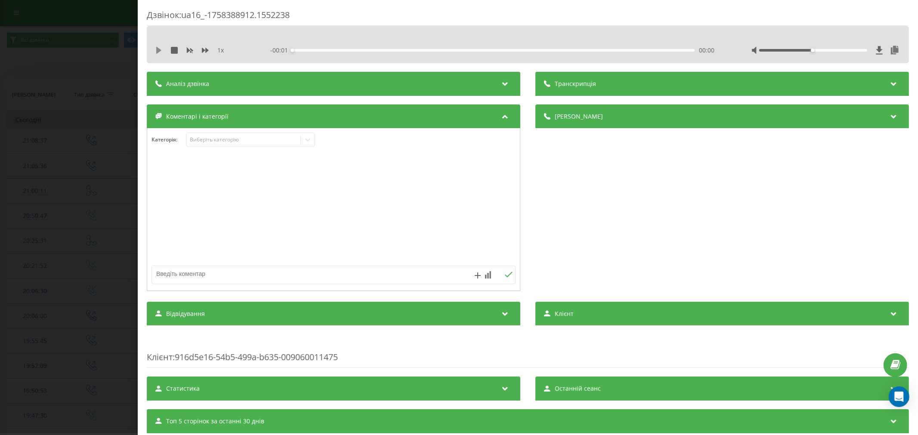
click at [159, 53] on icon at bounding box center [158, 50] width 7 height 7
click at [310, 52] on div "- 00:52 00:00 00:00" at bounding box center [493, 50] width 447 height 9
click at [315, 49] on div "00:03" at bounding box center [493, 50] width 402 height 3
click at [332, 49] on div "00:05" at bounding box center [493, 50] width 402 height 3
click at [249, 141] on div "Виберіть категорію" at bounding box center [243, 139] width 108 height 7
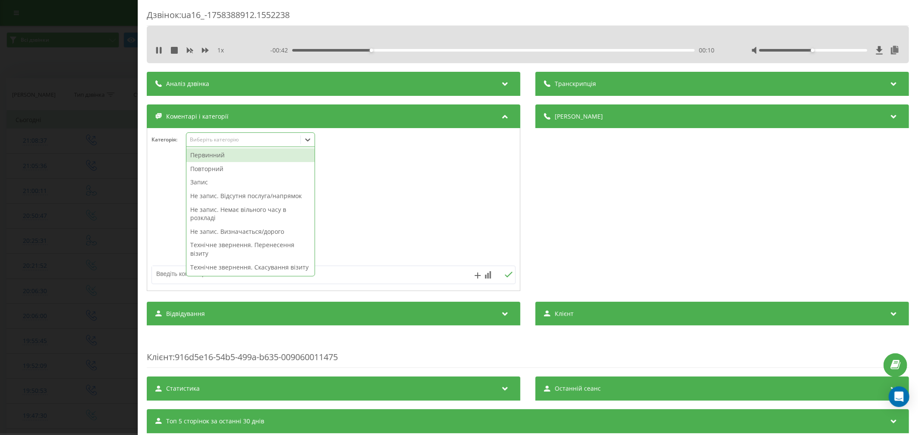
click at [222, 154] on div "Первинний" at bounding box center [250, 155] width 128 height 14
click at [247, 218] on div "Не запис. Визначається/дорого" at bounding box center [250, 218] width 128 height 14
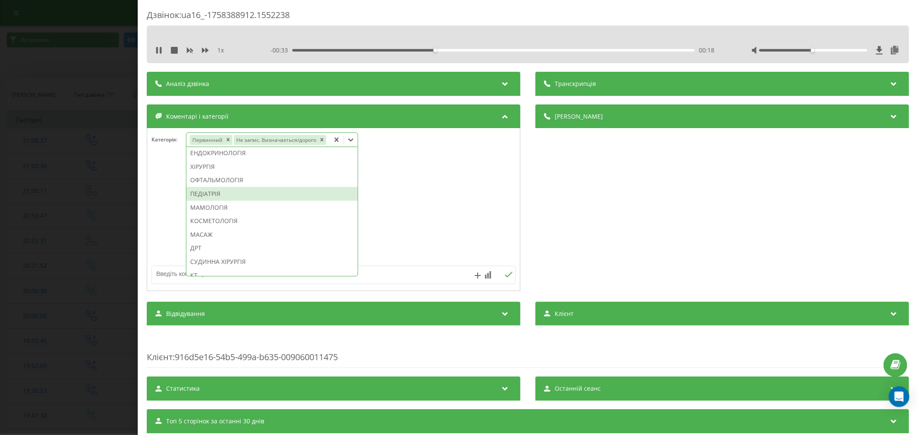
scroll to position [405, 0]
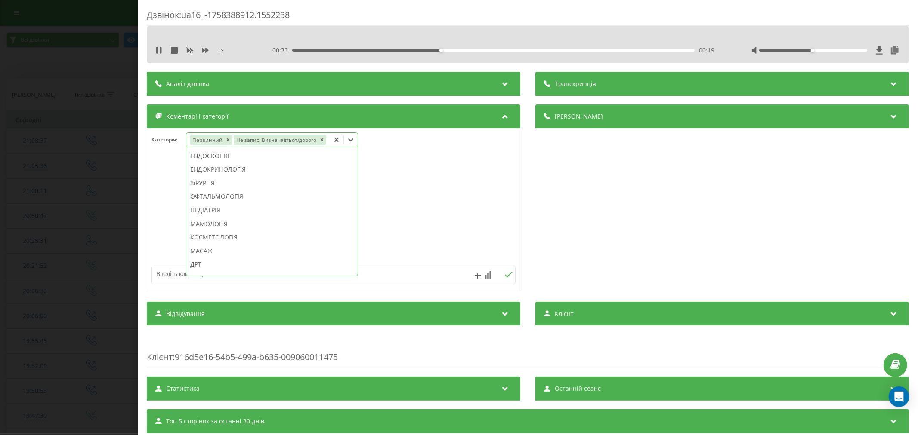
click at [207, 181] on div "ХіРУРГІЯ" at bounding box center [271, 183] width 171 height 14
click at [453, 228] on div at bounding box center [333, 209] width 373 height 103
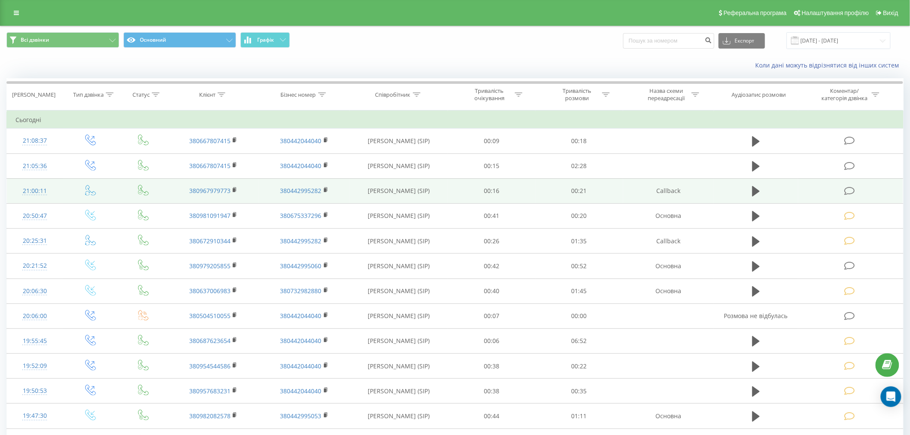
click at [848, 188] on icon at bounding box center [850, 191] width 11 height 9
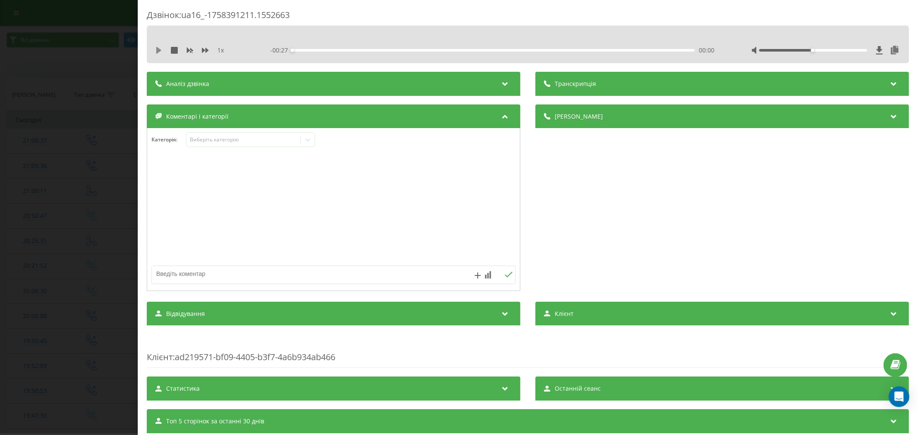
click at [158, 50] on icon at bounding box center [158, 50] width 5 height 7
click at [307, 50] on div "00:01" at bounding box center [493, 50] width 402 height 3
click at [336, 49] on div "00:03" at bounding box center [493, 50] width 402 height 3
click at [366, 49] on div "00:05" at bounding box center [493, 50] width 402 height 3
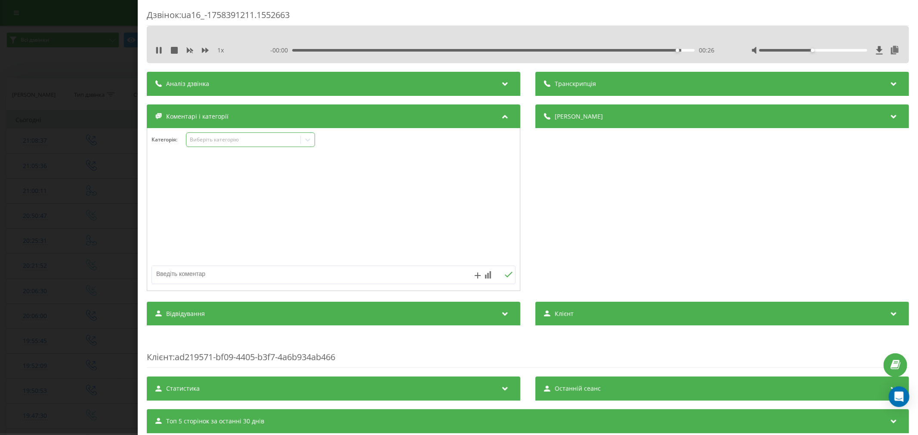
click at [208, 136] on div "Виберіть категорію" at bounding box center [250, 140] width 129 height 15
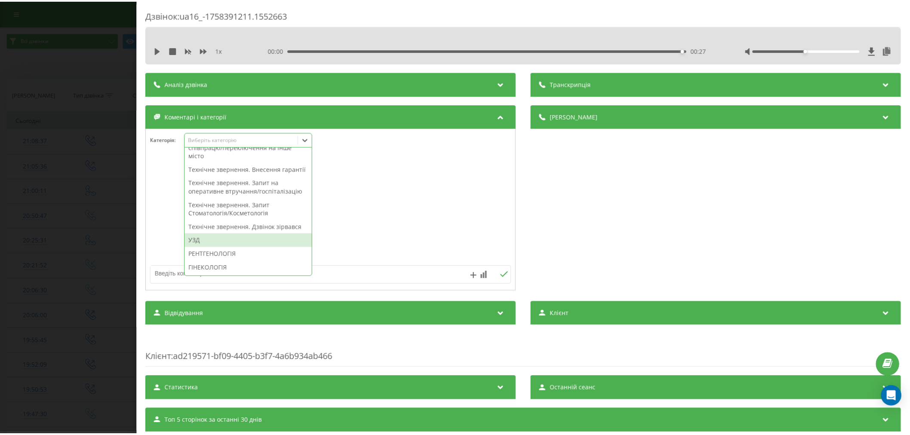
scroll to position [191, 0]
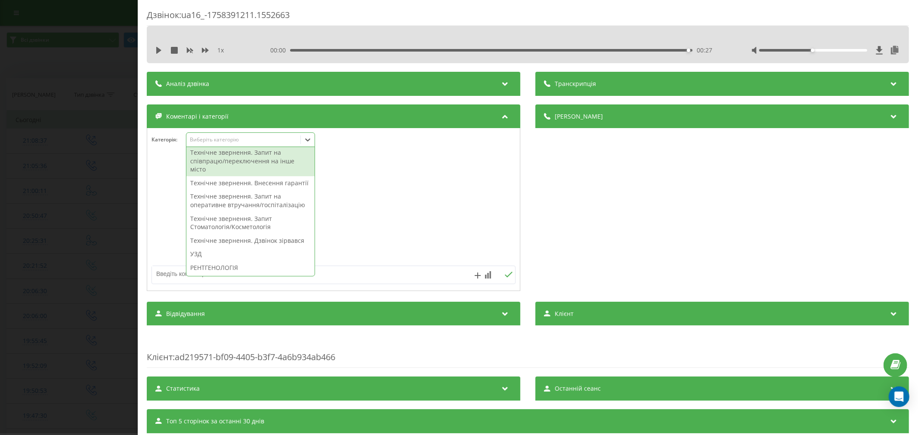
click at [242, 176] on div "Технічне звернення. Запит на співпрацю/переключення на інше місто" at bounding box center [250, 161] width 128 height 31
click at [347, 176] on div at bounding box center [333, 209] width 373 height 103
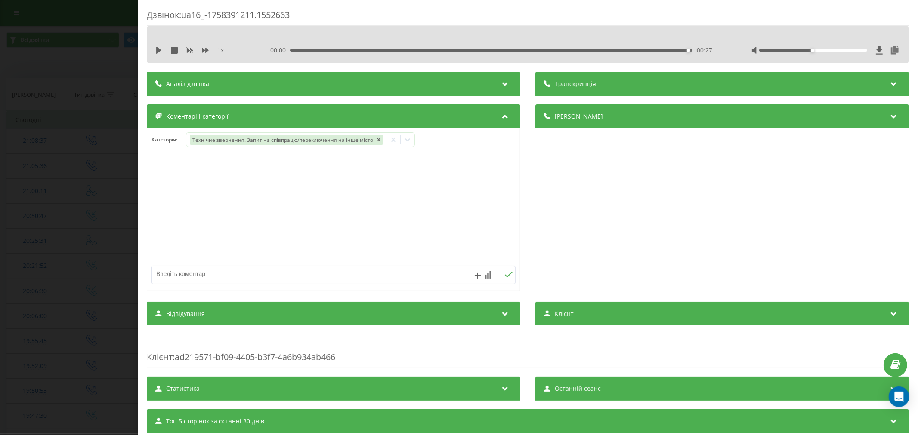
click at [244, 270] on textarea at bounding box center [297, 273] width 290 height 15
type textarea "[GEOGRAPHIC_DATA]"
click at [506, 279] on button at bounding box center [508, 274] width 13 height 7
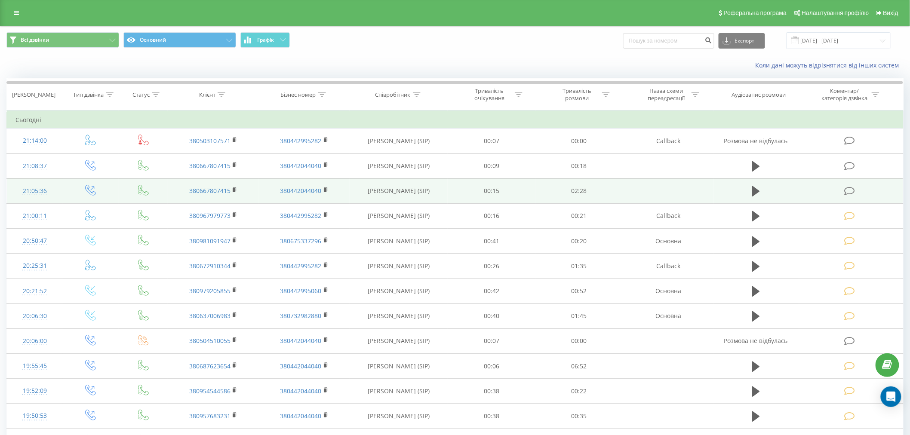
click at [848, 191] on icon at bounding box center [850, 191] width 11 height 9
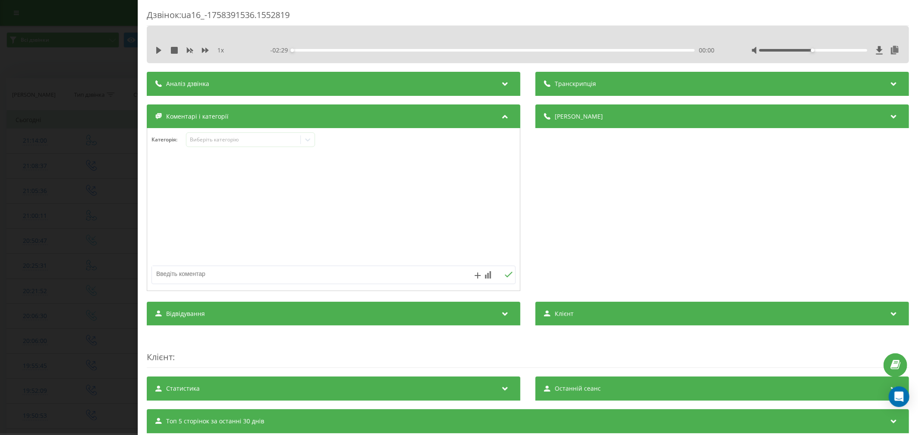
drag, startPoint x: 157, startPoint y: 46, endPoint x: 165, endPoint y: 47, distance: 7.4
click at [157, 47] on icon at bounding box center [158, 50] width 7 height 7
click at [307, 50] on div "00:06" at bounding box center [493, 50] width 402 height 3
click at [318, 51] on div "00:10" at bounding box center [493, 50] width 402 height 3
click at [332, 51] on div "00:15" at bounding box center [493, 50] width 402 height 3
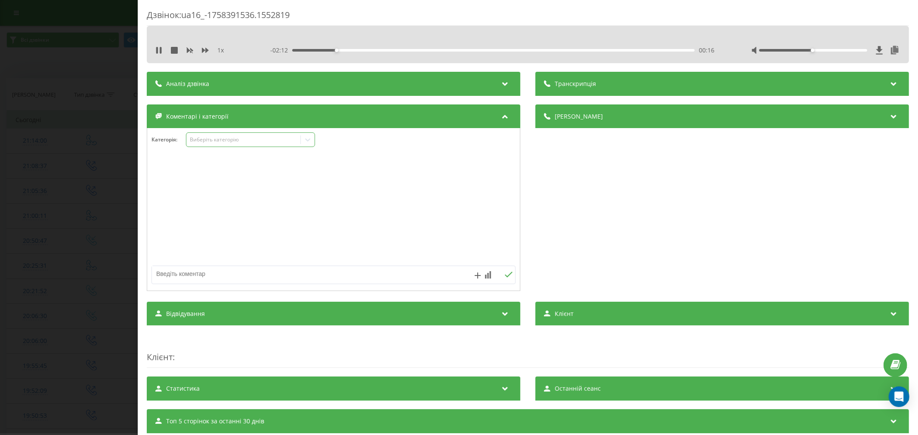
click at [243, 143] on div "Виберіть категорію" at bounding box center [243, 139] width 108 height 7
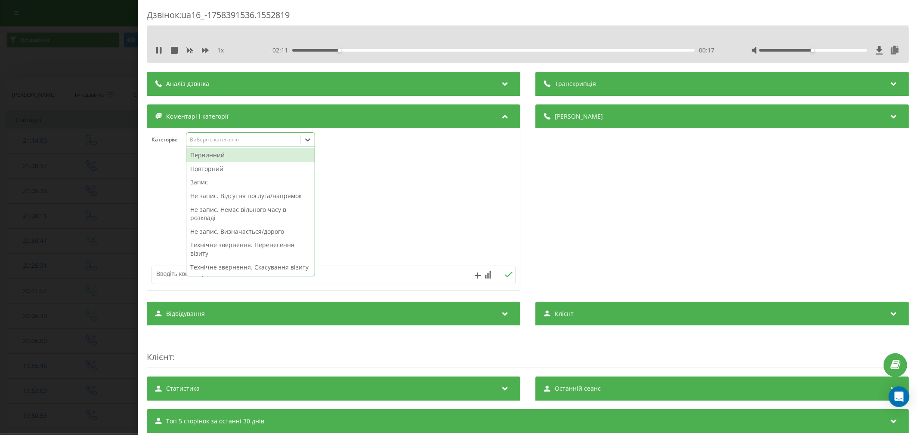
click at [221, 152] on div "Первинний" at bounding box center [250, 155] width 128 height 14
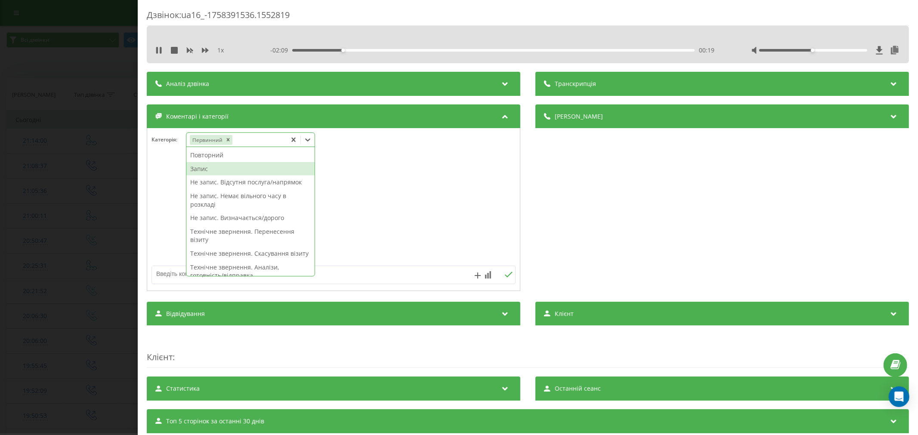
click at [214, 168] on div "Запис" at bounding box center [250, 169] width 128 height 14
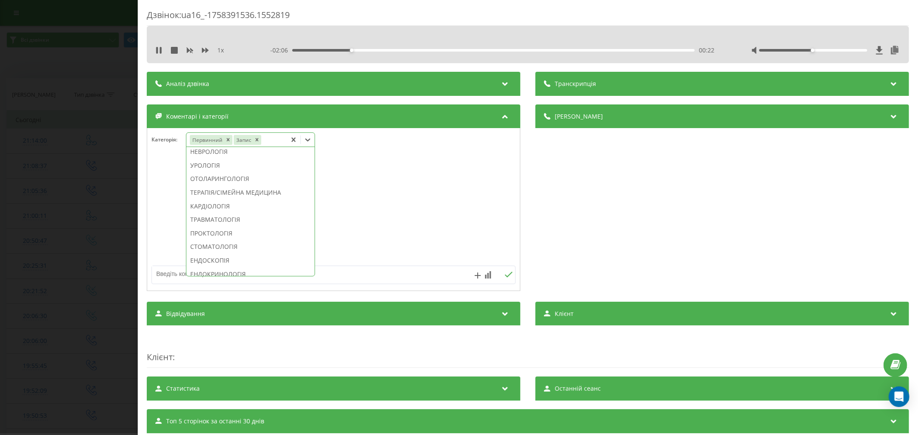
scroll to position [382, 0]
click at [226, 206] on div "СТОМАТОЛОГІЯ" at bounding box center [250, 199] width 128 height 14
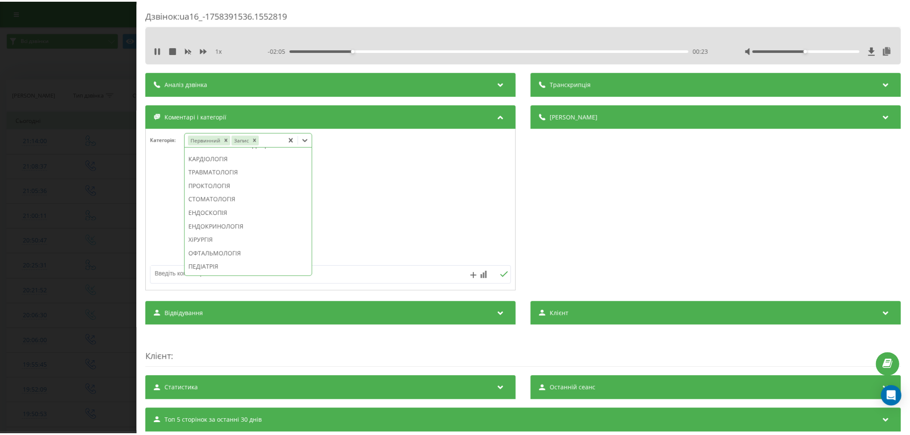
scroll to position [0, 0]
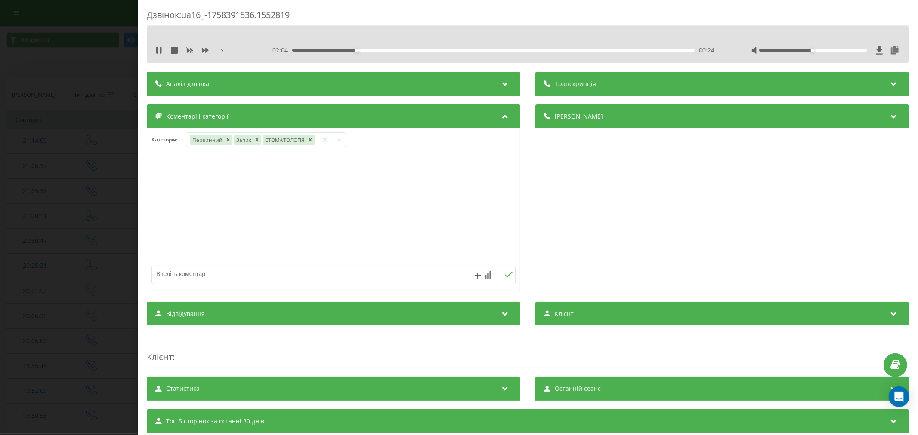
click at [490, 217] on div at bounding box center [333, 209] width 373 height 103
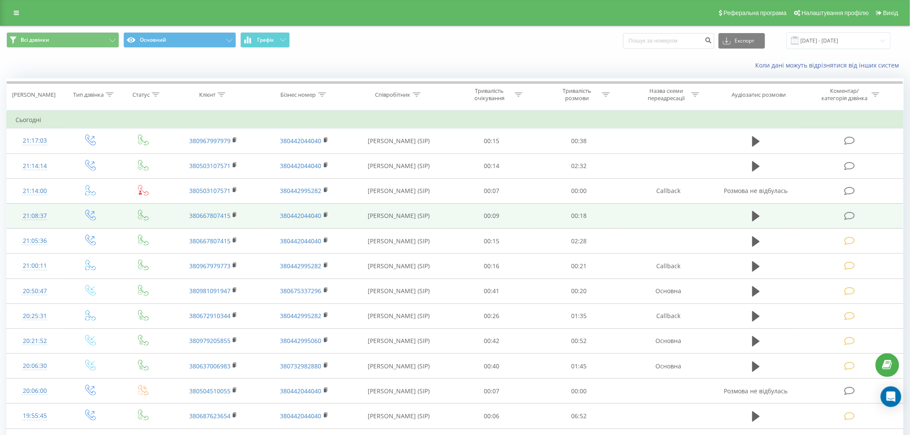
click at [851, 216] on icon at bounding box center [850, 216] width 11 height 9
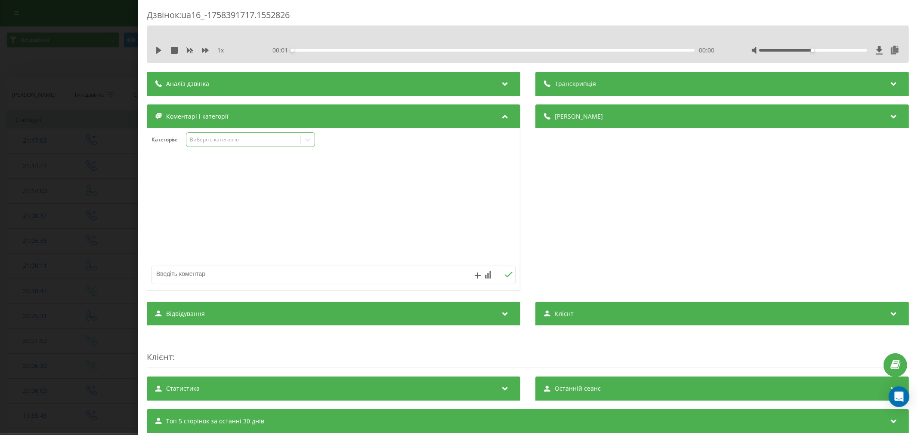
click at [210, 139] on div "Виберіть категорію" at bounding box center [243, 139] width 108 height 7
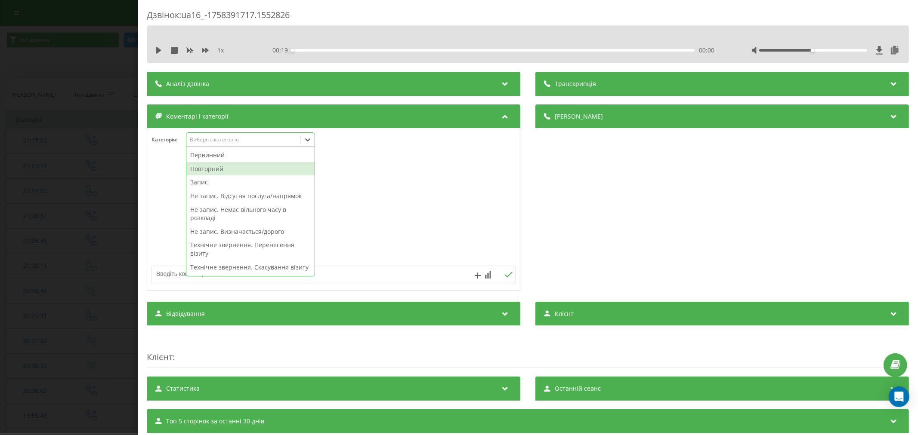
click at [214, 171] on div "Повторний" at bounding box center [250, 169] width 128 height 14
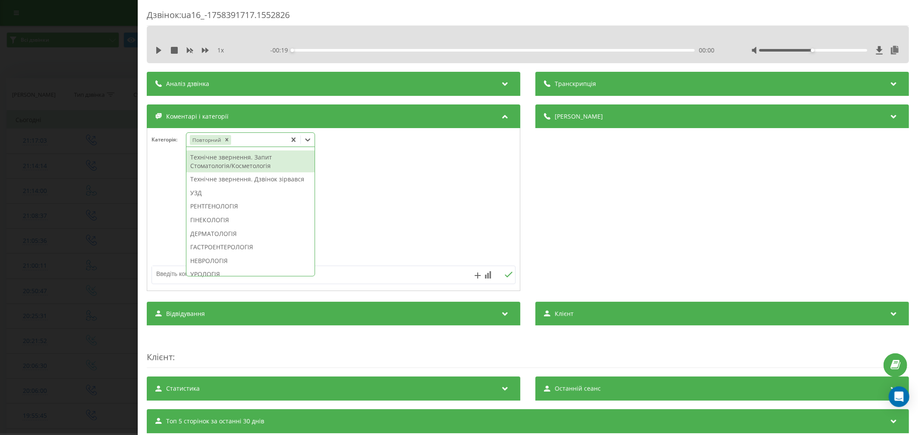
scroll to position [225, 0]
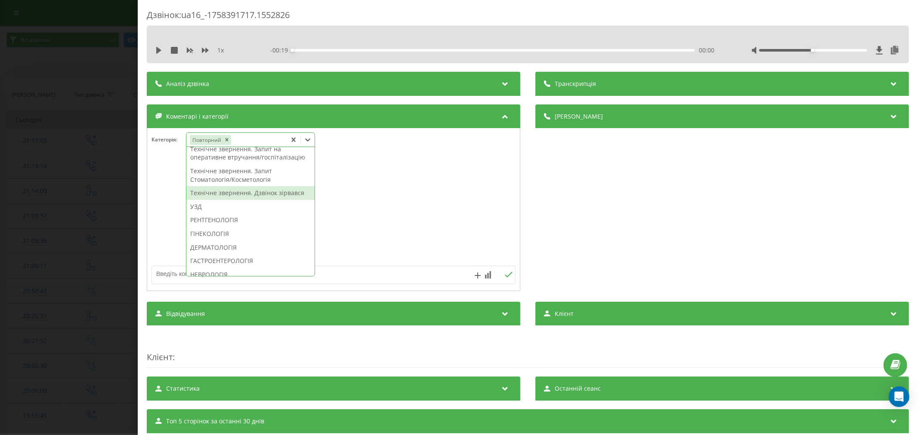
click at [237, 200] on div "Технічне звернення. Дзвінок зірвався" at bounding box center [250, 193] width 128 height 14
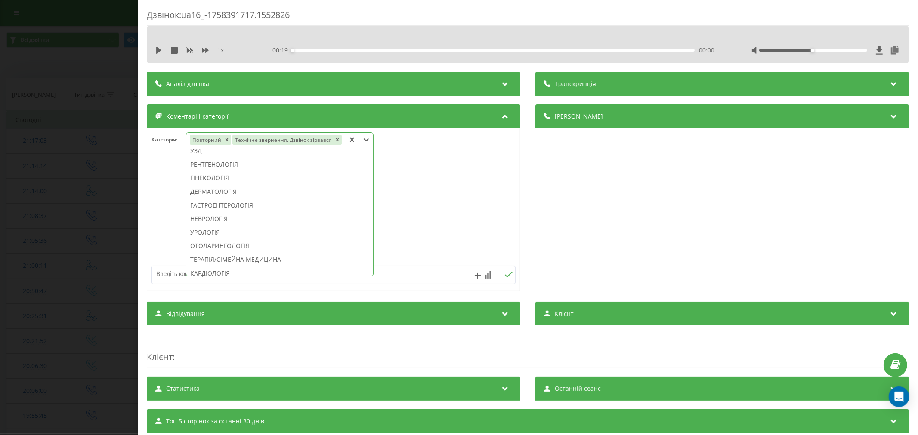
scroll to position [0, 0]
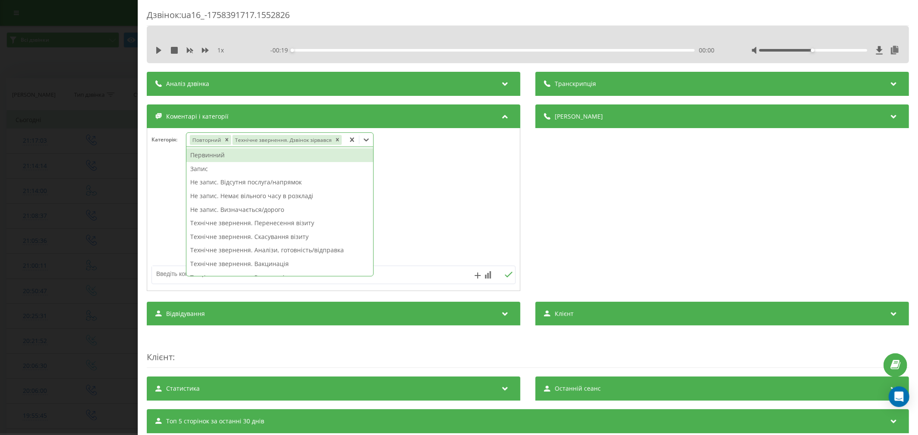
click at [421, 221] on div at bounding box center [333, 209] width 373 height 103
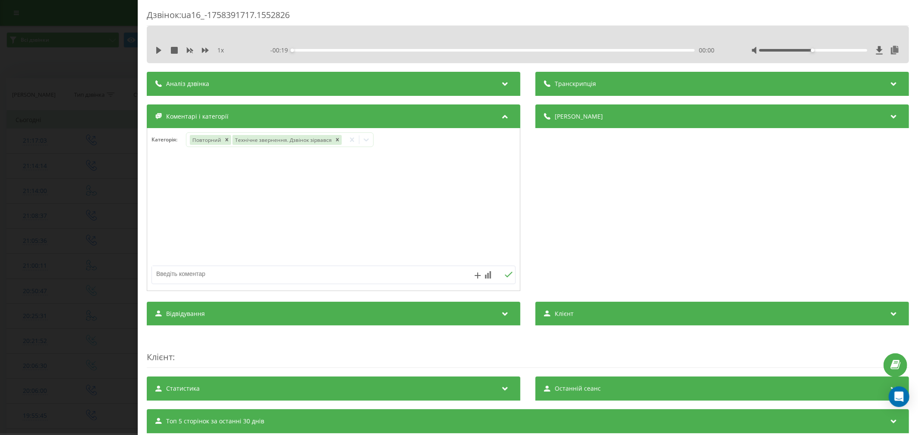
click at [331, 274] on textarea at bounding box center [297, 273] width 290 height 15
type textarea "повтор"
click at [504, 279] on button at bounding box center [508, 274] width 13 height 7
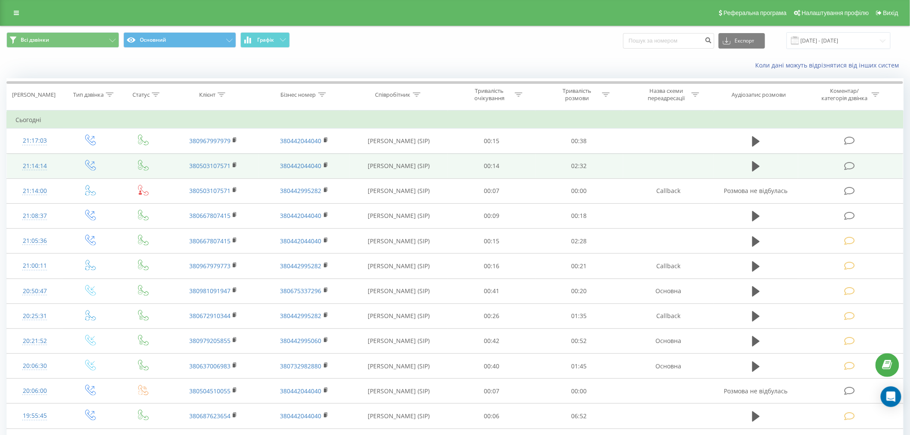
click at [850, 164] on icon at bounding box center [850, 166] width 11 height 9
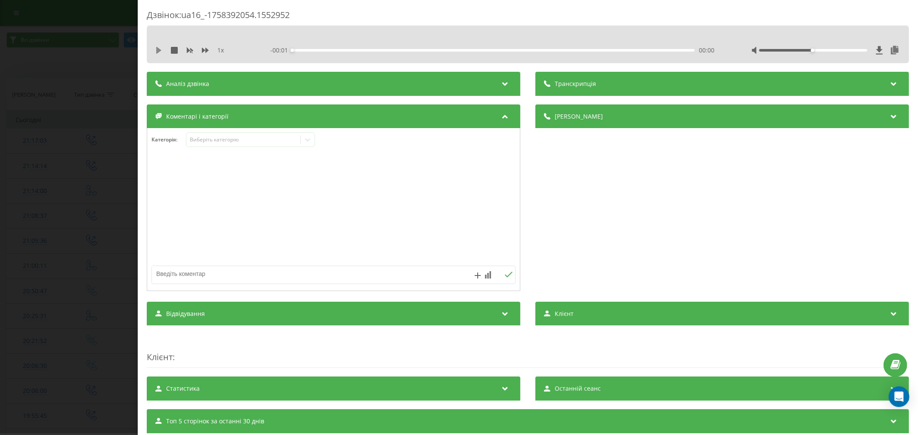
click at [156, 49] on icon at bounding box center [158, 50] width 7 height 7
click at [301, 49] on div "00:00" at bounding box center [493, 50] width 402 height 3
click at [268, 140] on div "Виберіть категорію" at bounding box center [243, 139] width 108 height 7
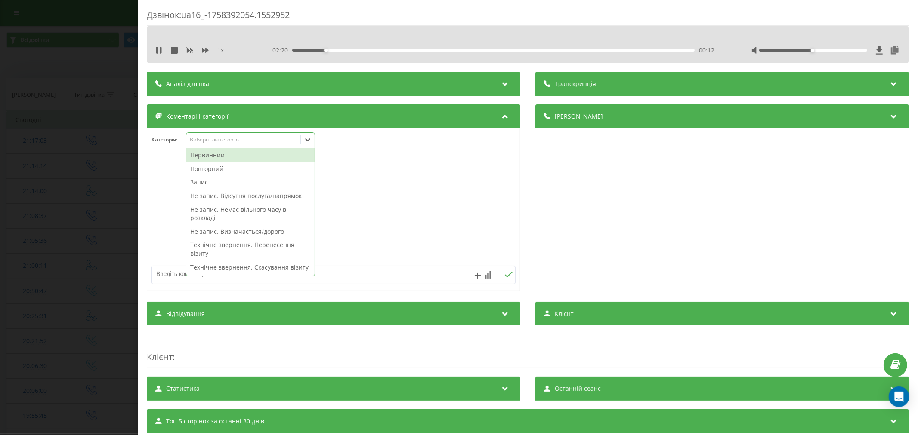
click at [244, 157] on div "Первинний" at bounding box center [250, 155] width 128 height 14
click at [352, 183] on div at bounding box center [333, 209] width 373 height 103
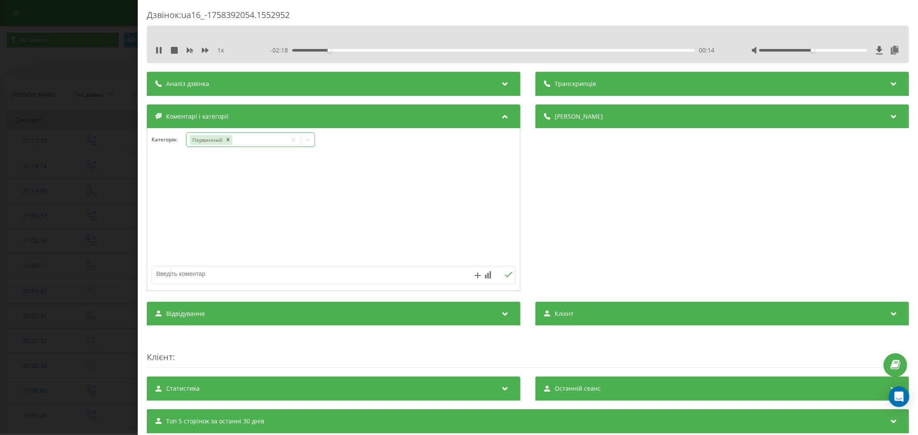
drag, startPoint x: 311, startPoint y: 143, endPoint x: 299, endPoint y: 147, distance: 12.7
click at [308, 144] on icon at bounding box center [307, 140] width 9 height 9
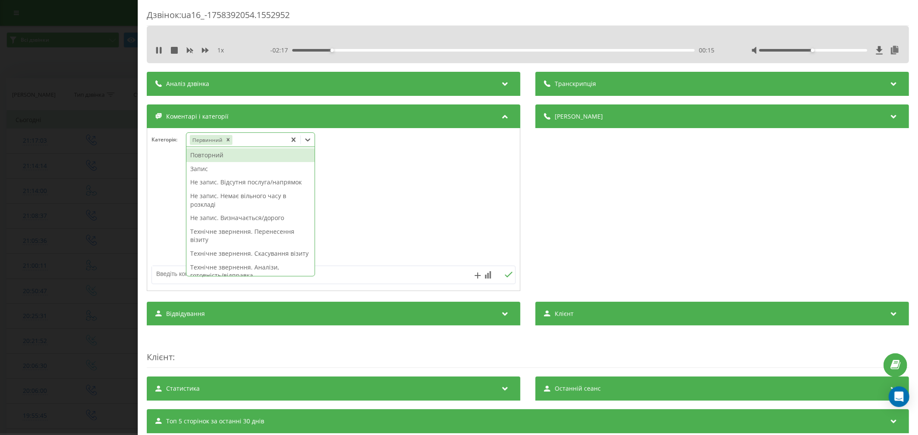
click at [207, 168] on div "Запис" at bounding box center [250, 169] width 128 height 14
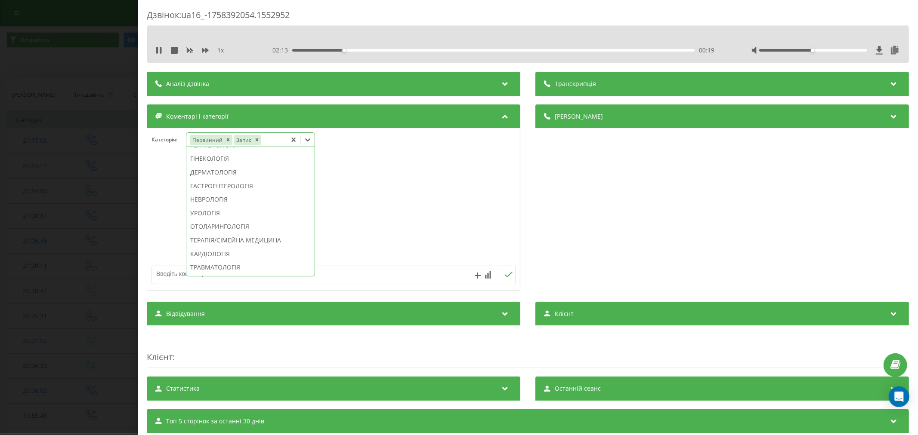
scroll to position [334, 0]
click at [207, 173] on div "УРОЛОГІЯ" at bounding box center [250, 166] width 128 height 14
click at [376, 200] on div at bounding box center [333, 209] width 373 height 103
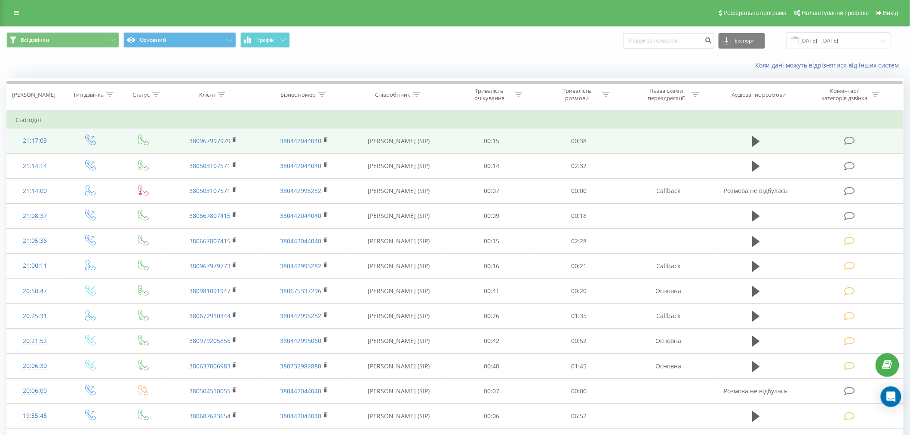
click at [848, 142] on icon at bounding box center [850, 140] width 11 height 9
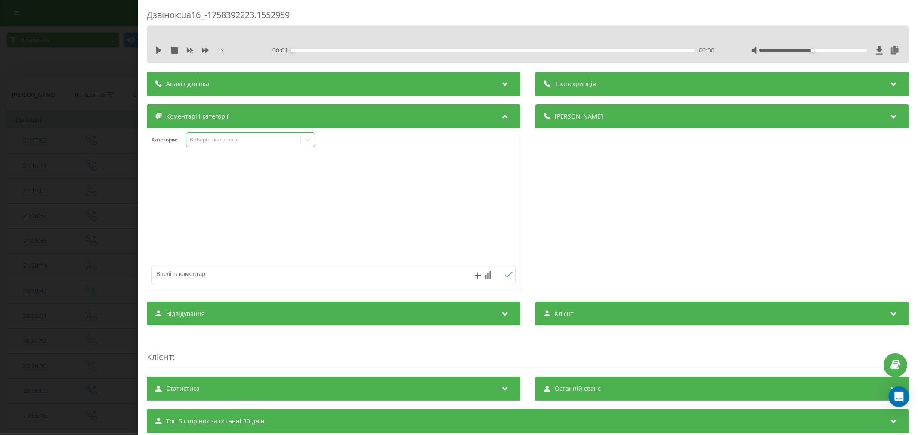
click at [222, 140] on div "Виберіть категорію" at bounding box center [243, 139] width 108 height 7
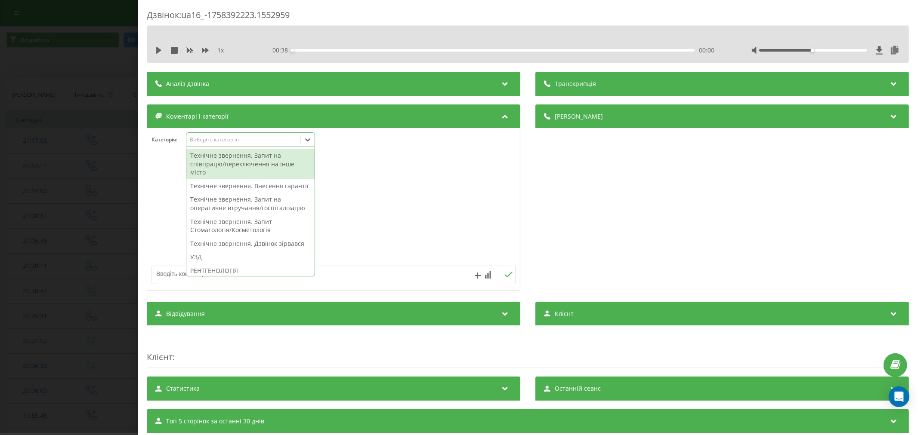
scroll to position [239, 0]
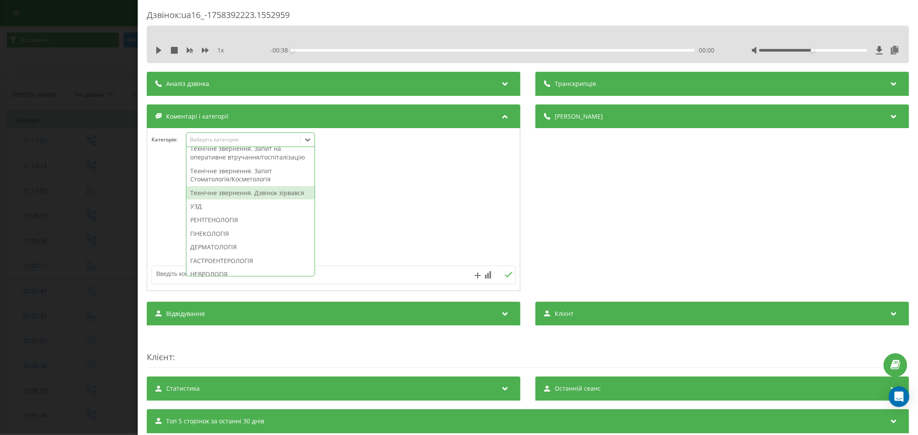
click at [220, 200] on div "Технічне звернення. Дзвінок зірвався" at bounding box center [250, 193] width 128 height 14
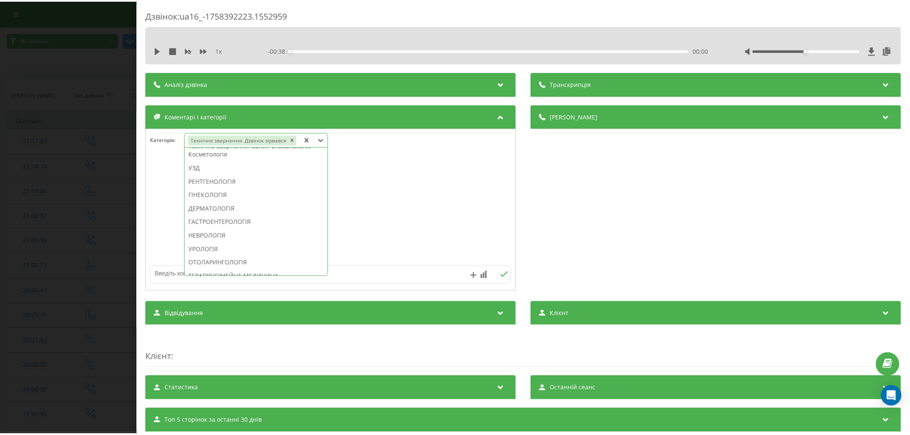
scroll to position [197, 0]
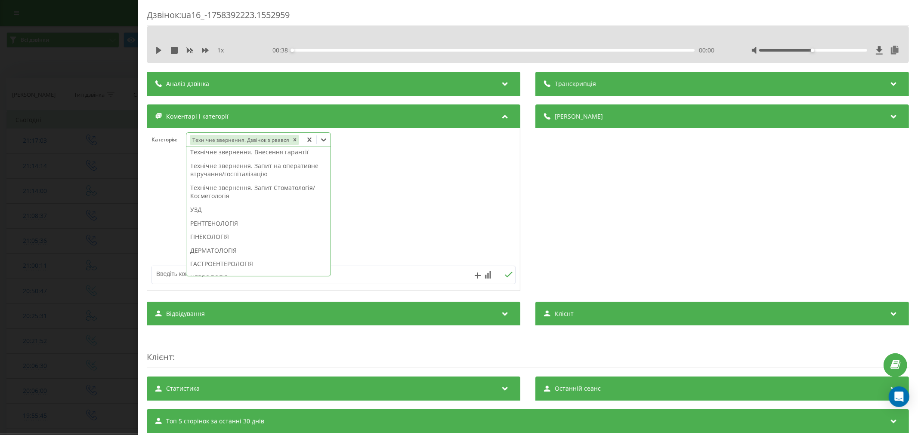
drag, startPoint x: 427, startPoint y: 240, endPoint x: 419, endPoint y: 240, distance: 7.3
click at [426, 240] on div at bounding box center [333, 209] width 373 height 103
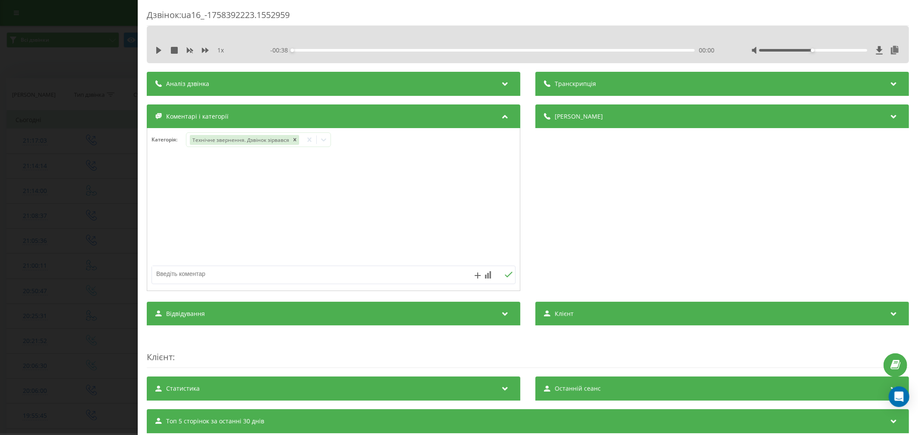
click at [287, 276] on textarea at bounding box center [297, 273] width 290 height 15
type textarea "внутрішній"
click at [504, 278] on icon at bounding box center [508, 275] width 8 height 6
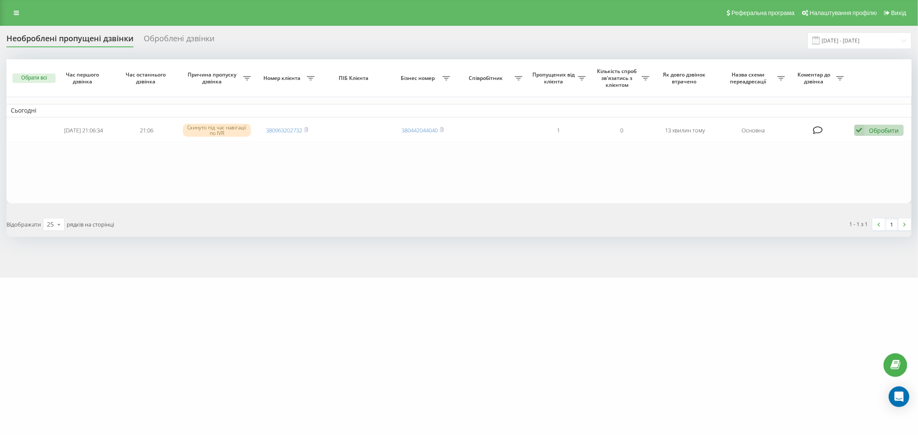
click at [283, 330] on div "[DOMAIN_NAME] Проекти [DOMAIN_NAME] Центр звернень Журнал дзвінків Журнал повід…" at bounding box center [459, 217] width 918 height 435
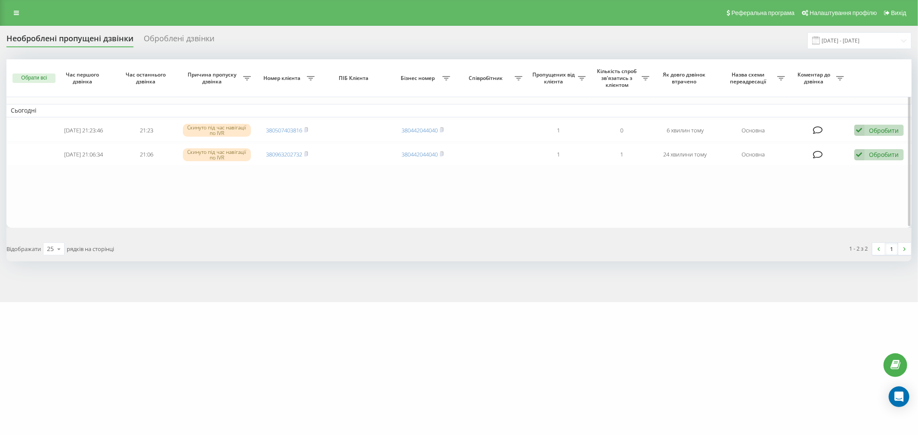
drag, startPoint x: 263, startPoint y: 154, endPoint x: 258, endPoint y: 188, distance: 34.4
click at [258, 188] on table "Сьогодні 2025-09-20 21:23:46 21:23 Скинуто під час навігації по IVR 38050740381…" at bounding box center [458, 143] width 905 height 169
click at [416, 207] on table "Сьогодні 2025-09-20 21:23:46 21:23 Скинуто під час навігації по IVR 38050740381…" at bounding box center [458, 143] width 905 height 169
click at [462, 214] on table "Сьогодні 2025-09-20 21:23:46 21:23 Скинуто під час навігації по IVR 38050740381…" at bounding box center [458, 143] width 905 height 169
click at [535, 226] on table "Сьогодні 2025-09-20 21:23:46 21:23 Скинуто під час навігації по IVR 38050740381…" at bounding box center [458, 143] width 905 height 169
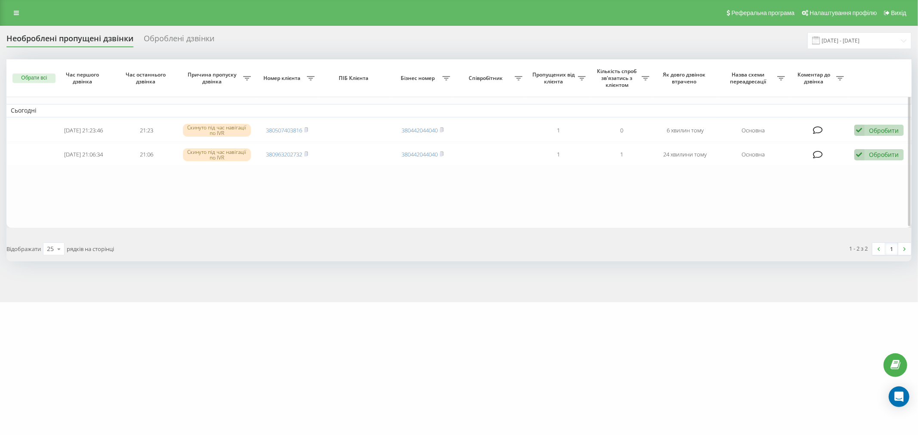
click at [609, 225] on table "Сьогодні 2025-09-20 21:23:46 21:23 Скинуто під час навігації по IVR 38050740381…" at bounding box center [458, 143] width 905 height 169
drag, startPoint x: 458, startPoint y: 195, endPoint x: 397, endPoint y: 198, distance: 60.7
click at [426, 198] on table "Сьогодні 2025-09-20 21:23:46 21:23 Скинуто під час навігації по IVR 38050740381…" at bounding box center [458, 143] width 905 height 169
click at [314, 176] on table "Сьогодні 2025-09-20 21:23:46 21:23 Скинуто під час навігації по IVR 38050740381…" at bounding box center [458, 143] width 905 height 169
click at [424, 204] on table "Сьогодні 2025-09-20 21:23:46 21:23 Скинуто під час навігації по IVR 38050740381…" at bounding box center [458, 143] width 905 height 169
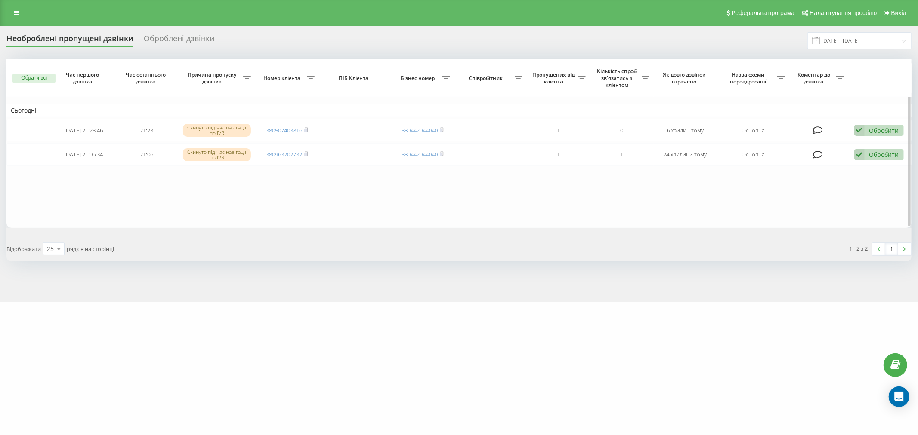
click at [432, 203] on table "Сьогодні 2025-09-20 21:23:46 21:23 Скинуто під час навігації по IVR 38050740381…" at bounding box center [458, 143] width 905 height 169
click at [457, 201] on table "Сьогодні 2025-09-20 21:23:46 21:23 Скинуто під час навігації по IVR 38050740381…" at bounding box center [458, 143] width 905 height 169
click at [297, 224] on table "Сьогодні [DATE] 21:23:46 21:23 Скинуто під час навігації по IVR 380507403816 38…" at bounding box center [458, 143] width 905 height 169
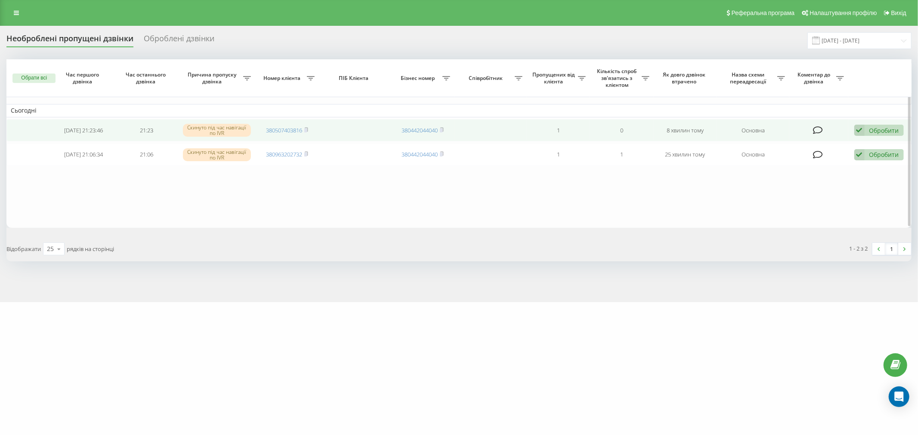
click at [854, 131] on icon at bounding box center [859, 131] width 10 height 12
click at [796, 145] on span "Не вдалося зв'язатися" at bounding box center [782, 144] width 66 height 8
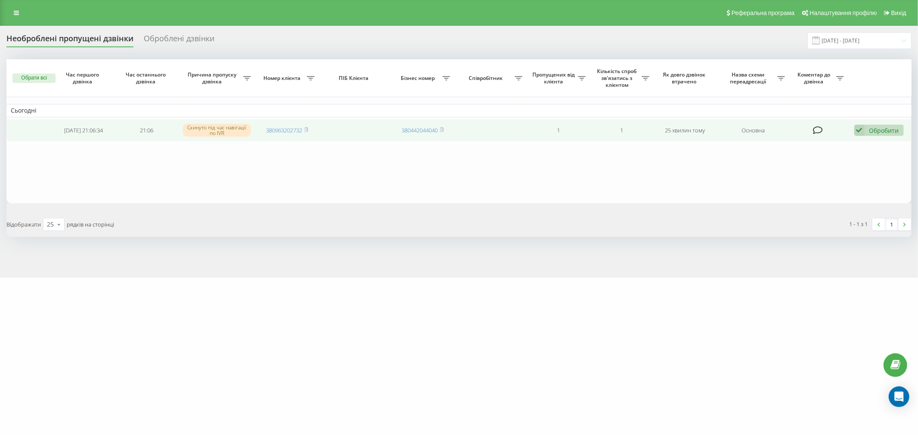
click at [858, 135] on icon at bounding box center [859, 131] width 10 height 12
click at [819, 141] on div "Не вдалося зв'язатися" at bounding box center [822, 143] width 161 height 15
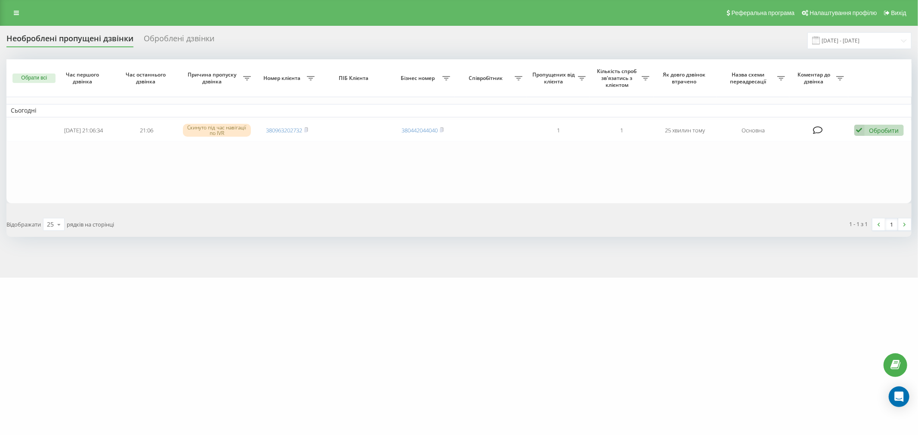
click at [432, 181] on table "Сьогодні [DATE] 21:06:34 21:06 Скинуто під час навігації по IVR 380963202732 38…" at bounding box center [458, 131] width 905 height 144
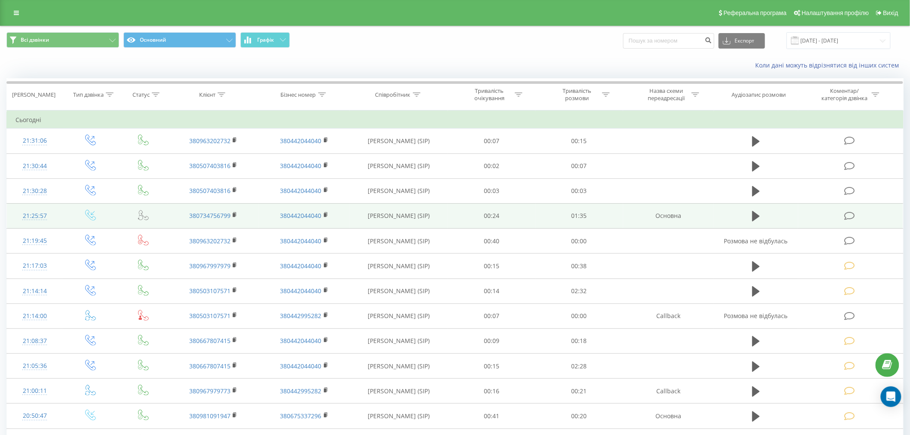
click at [848, 212] on icon at bounding box center [850, 216] width 11 height 9
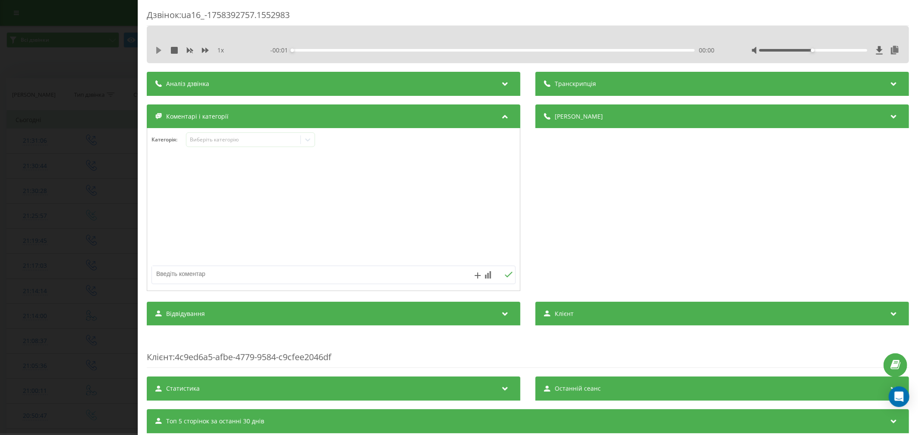
click at [160, 48] on icon at bounding box center [158, 50] width 7 height 7
click at [307, 50] on div "00:03" at bounding box center [493, 50] width 402 height 3
click at [329, 49] on div "00:09" at bounding box center [493, 50] width 402 height 3
click at [295, 50] on div "00:01" at bounding box center [493, 50] width 402 height 3
click at [303, 50] on div "00:02" at bounding box center [304, 50] width 3 height 3
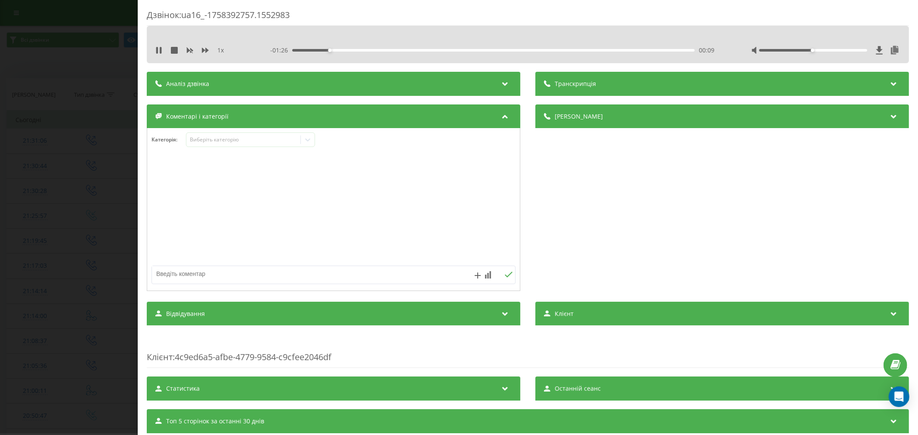
click at [240, 131] on div "Категорія : Виберіть категорію" at bounding box center [333, 209] width 373 height 163
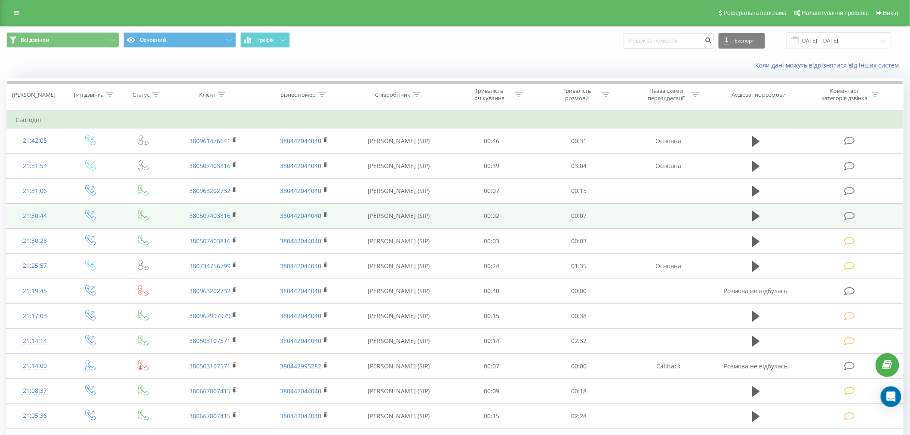
click at [847, 211] on td at bounding box center [851, 215] width 105 height 25
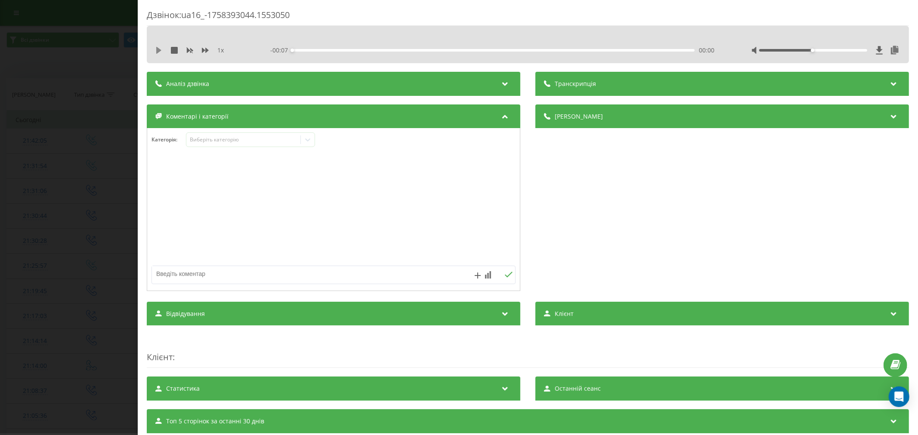
click at [157, 52] on icon at bounding box center [158, 50] width 5 height 7
click at [250, 143] on div "Виберіть категорію" at bounding box center [243, 139] width 108 height 7
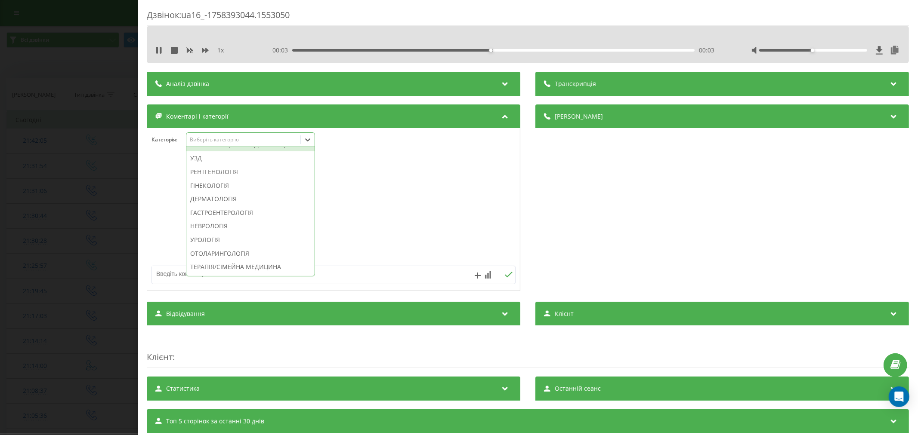
scroll to position [287, 0]
click at [246, 152] on div "Технічне звернення. Дзвінок зірвався" at bounding box center [250, 146] width 128 height 14
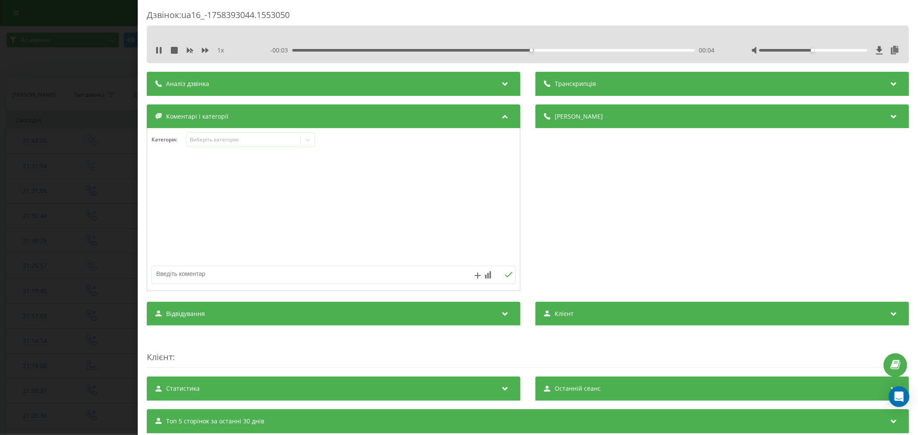
click at [465, 188] on div at bounding box center [333, 209] width 373 height 103
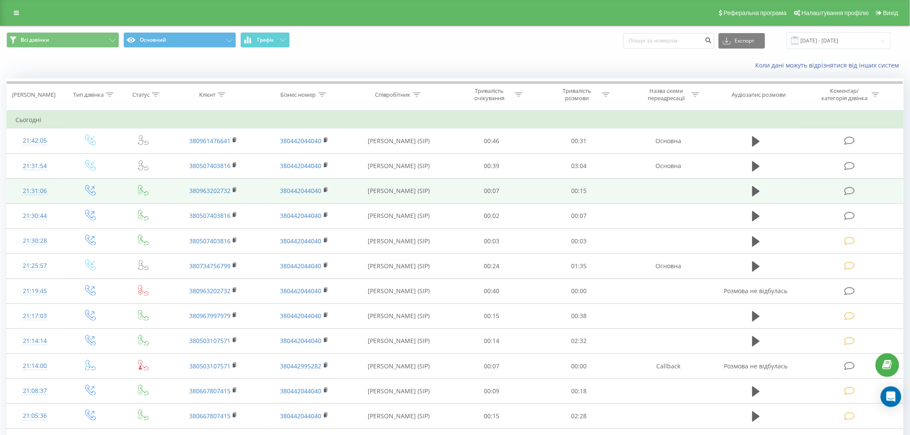
click at [853, 188] on icon at bounding box center [850, 191] width 11 height 9
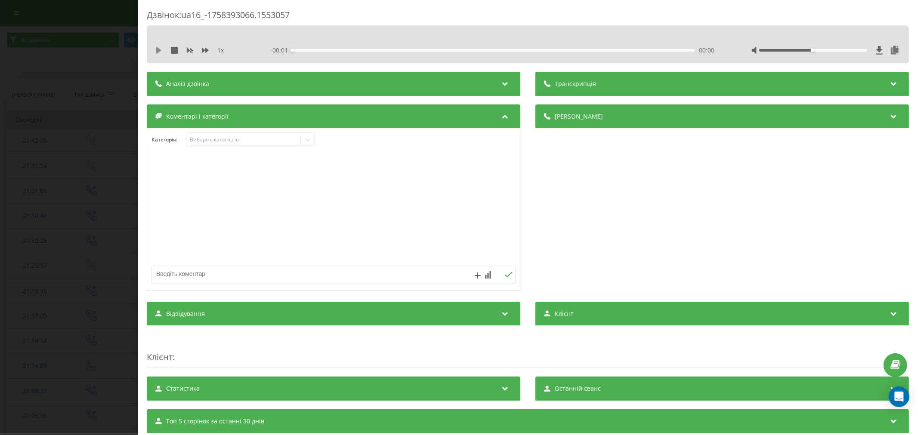
click at [157, 48] on icon at bounding box center [158, 50] width 5 height 7
click at [311, 49] on div "00:00" at bounding box center [493, 50] width 402 height 3
click at [361, 49] on div "00:03" at bounding box center [493, 50] width 402 height 3
click at [400, 49] on div "00:04" at bounding box center [493, 50] width 402 height 3
click at [453, 49] on div "00:05" at bounding box center [493, 50] width 402 height 3
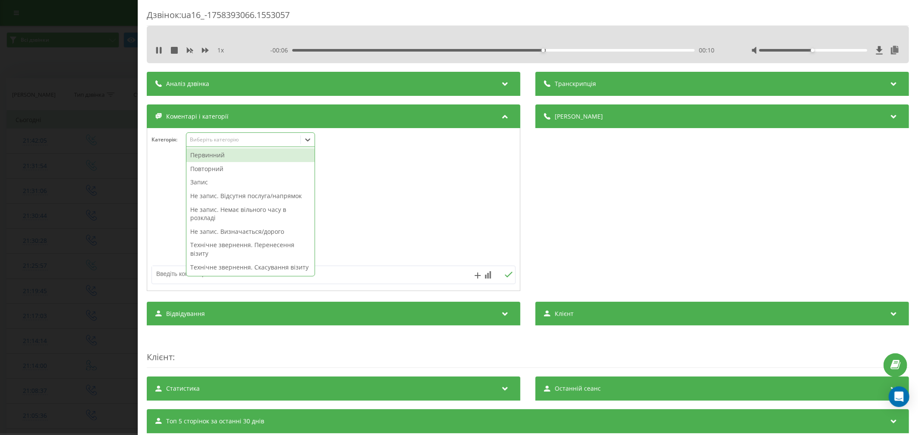
click at [226, 140] on div "Виберіть категорію" at bounding box center [243, 139] width 108 height 7
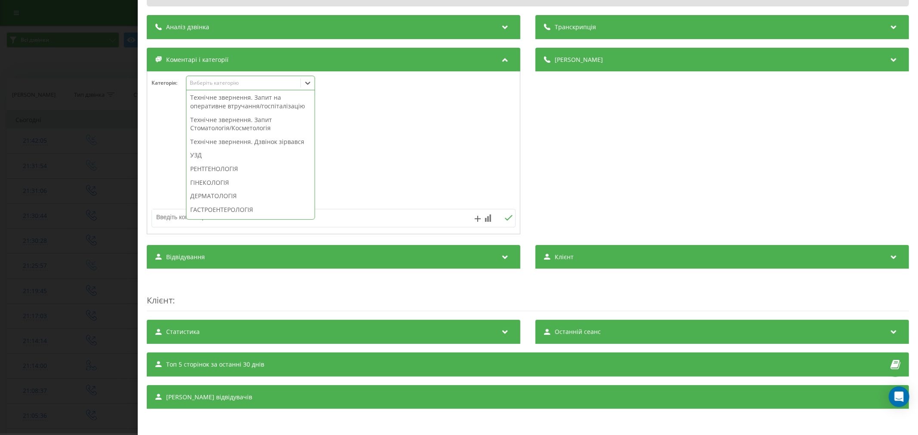
scroll to position [239, 0]
click at [226, 143] on div "Технічне звернення. Дзвінок зірвався" at bounding box center [250, 136] width 128 height 14
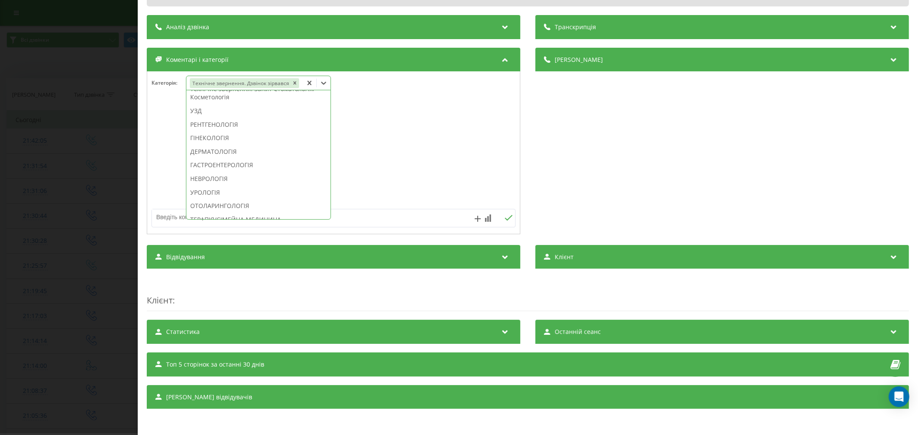
scroll to position [0, 0]
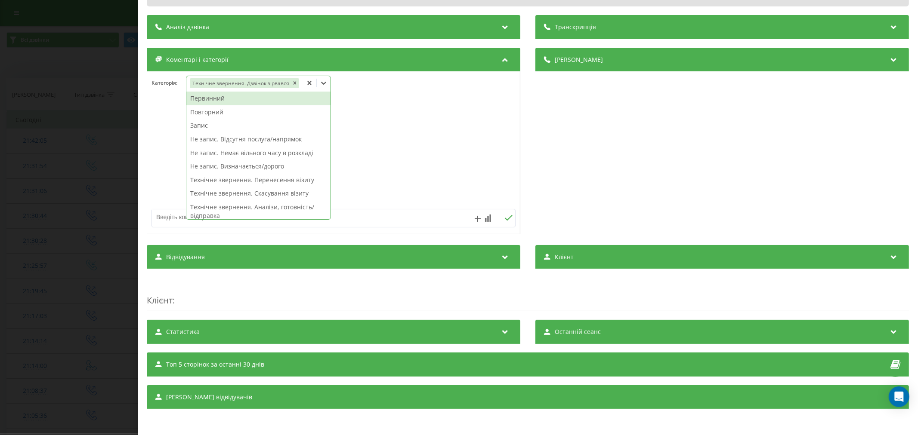
click at [416, 162] on div at bounding box center [333, 153] width 373 height 103
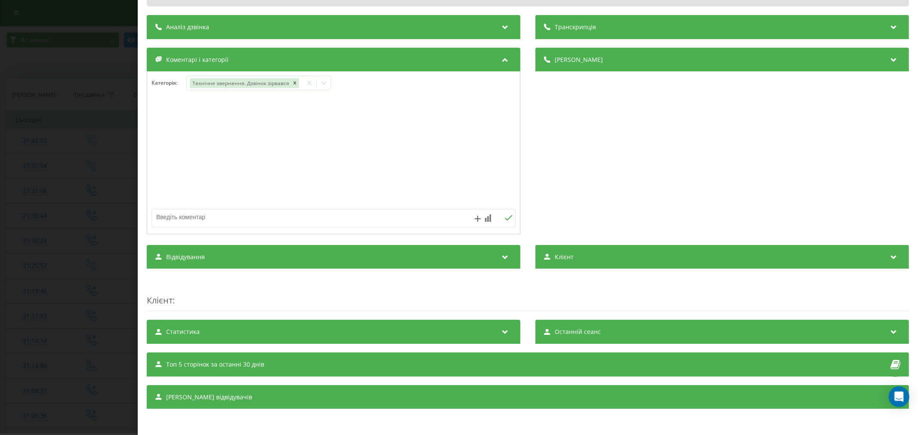
click at [354, 218] on textarea at bounding box center [297, 217] width 290 height 15
type textarea "пропущ.не акт"
click at [506, 219] on icon at bounding box center [508, 218] width 8 height 6
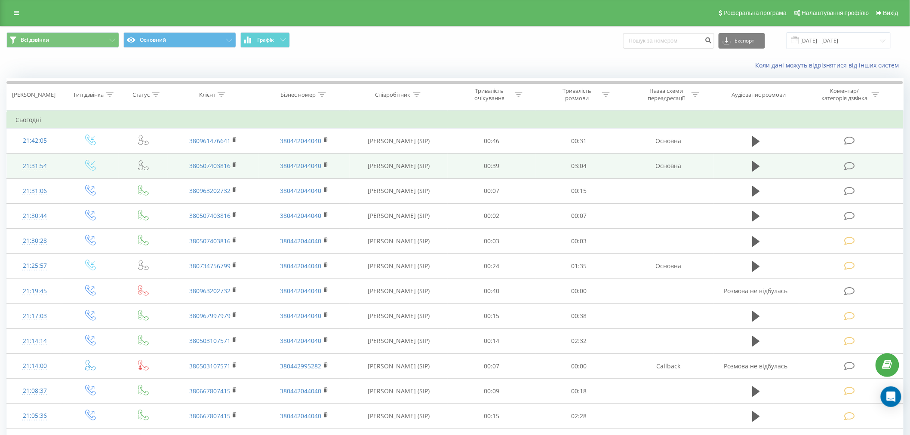
click at [845, 168] on icon at bounding box center [850, 166] width 11 height 9
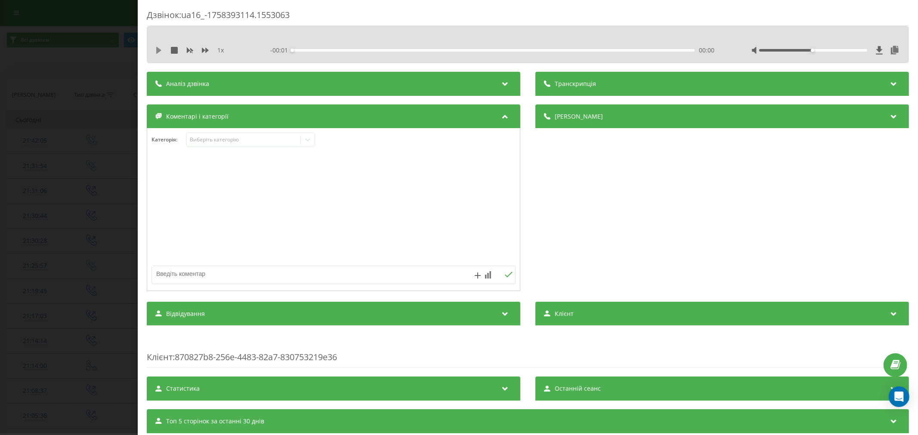
click at [160, 51] on icon at bounding box center [158, 50] width 5 height 7
click at [308, 50] on div "00:01" at bounding box center [493, 50] width 402 height 3
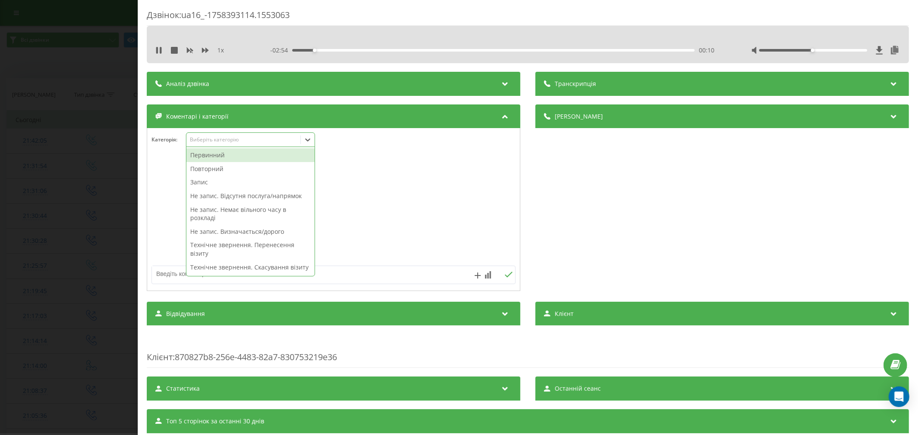
click at [274, 139] on div "Виберіть категорію" at bounding box center [243, 139] width 108 height 7
click at [255, 155] on div "Первинний" at bounding box center [250, 155] width 128 height 14
click at [433, 188] on div at bounding box center [333, 209] width 373 height 103
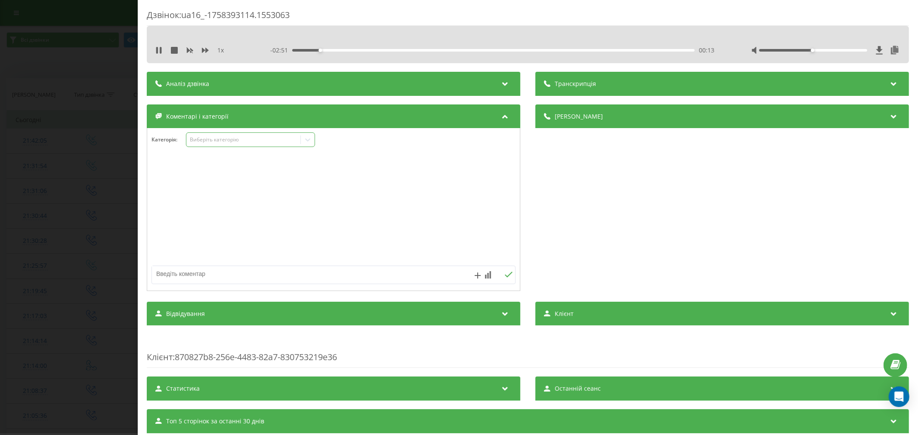
click at [312, 139] on div at bounding box center [308, 140] width 14 height 14
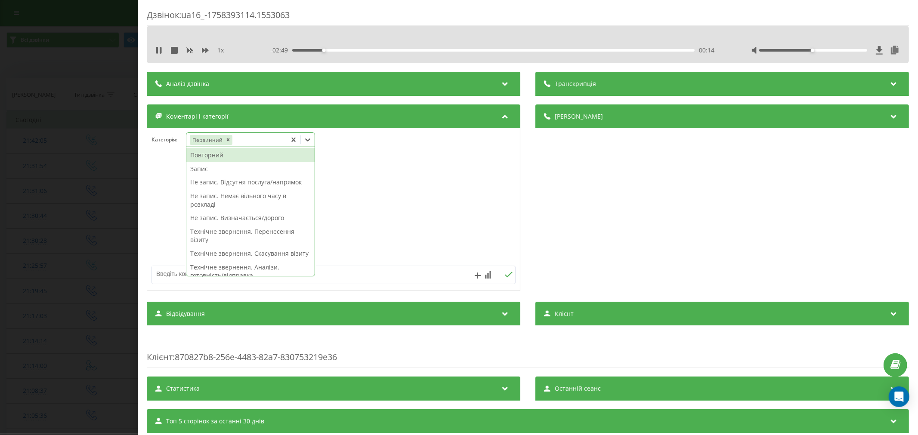
click at [224, 170] on div "Запис" at bounding box center [250, 169] width 128 height 14
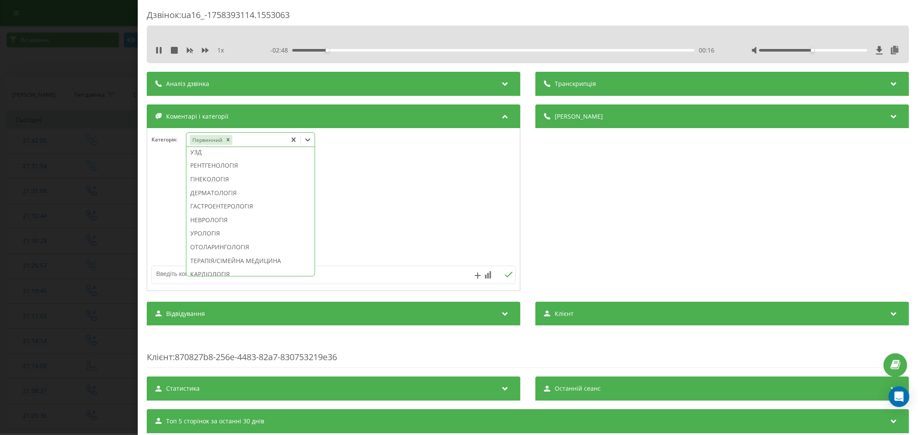
scroll to position [273, 0]
click at [226, 152] on div "УЗД" at bounding box center [250, 145] width 128 height 14
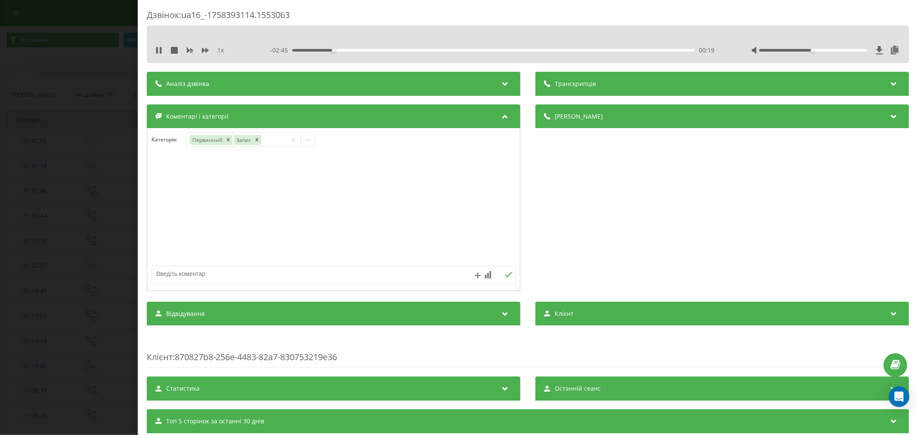
click at [460, 179] on div at bounding box center [333, 209] width 373 height 103
click at [282, 139] on div "Remove УЗД" at bounding box center [279, 140] width 9 height 10
click at [310, 142] on icon at bounding box center [309, 140] width 9 height 9
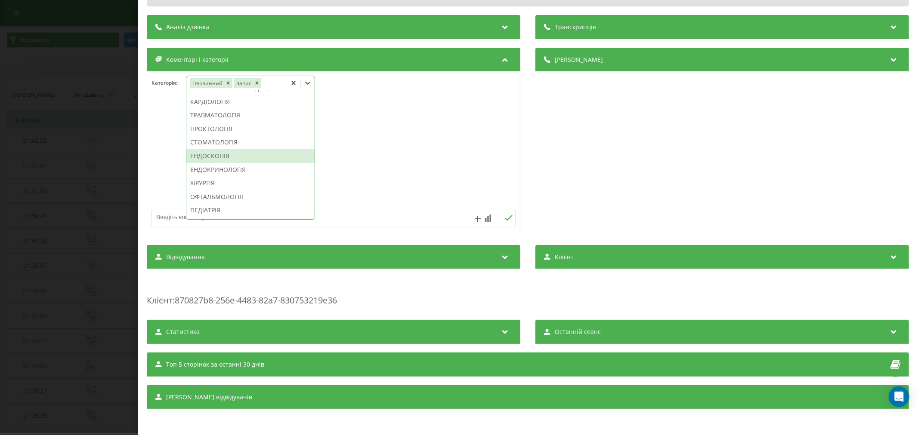
scroll to position [430, 0]
click at [254, 169] on div "ПЕДІАТРІЯ" at bounding box center [250, 162] width 128 height 14
click at [407, 158] on div at bounding box center [333, 153] width 373 height 103
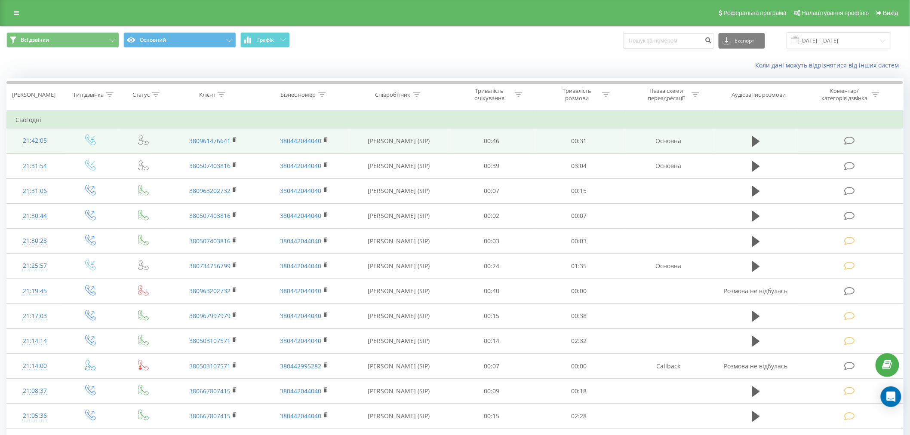
click at [851, 143] on icon at bounding box center [850, 140] width 11 height 9
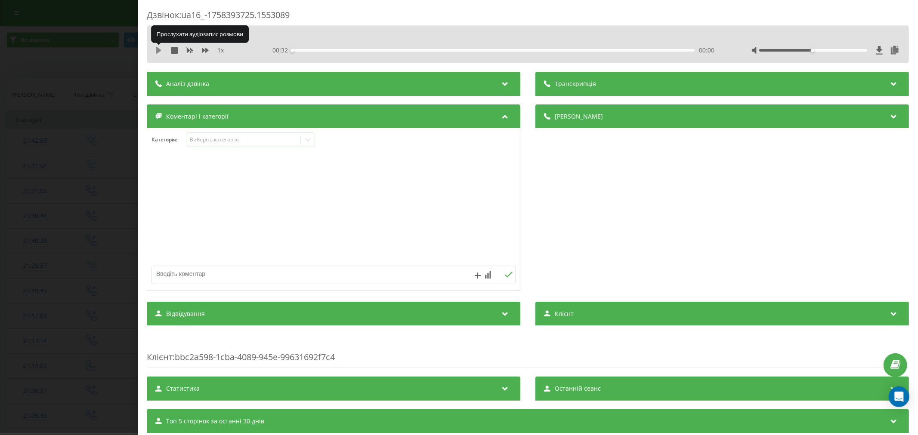
click at [160, 54] on button at bounding box center [158, 50] width 7 height 7
click at [337, 49] on div "00:01" at bounding box center [493, 50] width 402 height 3
click at [395, 47] on div "- 00:24 00:07 00:07" at bounding box center [493, 50] width 447 height 9
click at [246, 137] on div "Виберіть категорію" at bounding box center [243, 139] width 108 height 7
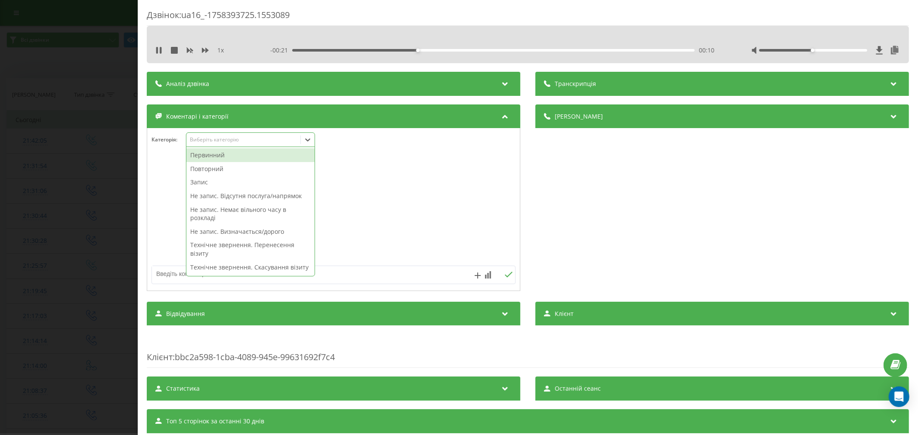
click at [221, 170] on div "Повторний" at bounding box center [250, 169] width 128 height 14
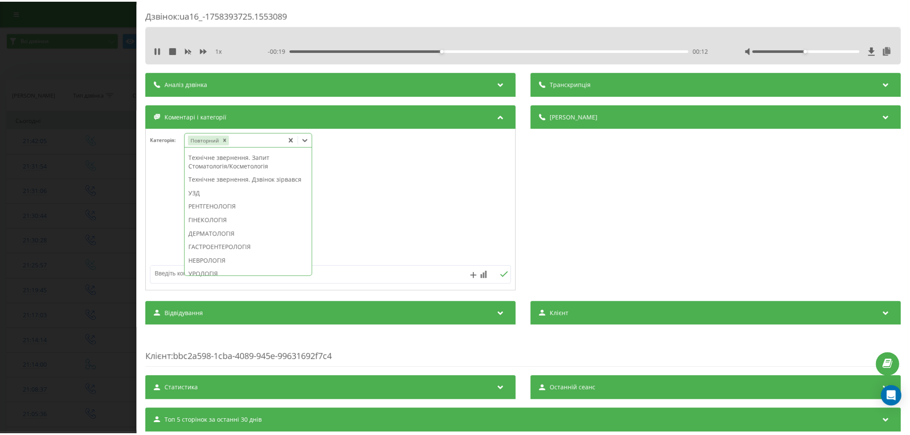
scroll to position [225, 0]
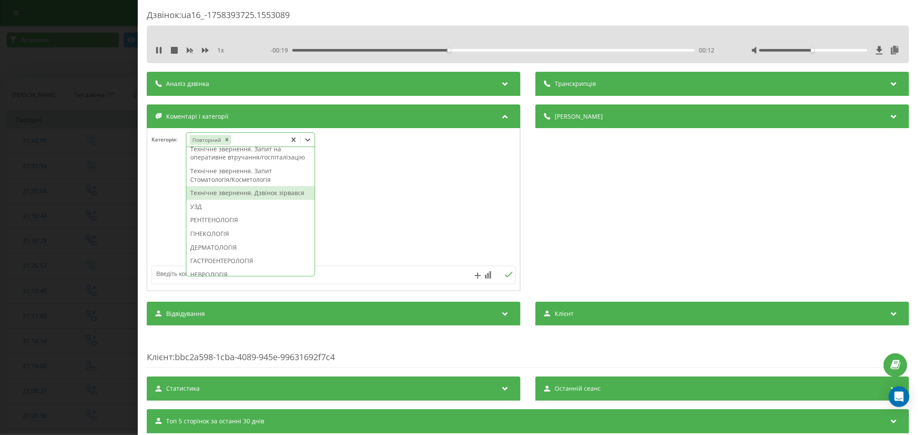
click at [242, 200] on div "Технічне звернення. Дзвінок зірвався" at bounding box center [250, 193] width 128 height 14
click at [432, 203] on div at bounding box center [333, 209] width 373 height 103
